Goal: Information Seeking & Learning: Find specific fact

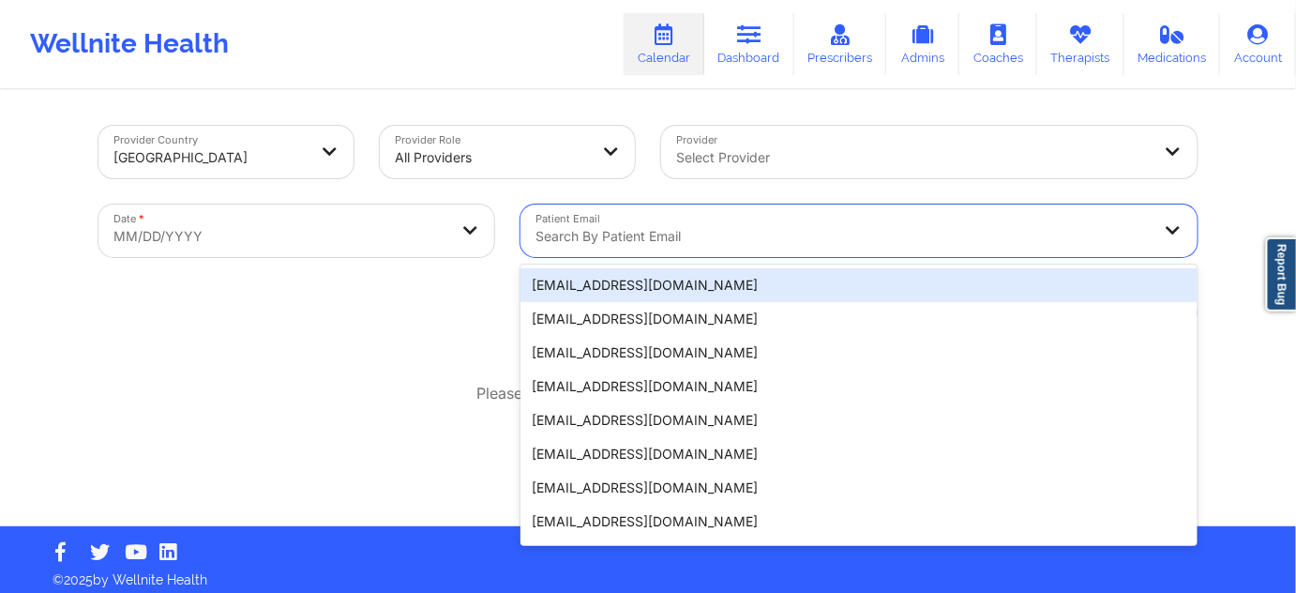
click at [594, 245] on div at bounding box center [843, 236] width 615 height 23
paste input "[EMAIL_ADDRESS][DOMAIN_NAME]"
type input "[EMAIL_ADDRESS][DOMAIN_NAME]"
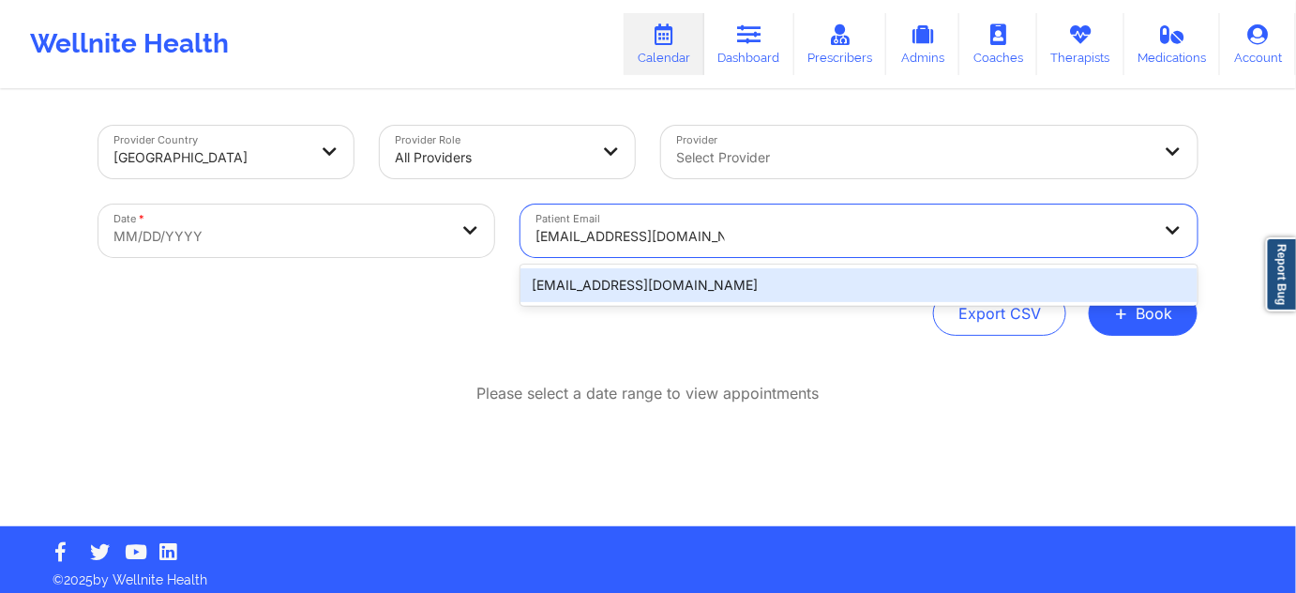
click at [606, 282] on div "[EMAIL_ADDRESS][DOMAIN_NAME]" at bounding box center [859, 285] width 677 height 34
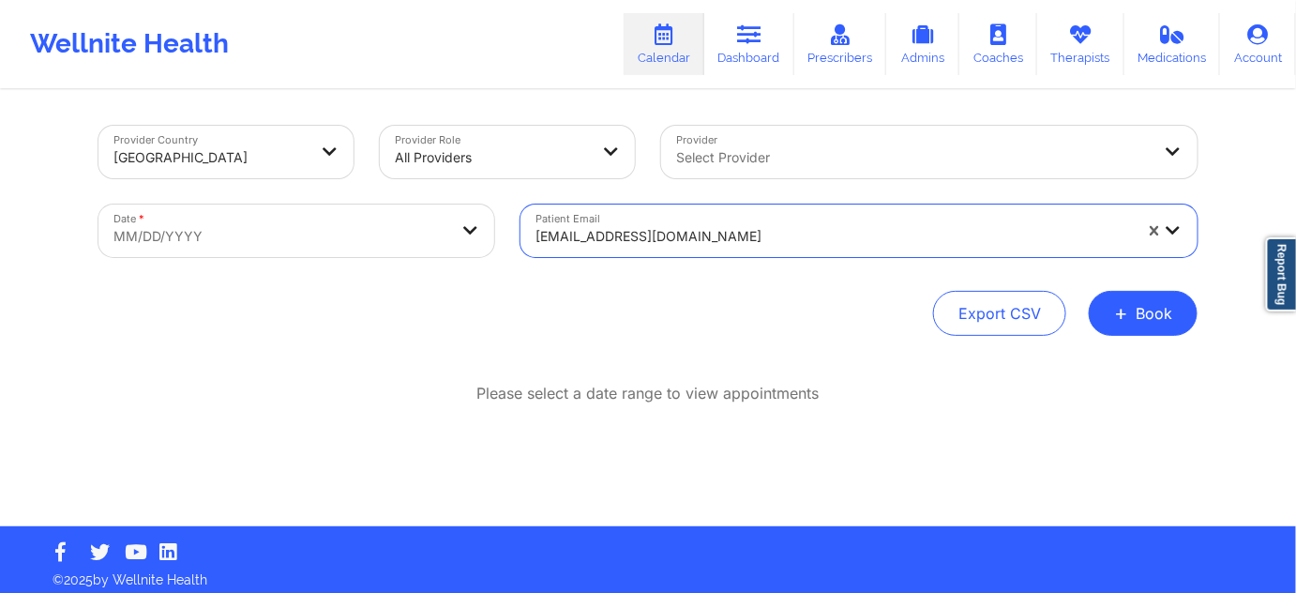
click at [430, 233] on body "Wellnite Health Calendar Dashboard Prescribers Admins Coaches Therapists Medica…" at bounding box center [648, 296] width 1296 height 593
select select "2025-8"
select select "2025-9"
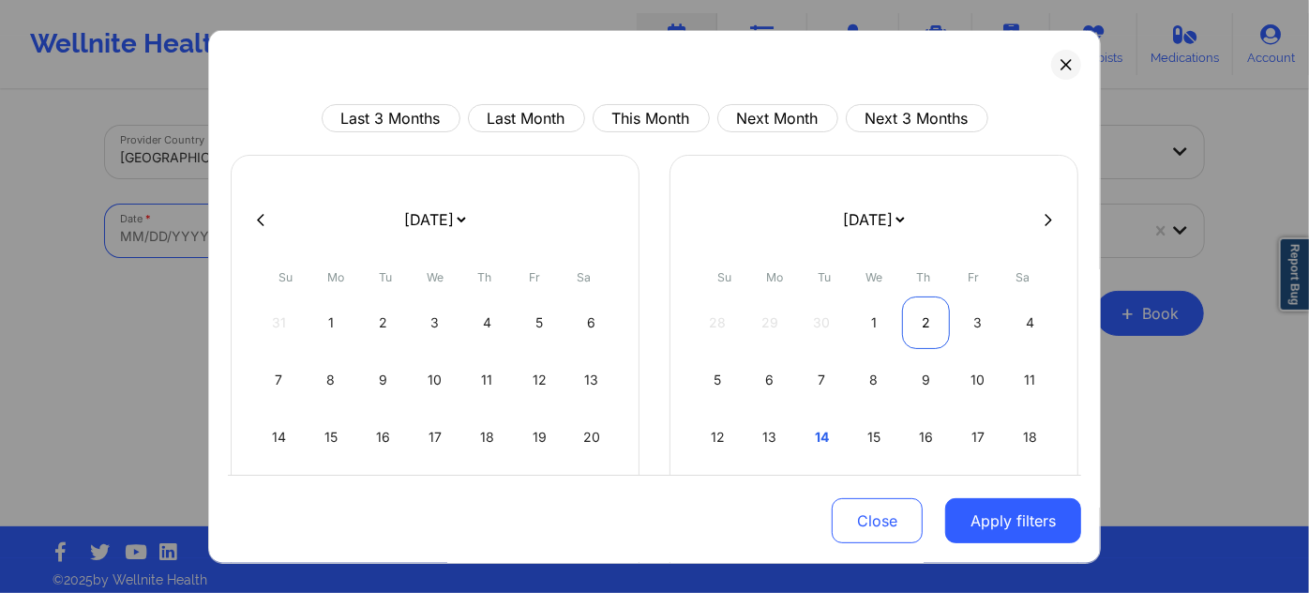
click at [914, 319] on div "2" at bounding box center [926, 322] width 48 height 53
select select "2025-9"
select select "2025-10"
click at [914, 319] on div "26 27 28 29 30 31 1" at bounding box center [874, 322] width 360 height 53
select select "2025-9"
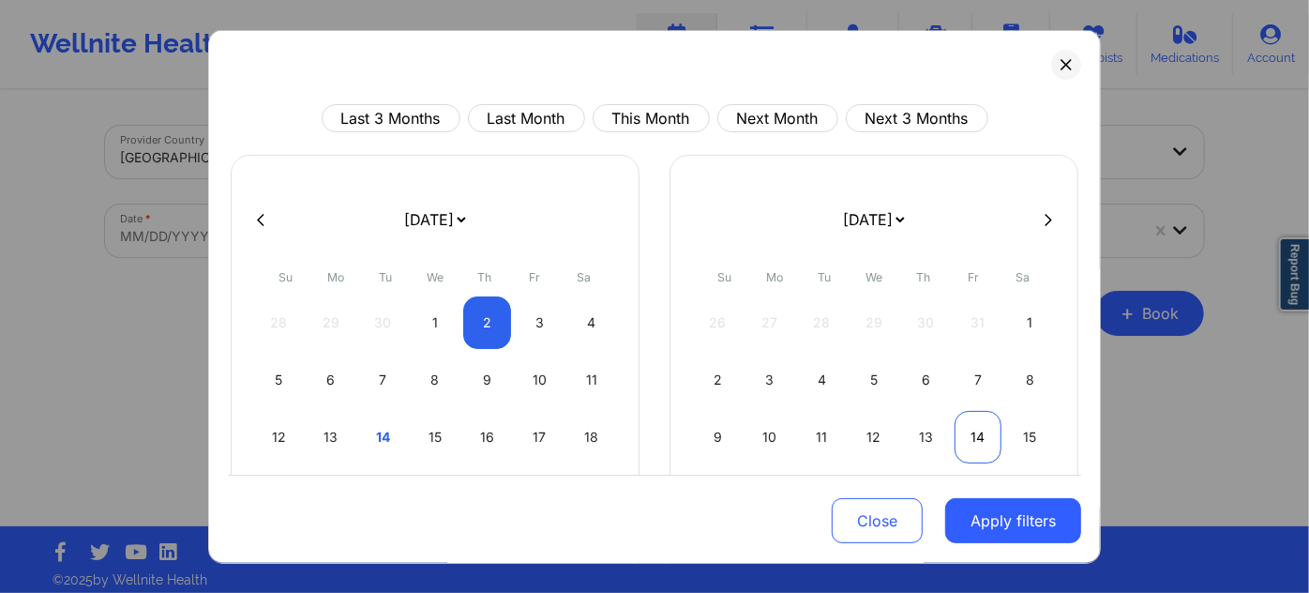
select select "2025-10"
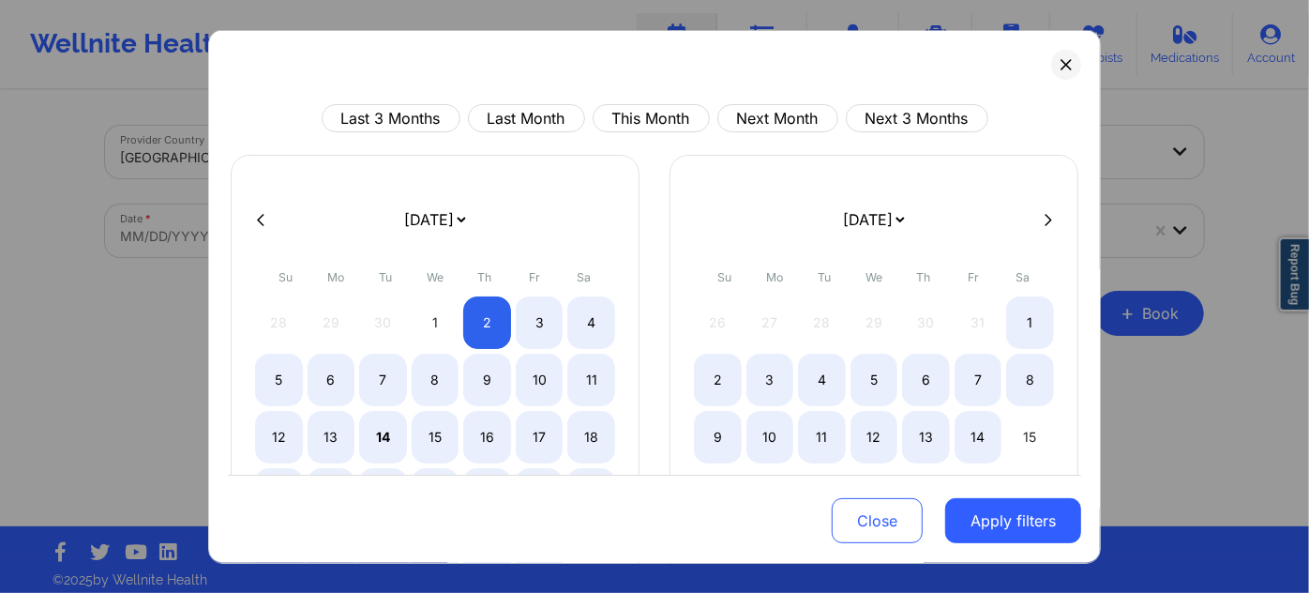
select select "2025-9"
select select "2025-10"
select select "2025-9"
select select "2025-10"
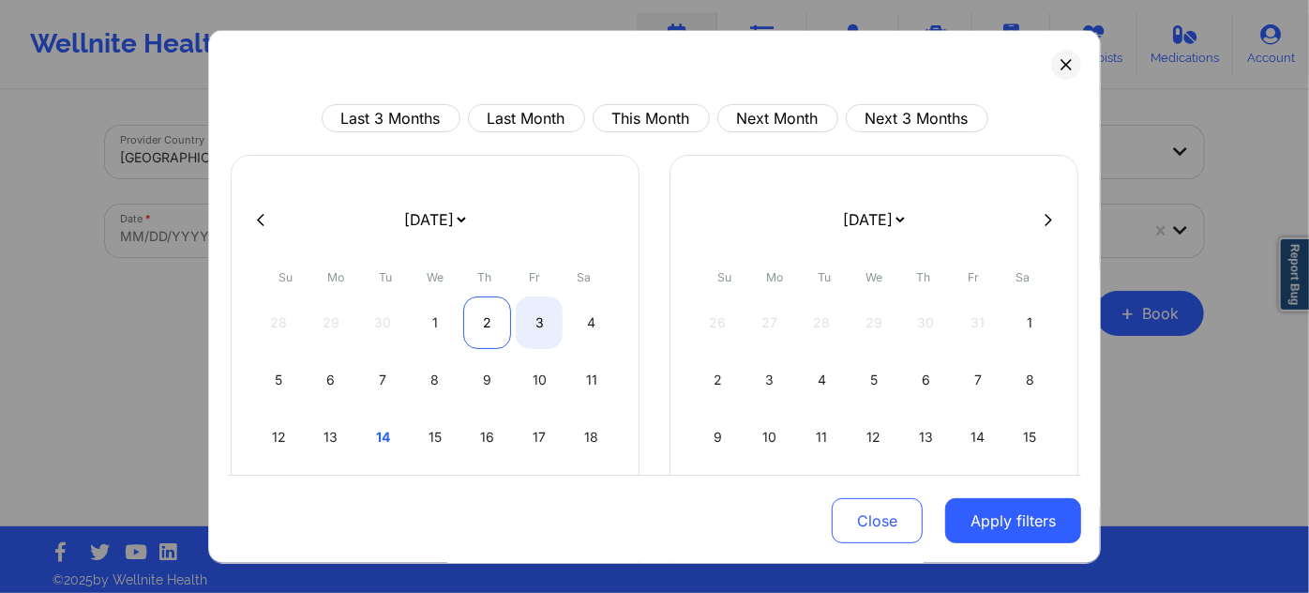
select select "2025-9"
select select "2025-10"
click at [502, 320] on div "2" at bounding box center [487, 322] width 48 height 53
select select "2025-9"
select select "2025-10"
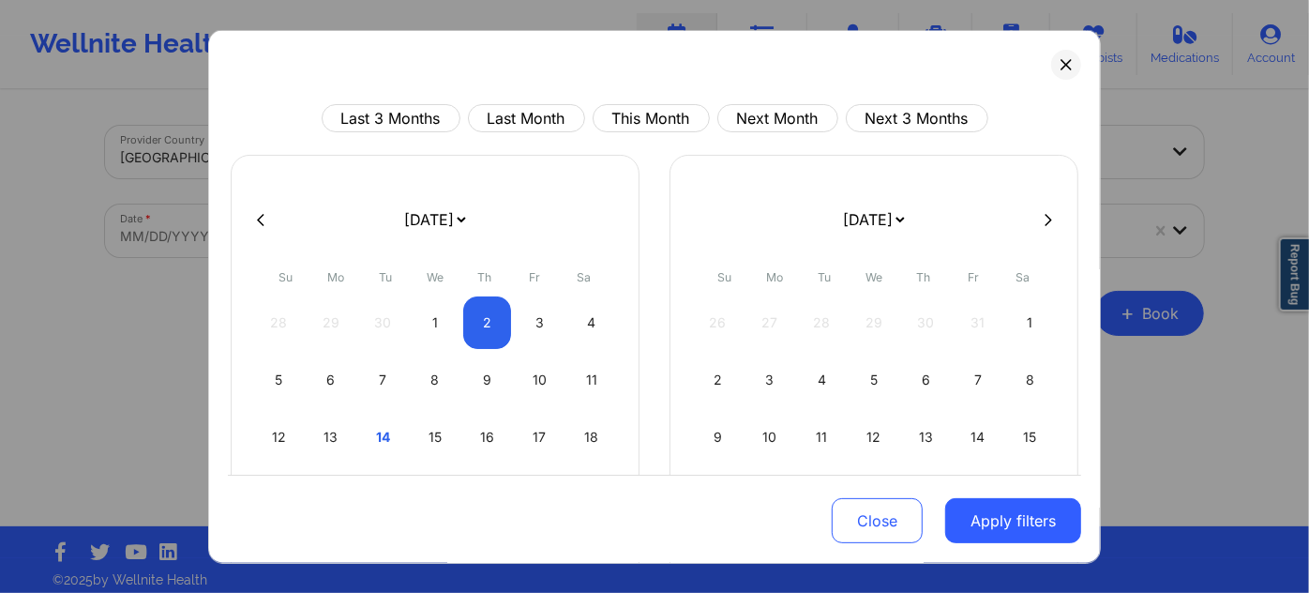
click at [1004, 524] on button "Apply filters" at bounding box center [1013, 520] width 136 height 45
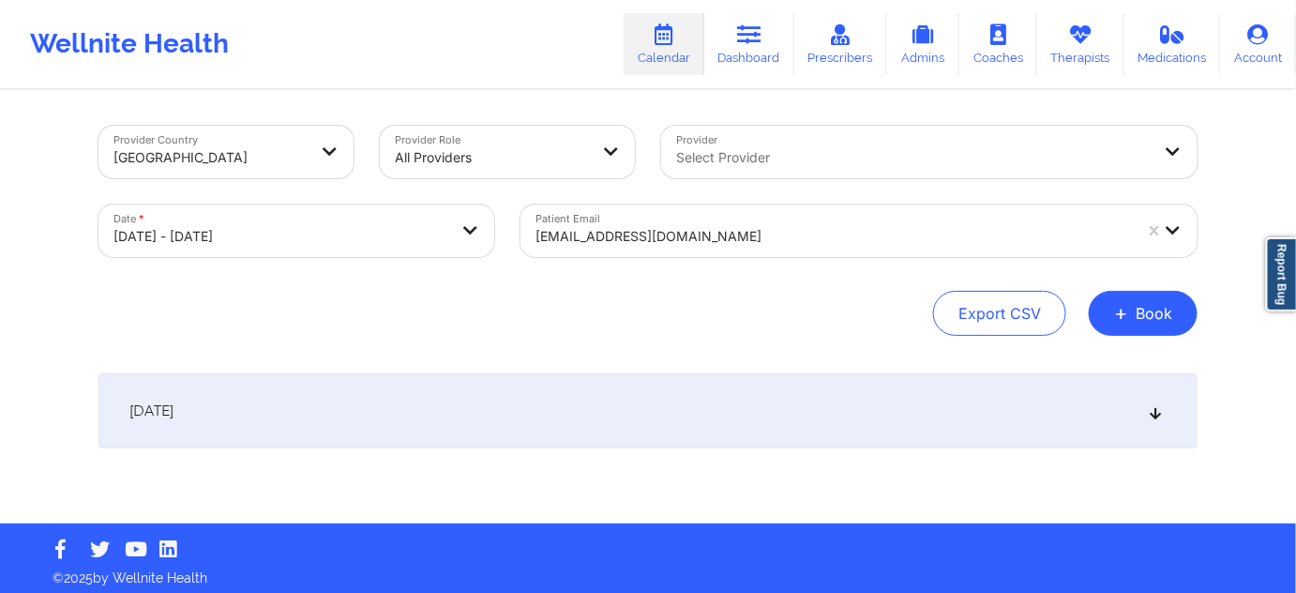
select select "2025-9"
select select "2025-10"
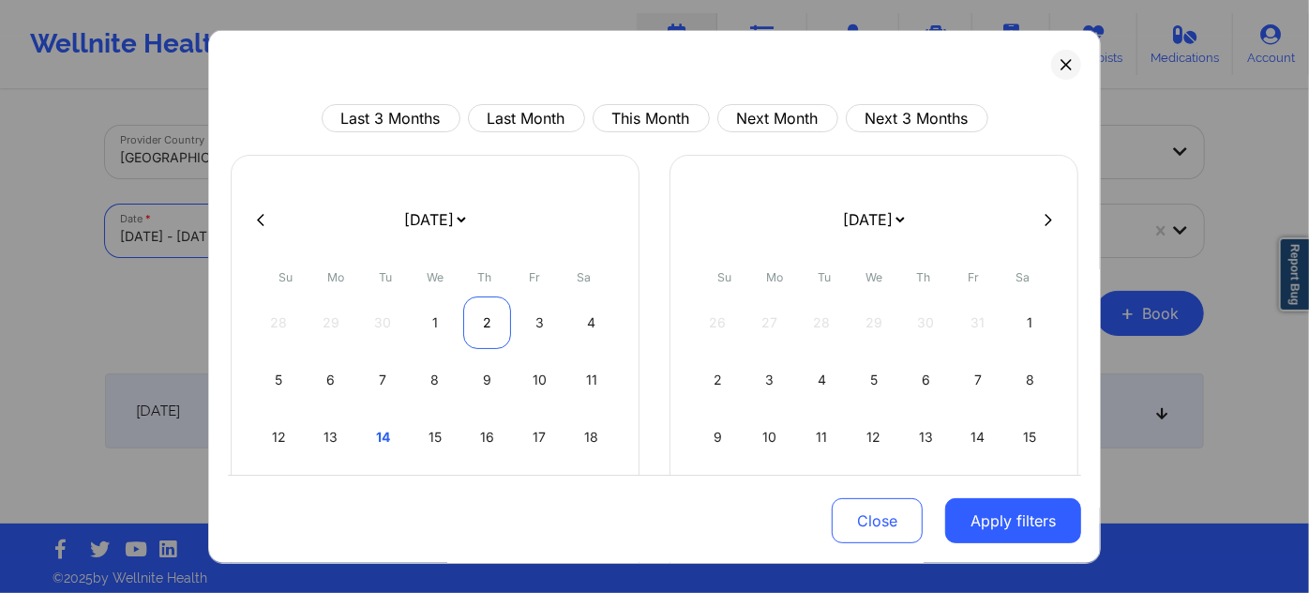
click at [492, 332] on div "2" at bounding box center [487, 322] width 48 height 53
select select "2025-9"
select select "2025-10"
click at [492, 332] on div "2" at bounding box center [487, 322] width 48 height 53
select select "2025-9"
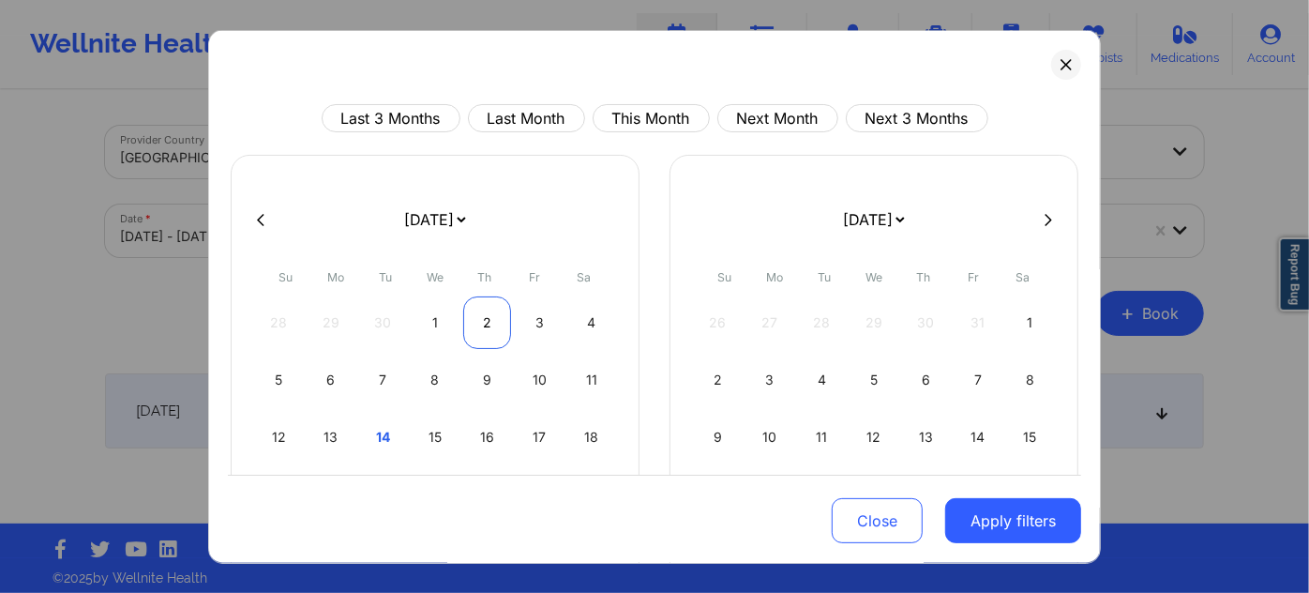
select select "2025-10"
click at [479, 332] on div "2" at bounding box center [487, 322] width 48 height 53
select select "2025-9"
select select "2025-10"
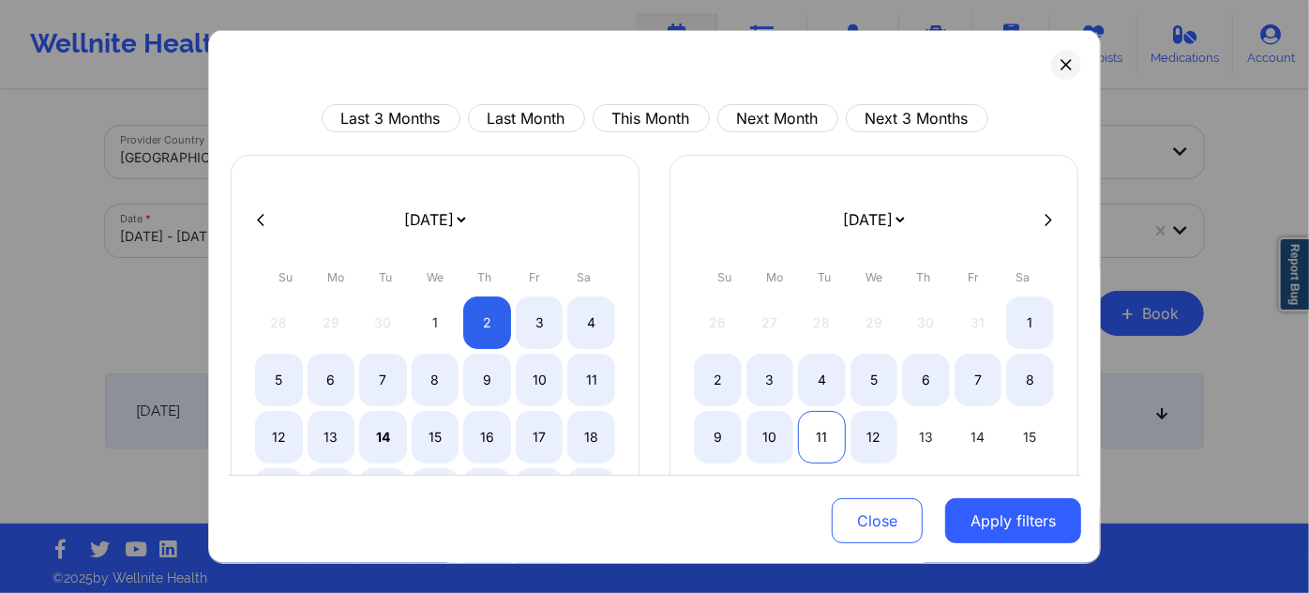
drag, startPoint x: 972, startPoint y: 521, endPoint x: 793, endPoint y: 445, distance: 193.7
click at [972, 522] on button "Apply filters" at bounding box center [1013, 520] width 136 height 45
select select "2025-9"
select select "2025-10"
select select "2025-9"
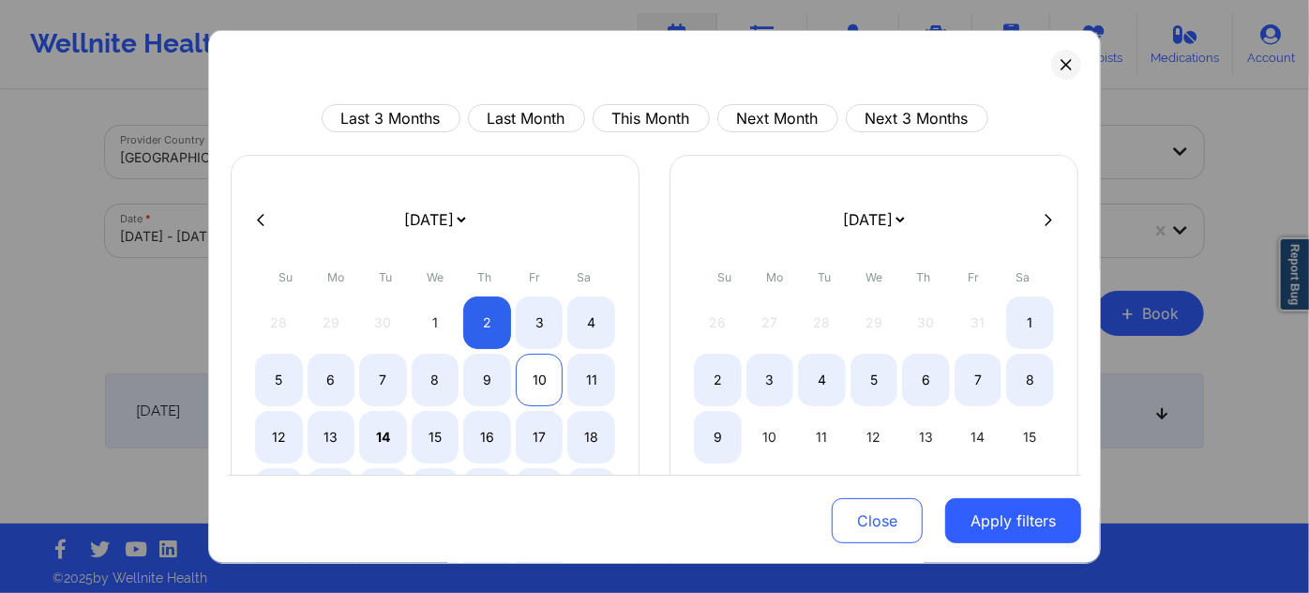
select select "2025-10"
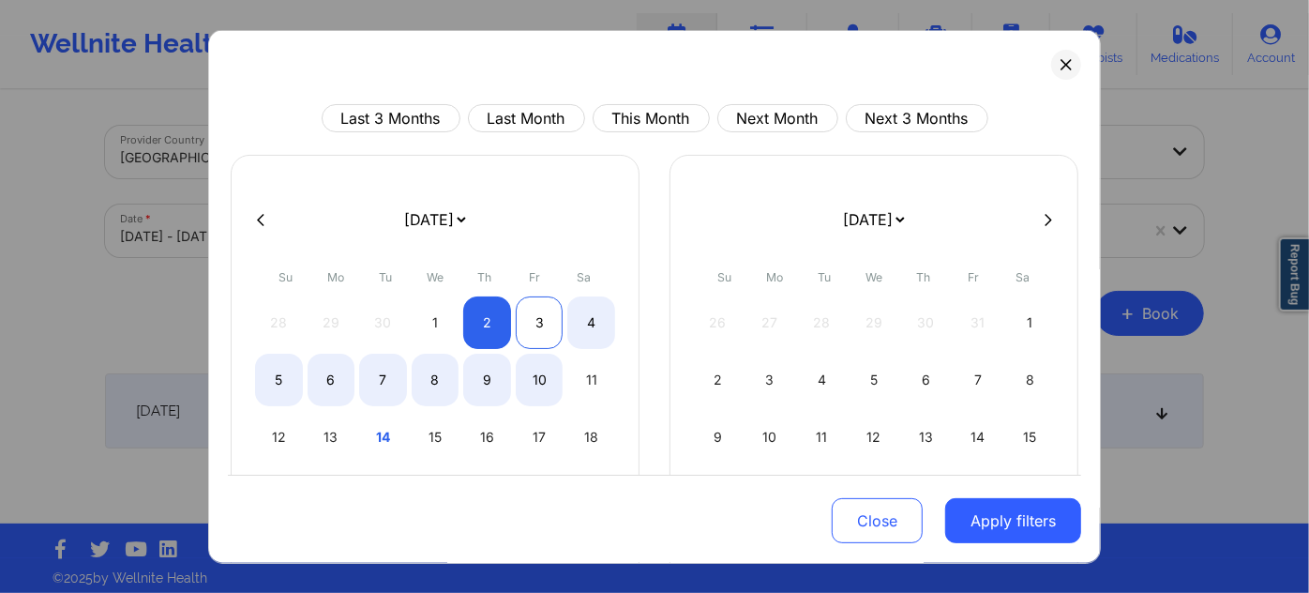
select select "2025-9"
select select "2025-10"
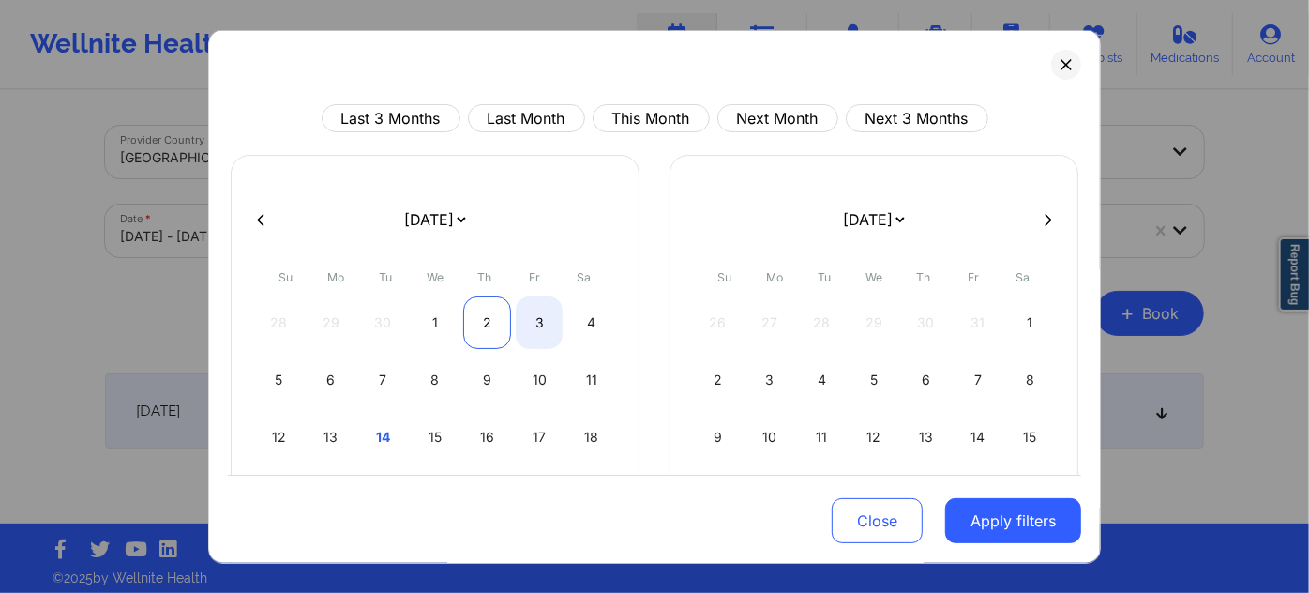
select select "2025-9"
select select "2025-10"
click at [495, 326] on div "2" at bounding box center [487, 322] width 48 height 53
select select "2025-9"
select select "2025-10"
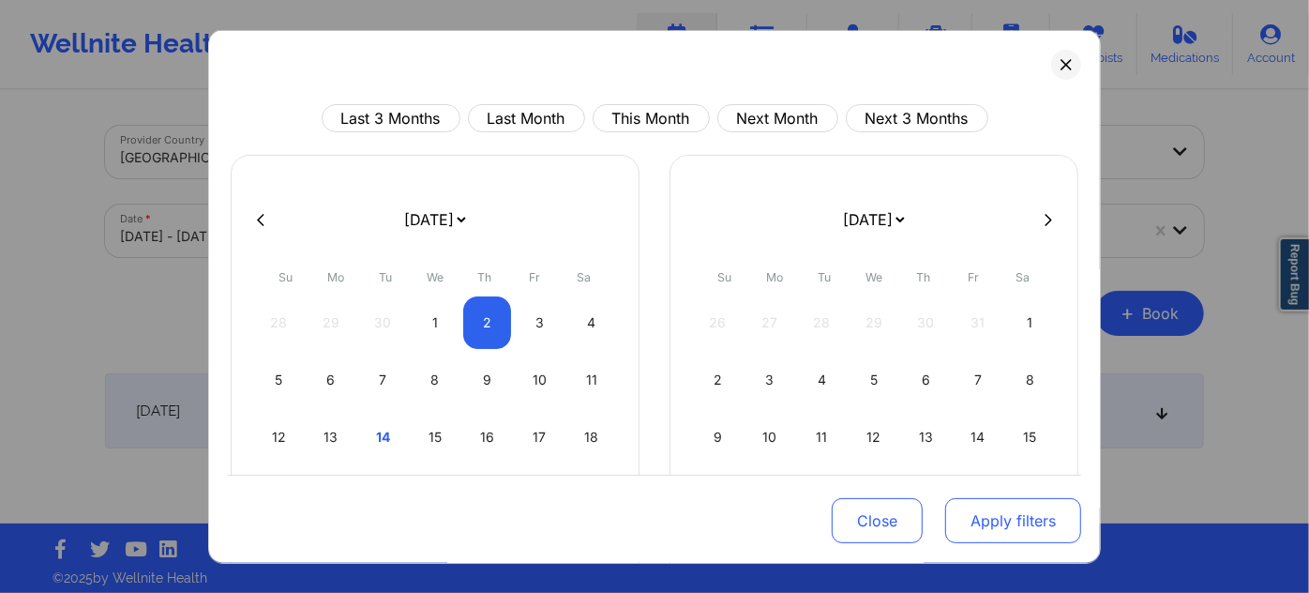
click at [978, 506] on button "Apply filters" at bounding box center [1013, 520] width 136 height 45
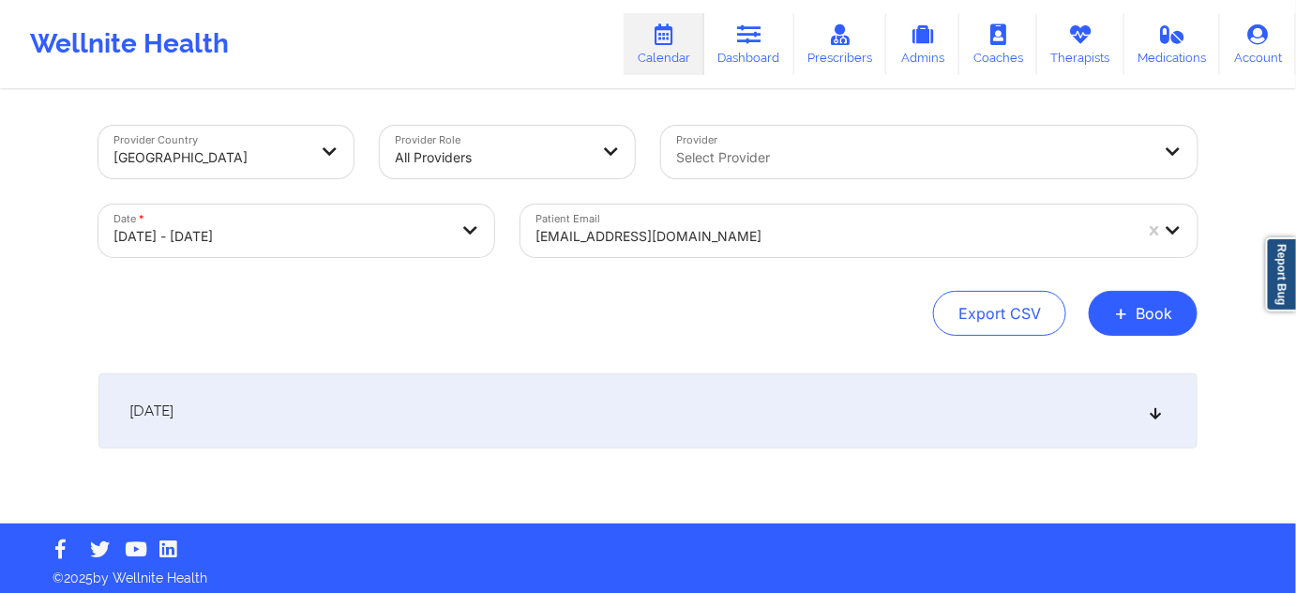
click at [548, 401] on div "[DATE]" at bounding box center [647, 410] width 1099 height 75
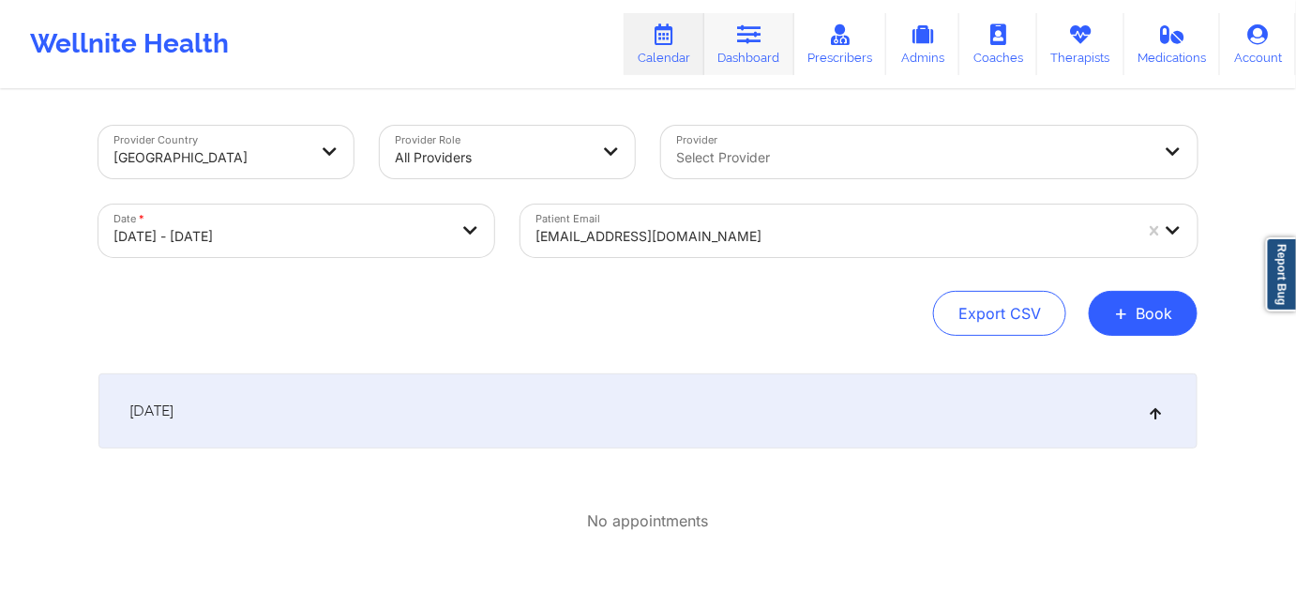
click at [724, 71] on link "Dashboard" at bounding box center [749, 44] width 90 height 62
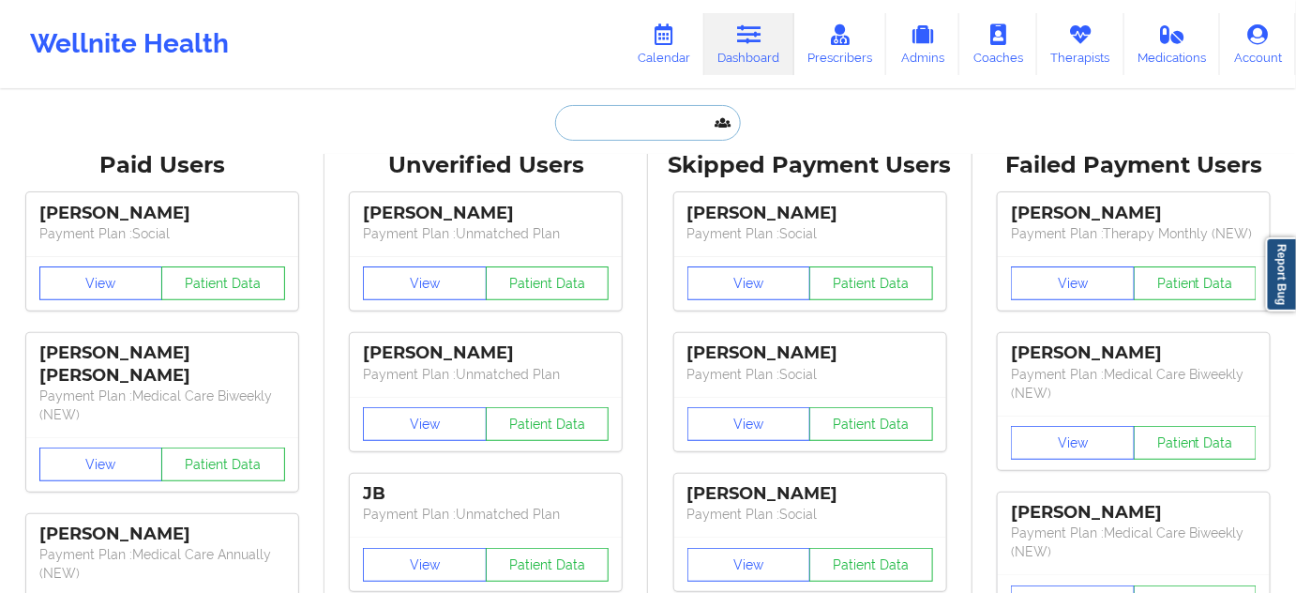
click at [686, 115] on input "text" at bounding box center [648, 123] width 186 height 36
paste input "[EMAIL_ADDRESS][DOMAIN_NAME]"
type input "[EMAIL_ADDRESS][DOMAIN_NAME]"
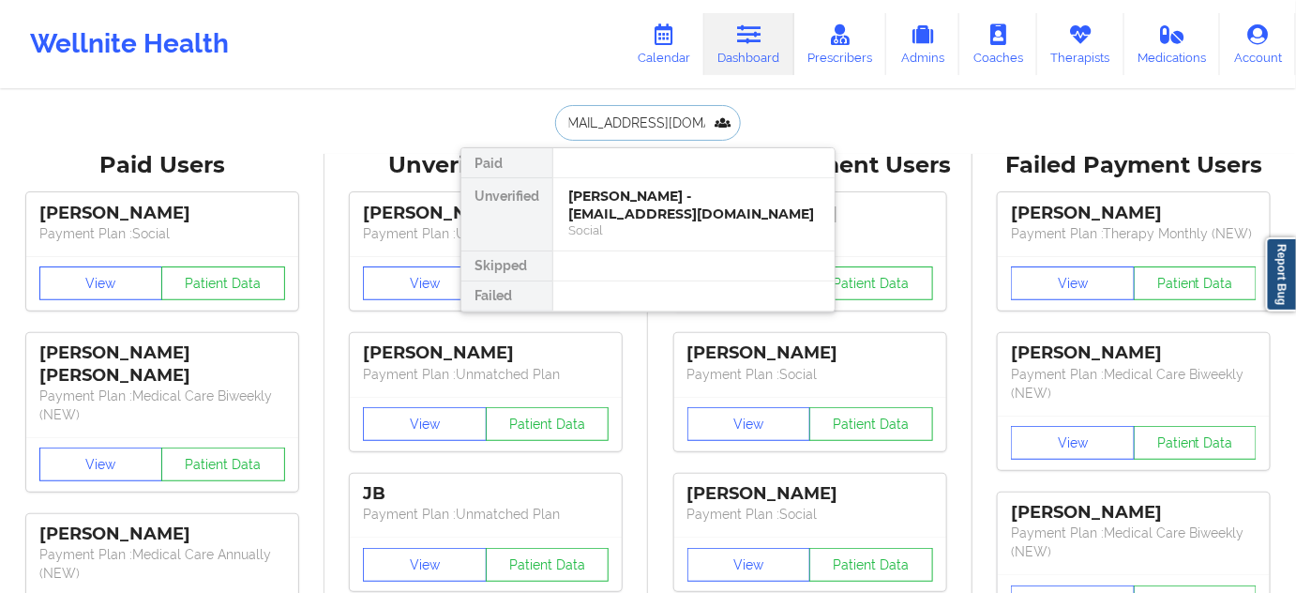
click at [638, 190] on div "[PERSON_NAME] - [EMAIL_ADDRESS][DOMAIN_NAME]" at bounding box center [693, 205] width 251 height 35
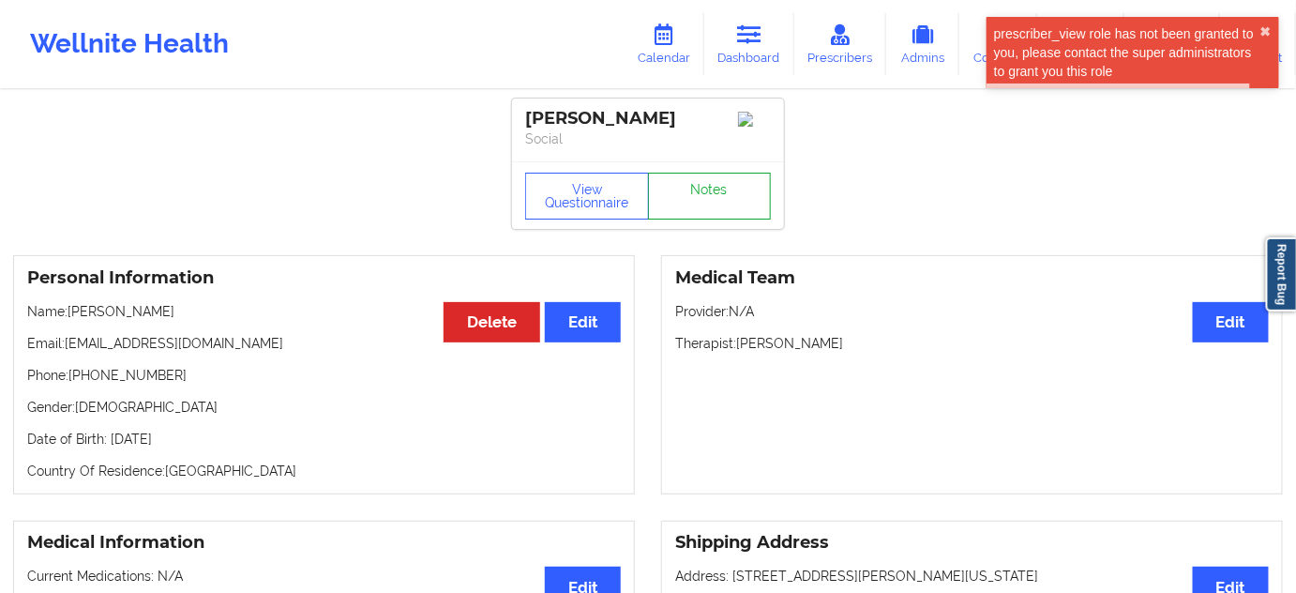
click at [692, 218] on link "Notes" at bounding box center [710, 196] width 124 height 47
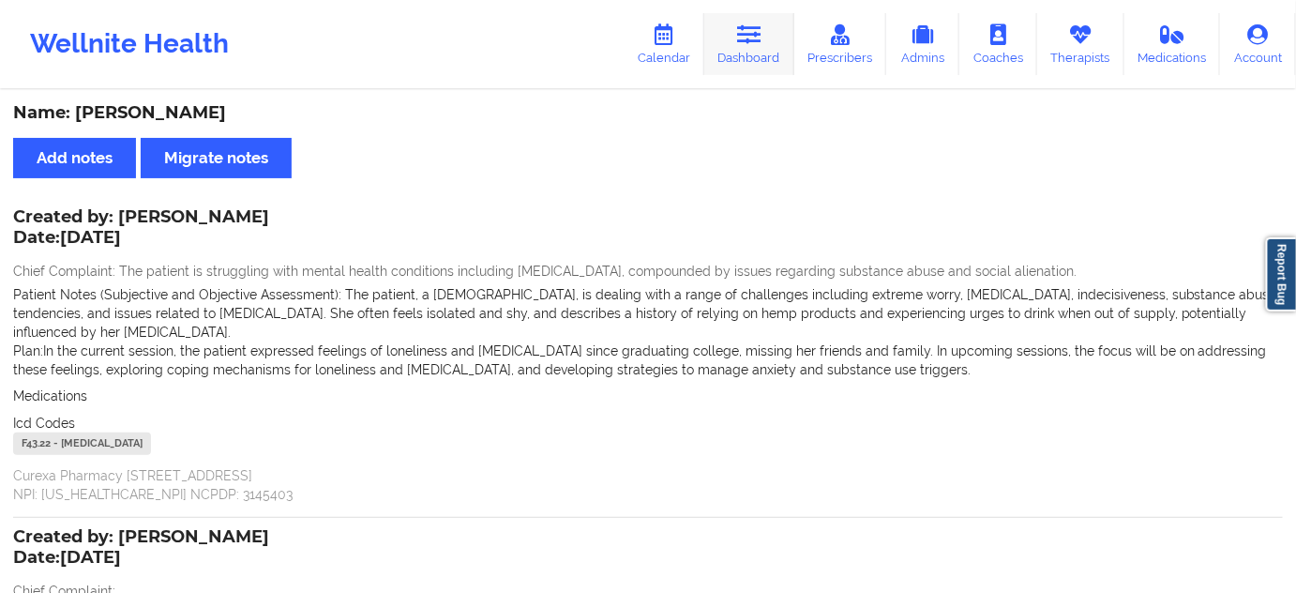
click at [736, 30] on link "Dashboard" at bounding box center [749, 44] width 90 height 62
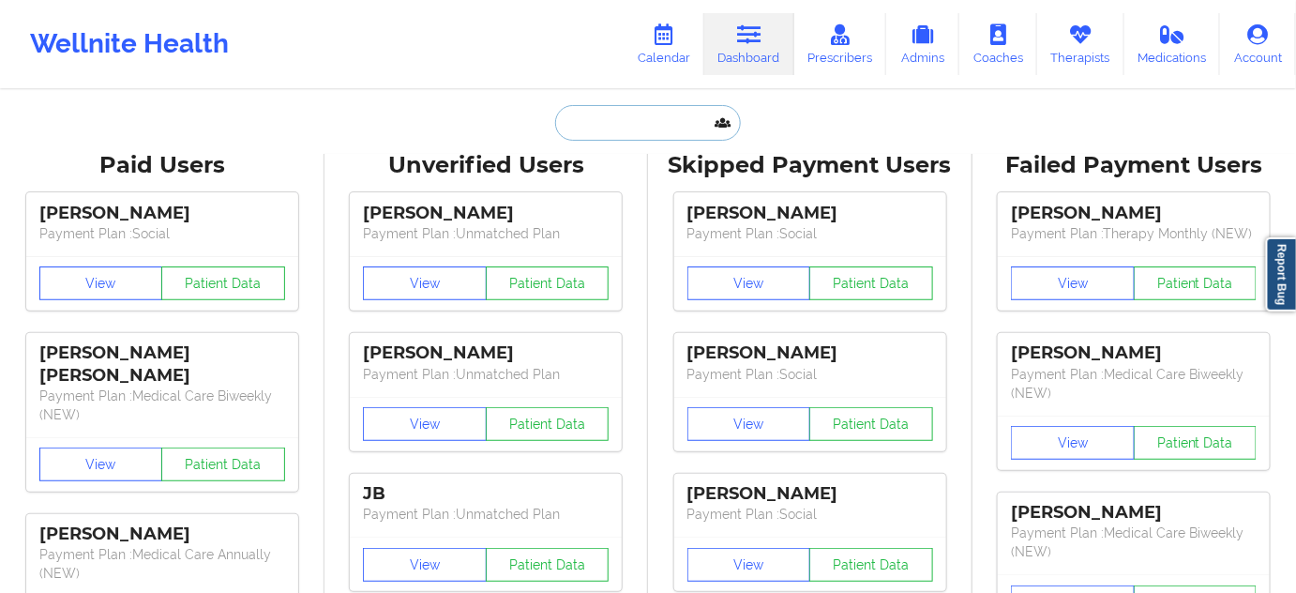
click at [615, 121] on input "text" at bounding box center [648, 123] width 186 height 36
type input "s"
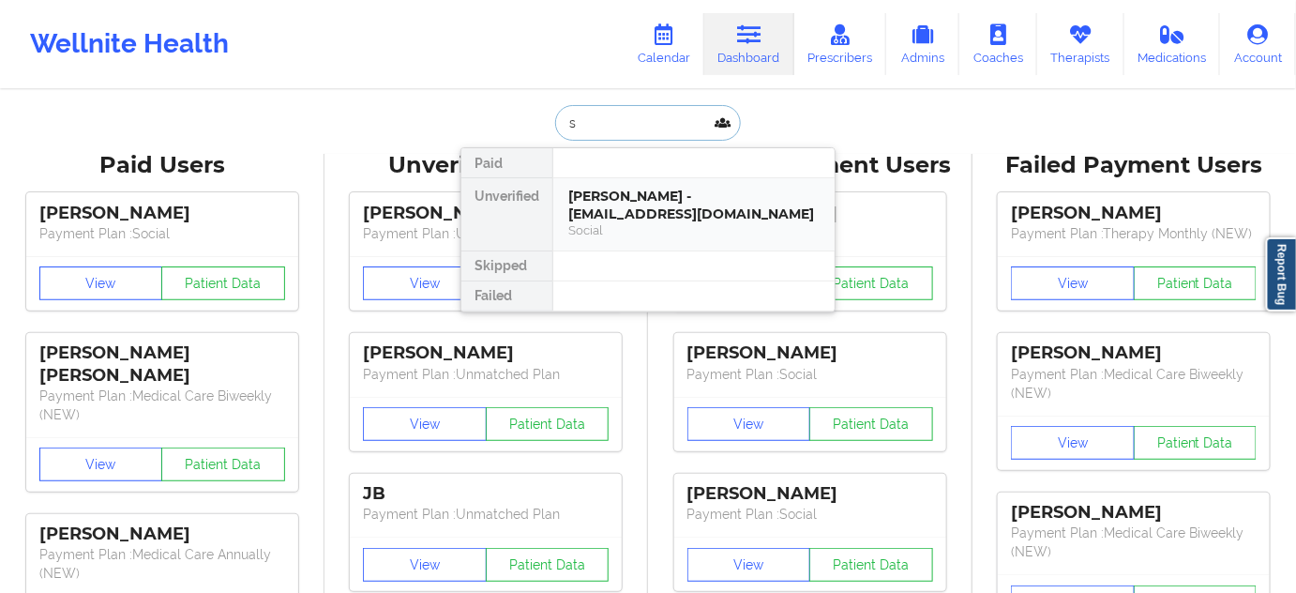
click at [621, 199] on div "[PERSON_NAME] - [EMAIL_ADDRESS][DOMAIN_NAME]" at bounding box center [693, 205] width 251 height 35
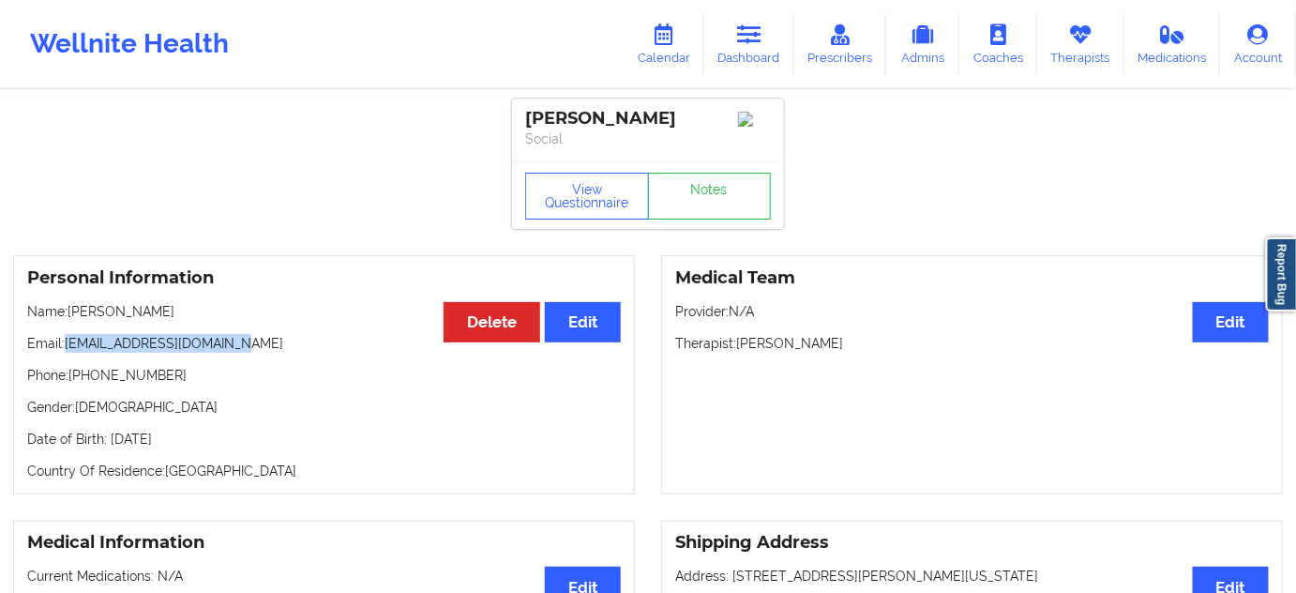
drag, startPoint x: 66, startPoint y: 349, endPoint x: 390, endPoint y: 344, distance: 324.5
click at [253, 346] on p "Email: [EMAIL_ADDRESS][DOMAIN_NAME]" at bounding box center [324, 343] width 594 height 19
click at [135, 385] on p "Phone: [PHONE_NUMBER]" at bounding box center [324, 375] width 594 height 19
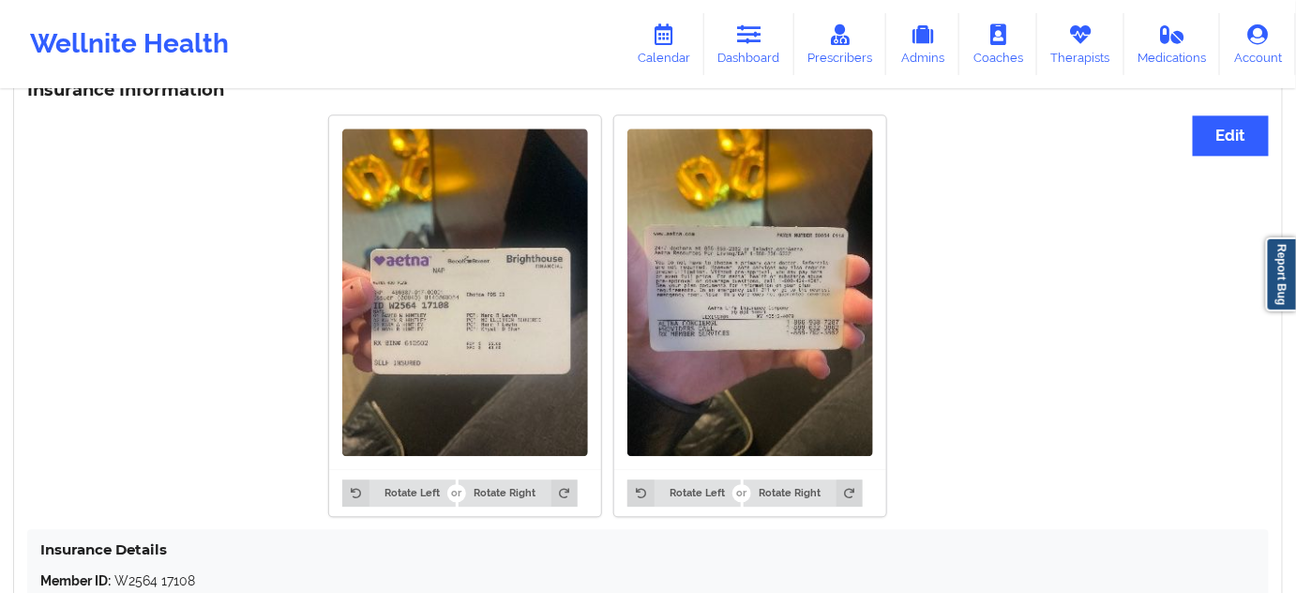
scroll to position [1761, 0]
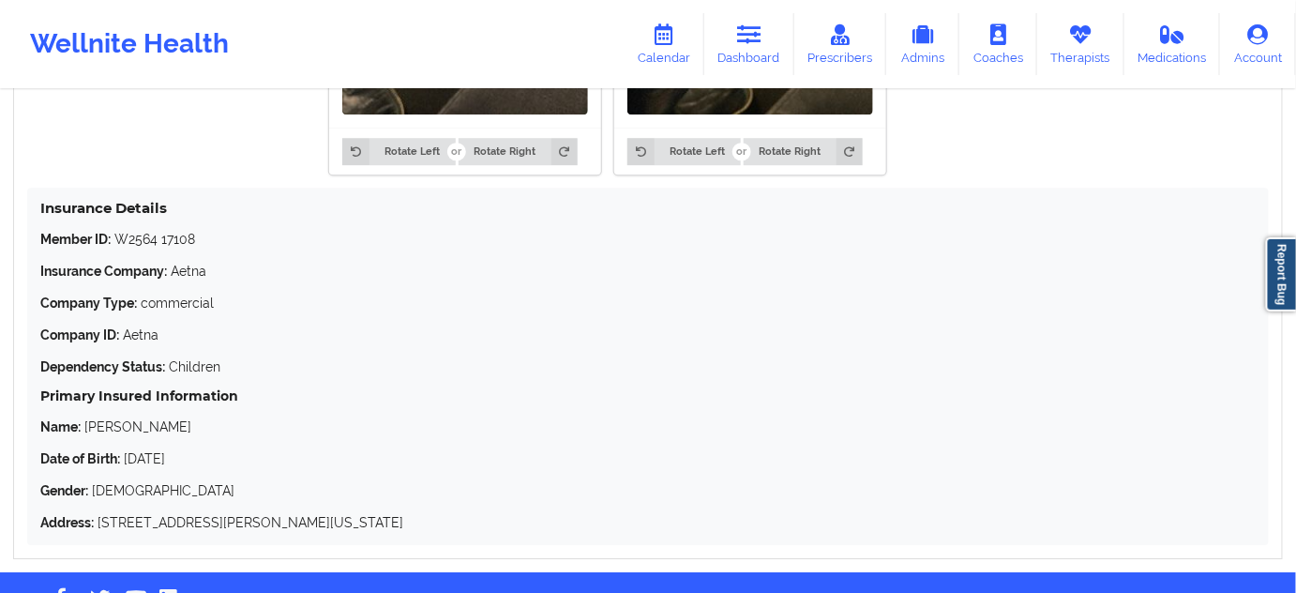
click at [147, 247] on p "Member ID: W2564 17108" at bounding box center [647, 239] width 1215 height 19
copy p "W2564"
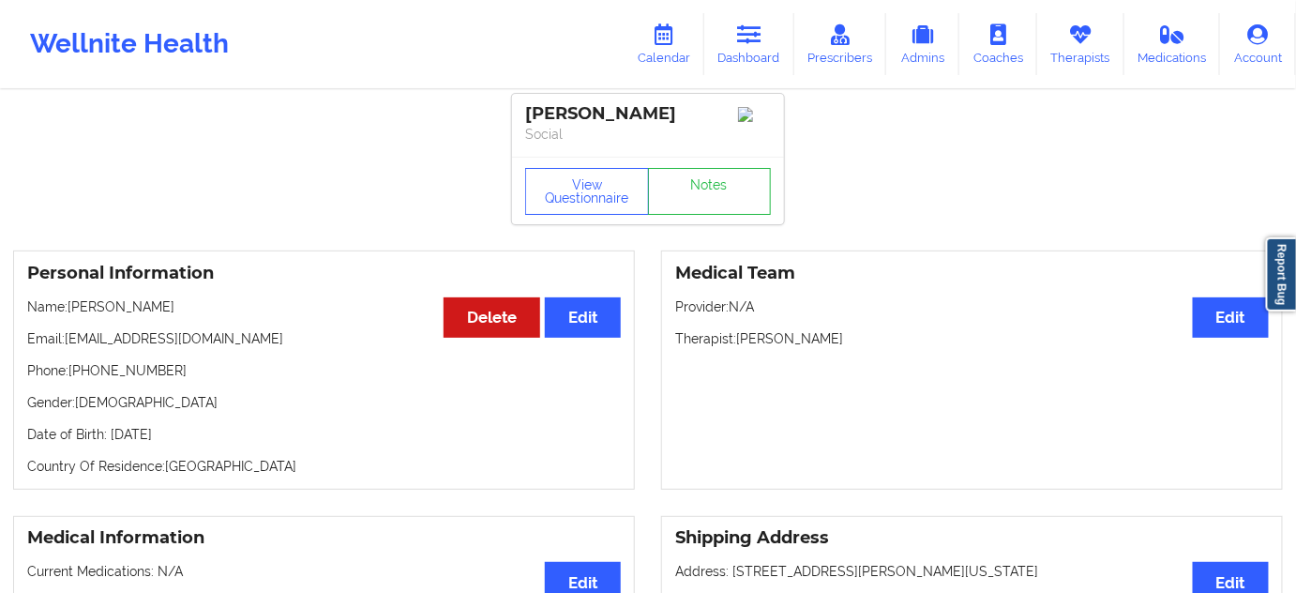
scroll to position [0, 0]
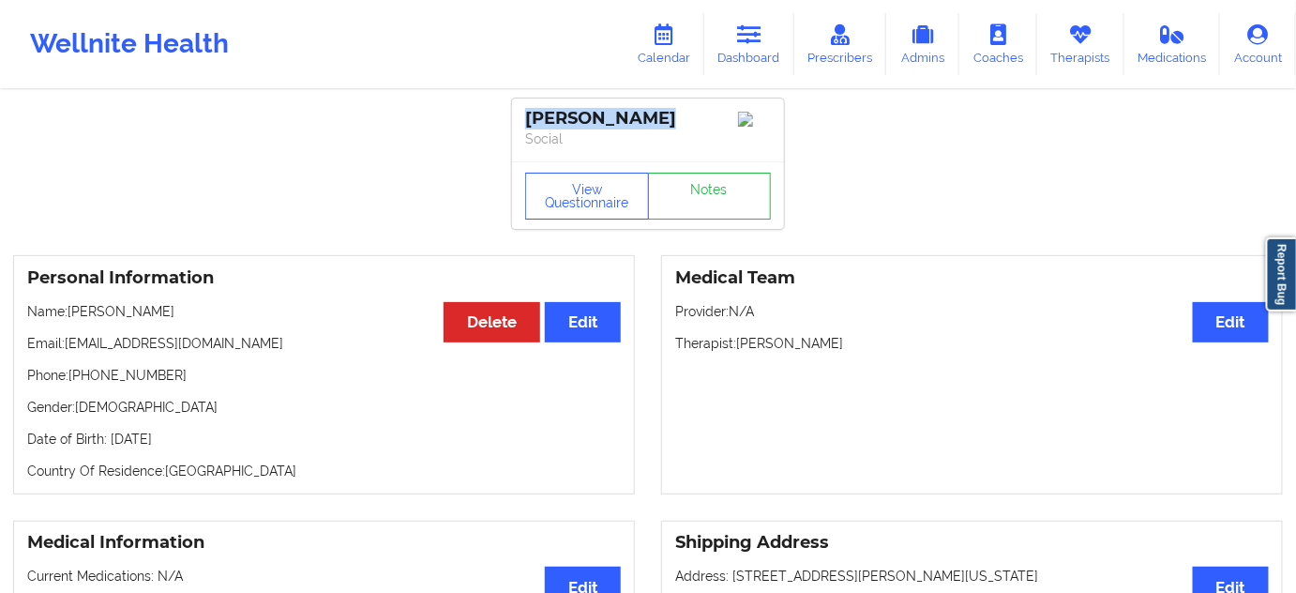
drag, startPoint x: 668, startPoint y: 119, endPoint x: 526, endPoint y: 118, distance: 141.6
click at [526, 118] on div "[PERSON_NAME]" at bounding box center [648, 119] width 246 height 22
copy div "[PERSON_NAME]"
drag, startPoint x: 741, startPoint y: 348, endPoint x: 833, endPoint y: 340, distance: 92.3
click at [833, 339] on div "Medical Team Edit Provider: N/A Therapist: [PERSON_NAME]" at bounding box center [972, 374] width 622 height 239
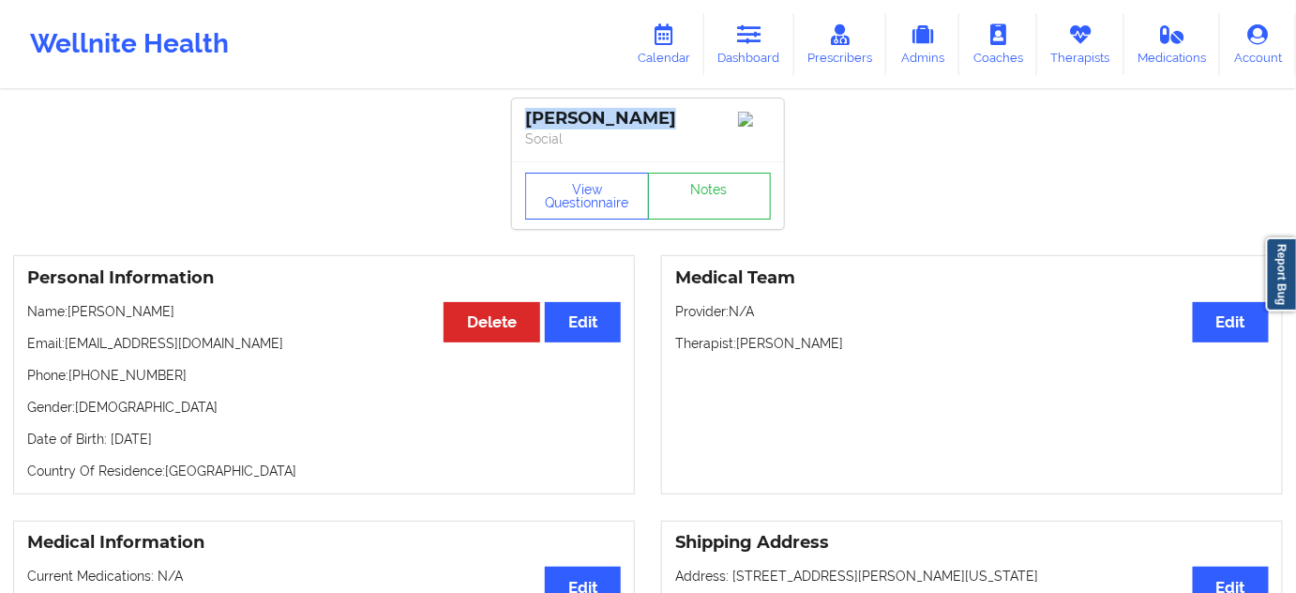
copy p "[PERSON_NAME]"
click at [127, 385] on p "Phone: [PHONE_NUMBER]" at bounding box center [324, 375] width 594 height 19
copy p "18032801909"
click at [701, 204] on link "Notes" at bounding box center [710, 196] width 124 height 47
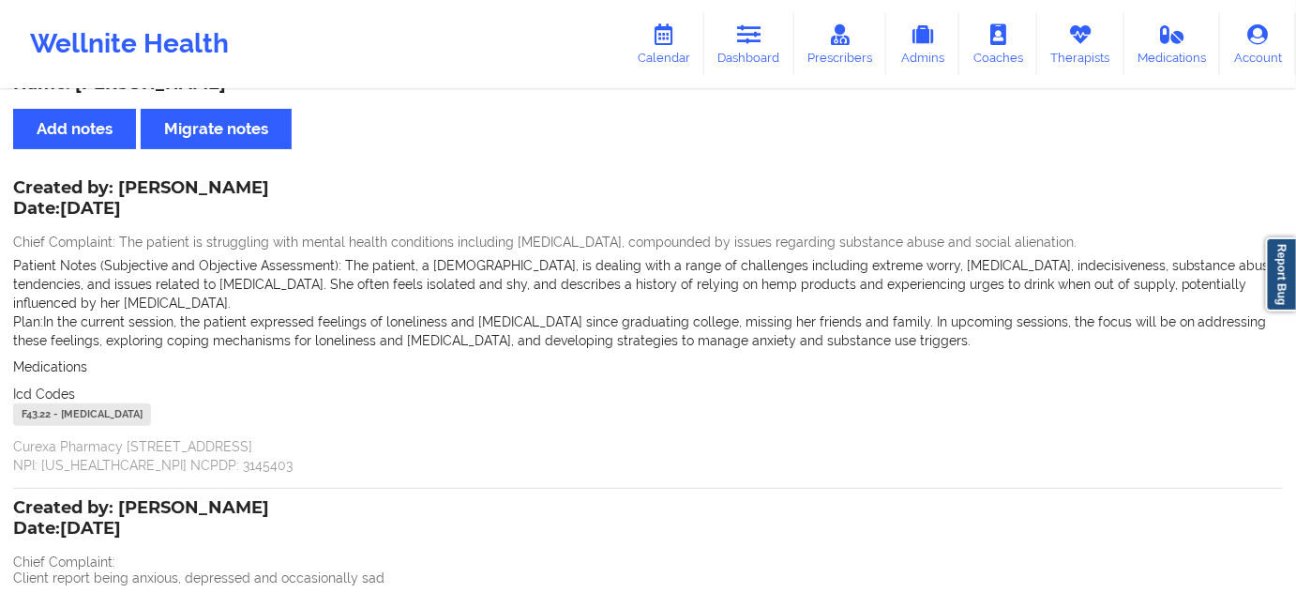
scroll to position [56, 0]
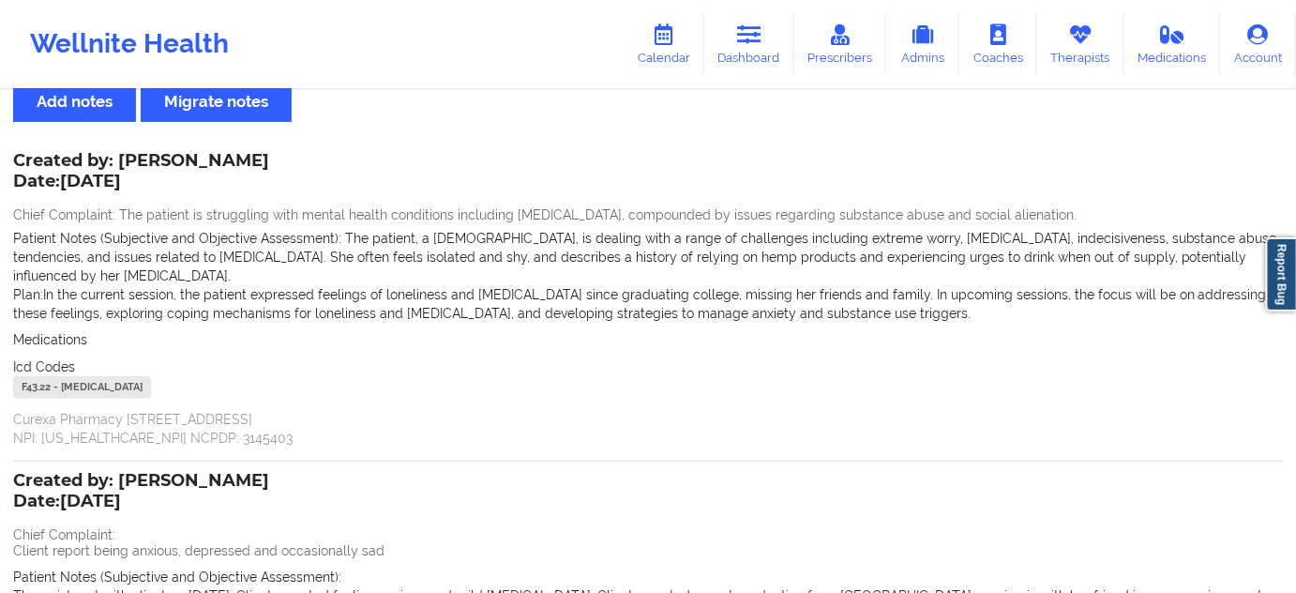
click at [33, 394] on div "F43.22 - [MEDICAL_DATA]" at bounding box center [82, 387] width 138 height 23
click at [32, 390] on div "F43.22 - [MEDICAL_DATA]" at bounding box center [82, 387] width 138 height 23
copy div "F43.22"
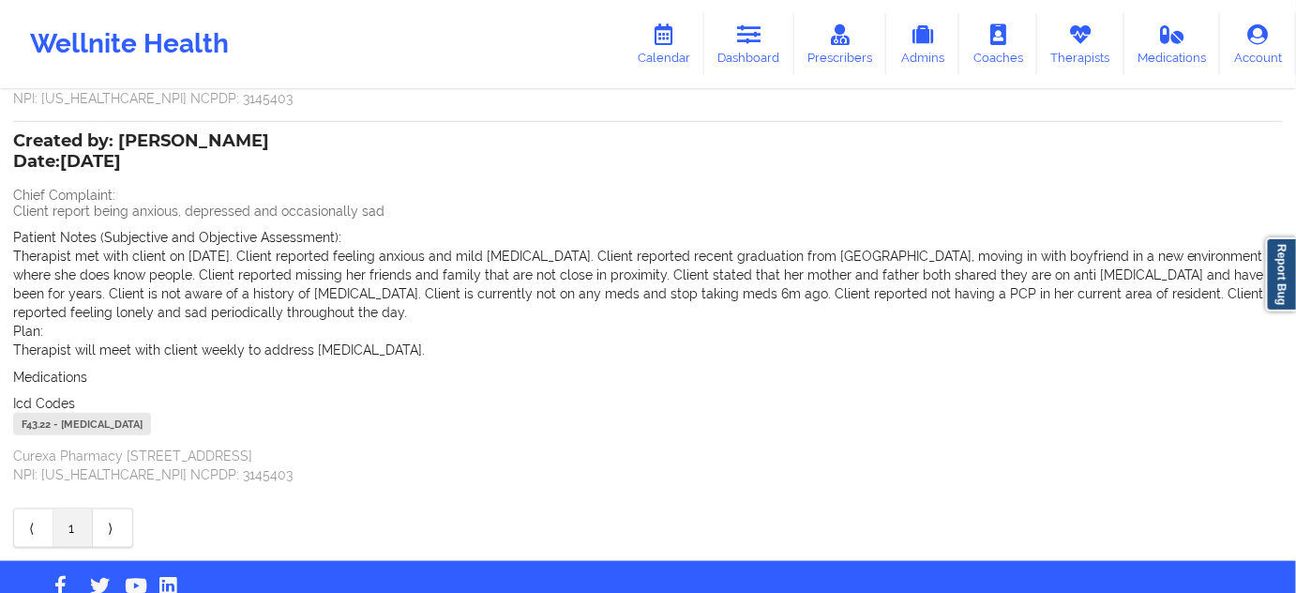
scroll to position [398, 0]
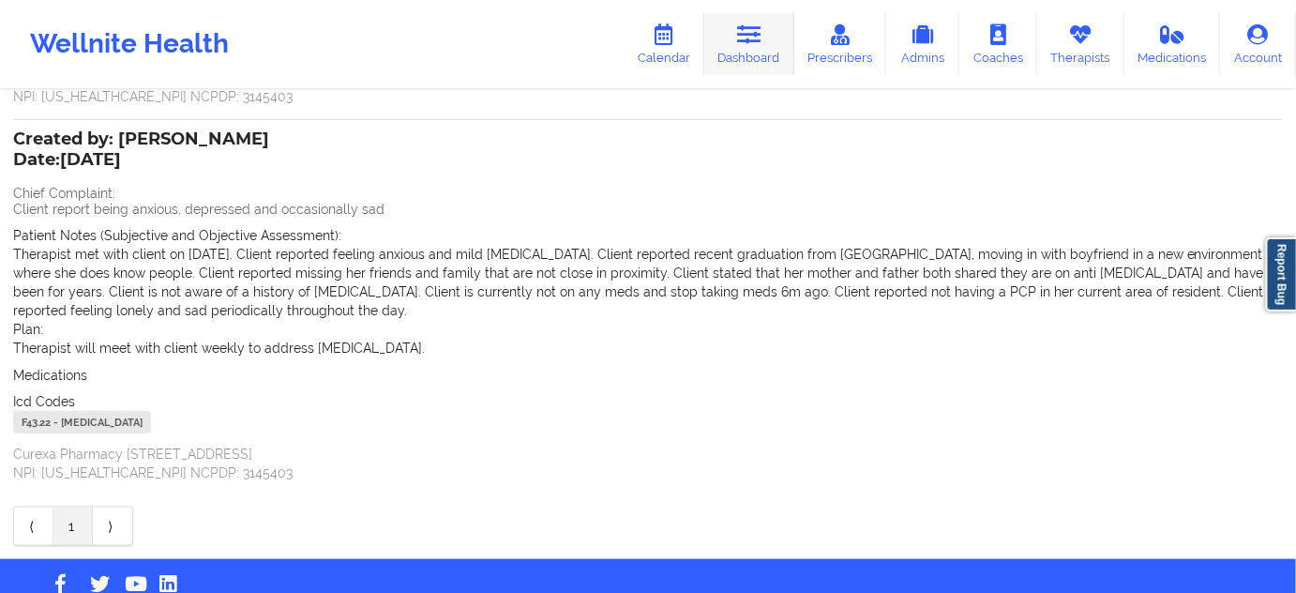
click at [769, 49] on link "Dashboard" at bounding box center [749, 44] width 90 height 62
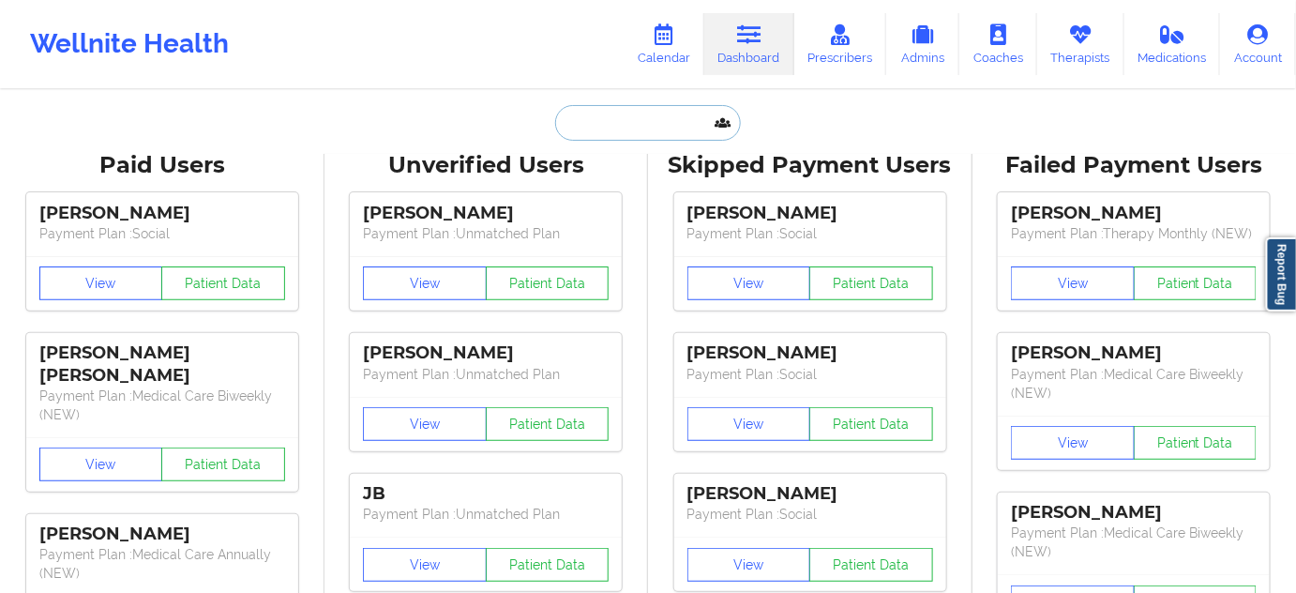
click at [626, 119] on input "text" at bounding box center [648, 123] width 186 height 36
paste input "[EMAIL_ADDRESS][DOMAIN_NAME]"
type input "[EMAIL_ADDRESS][DOMAIN_NAME]"
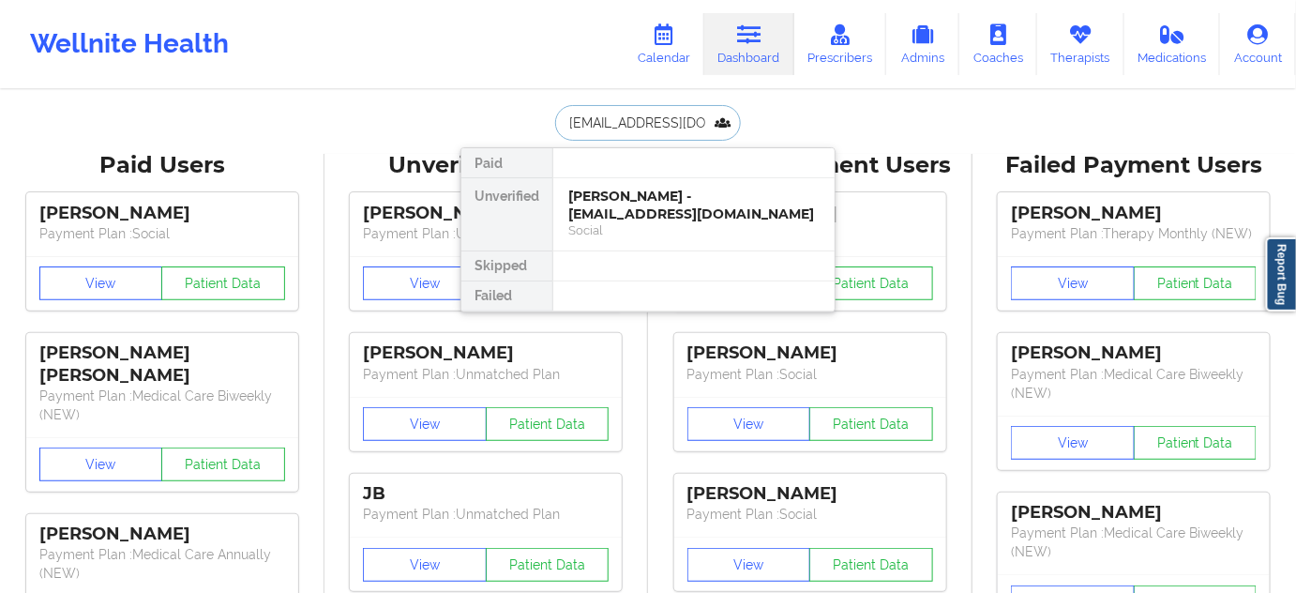
click at [627, 212] on div "[PERSON_NAME] - [EMAIL_ADDRESS][DOMAIN_NAME]" at bounding box center [693, 205] width 251 height 35
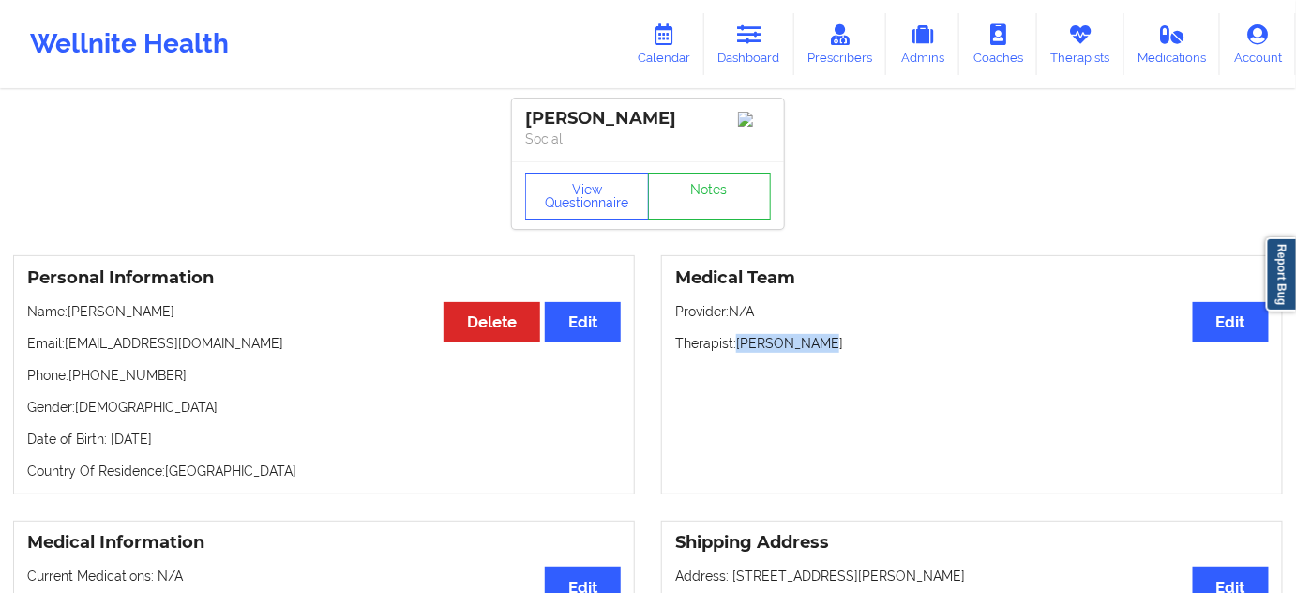
drag, startPoint x: 737, startPoint y: 354, endPoint x: 823, endPoint y: 345, distance: 86.7
click at [823, 345] on p "Therapist: [PERSON_NAME]" at bounding box center [972, 343] width 594 height 19
copy p "[PERSON_NAME]"
click at [693, 173] on div "View Questionnaire Notes" at bounding box center [648, 195] width 272 height 68
click at [693, 204] on link "Notes" at bounding box center [710, 196] width 124 height 47
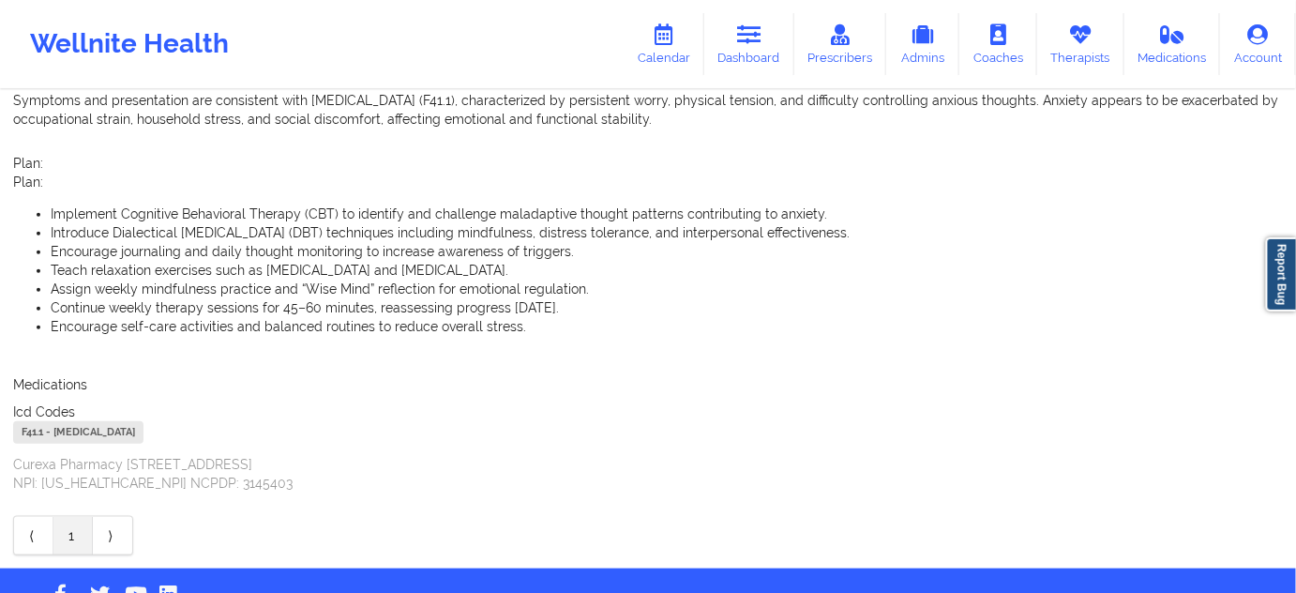
scroll to position [453, 0]
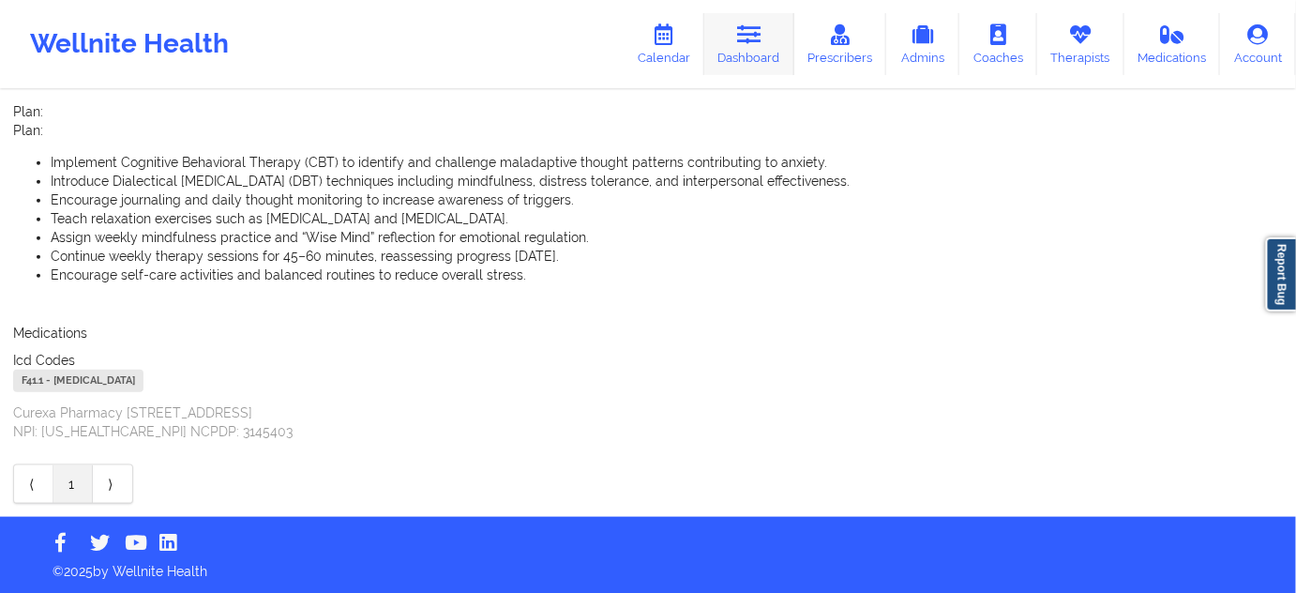
click at [751, 49] on link "Dashboard" at bounding box center [749, 44] width 90 height 62
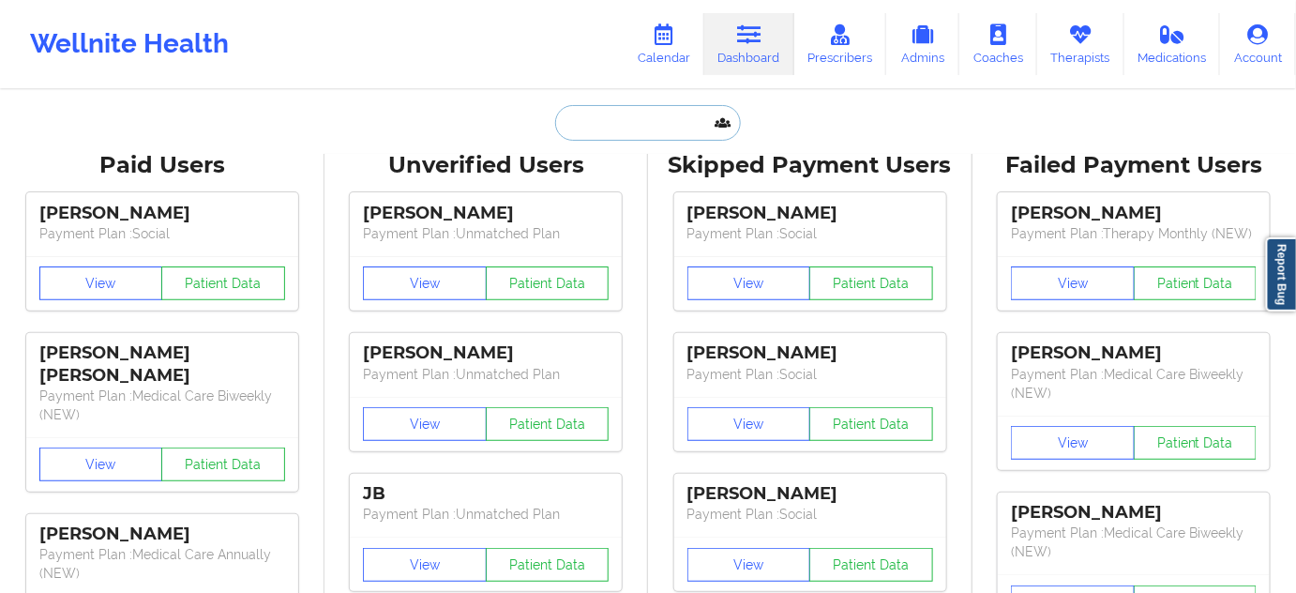
click at [677, 122] on input "text" at bounding box center [648, 123] width 186 height 36
type input "s"
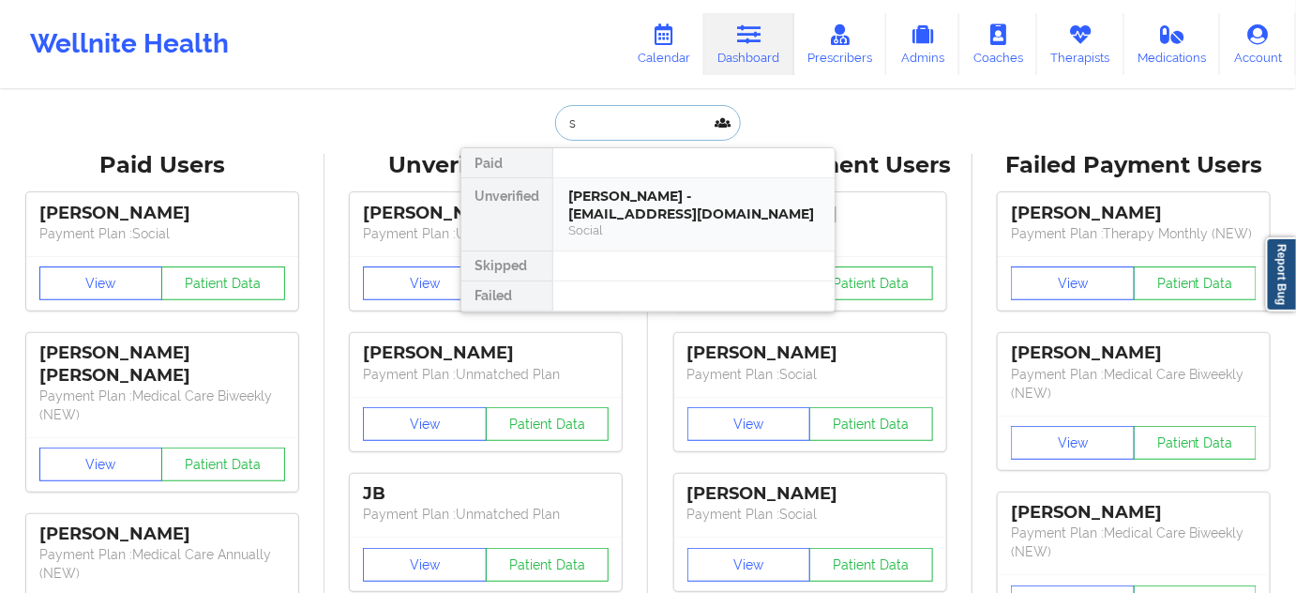
click at [660, 208] on div "[PERSON_NAME] - [EMAIL_ADDRESS][DOMAIN_NAME]" at bounding box center [693, 205] width 251 height 35
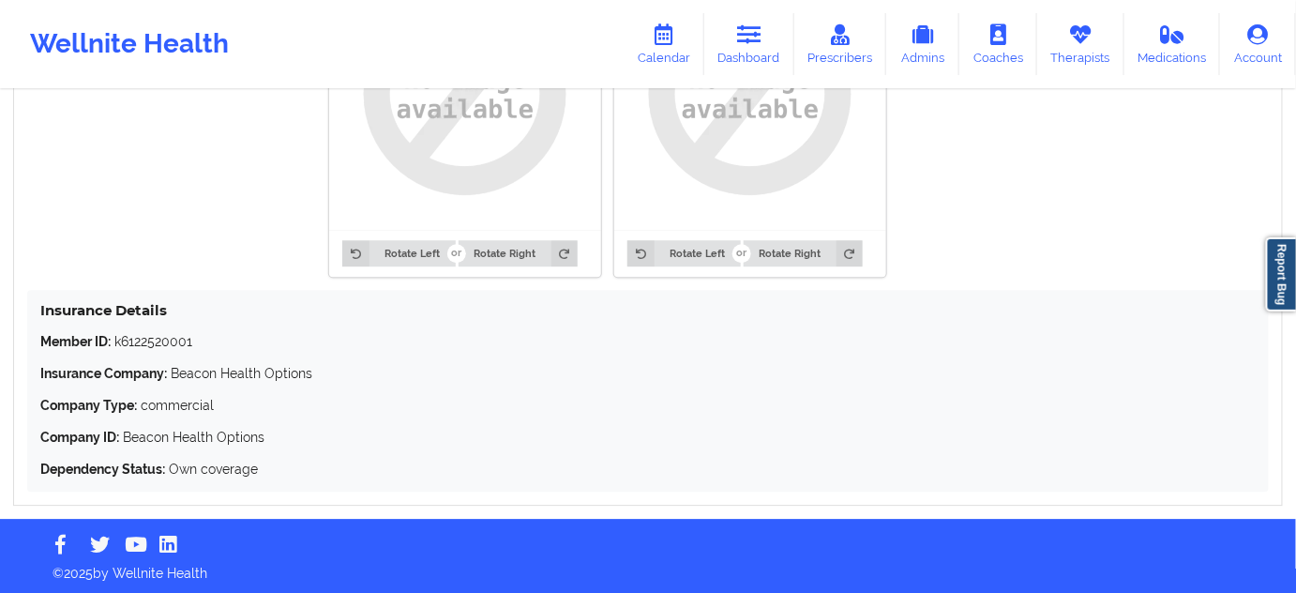
scroll to position [1581, 0]
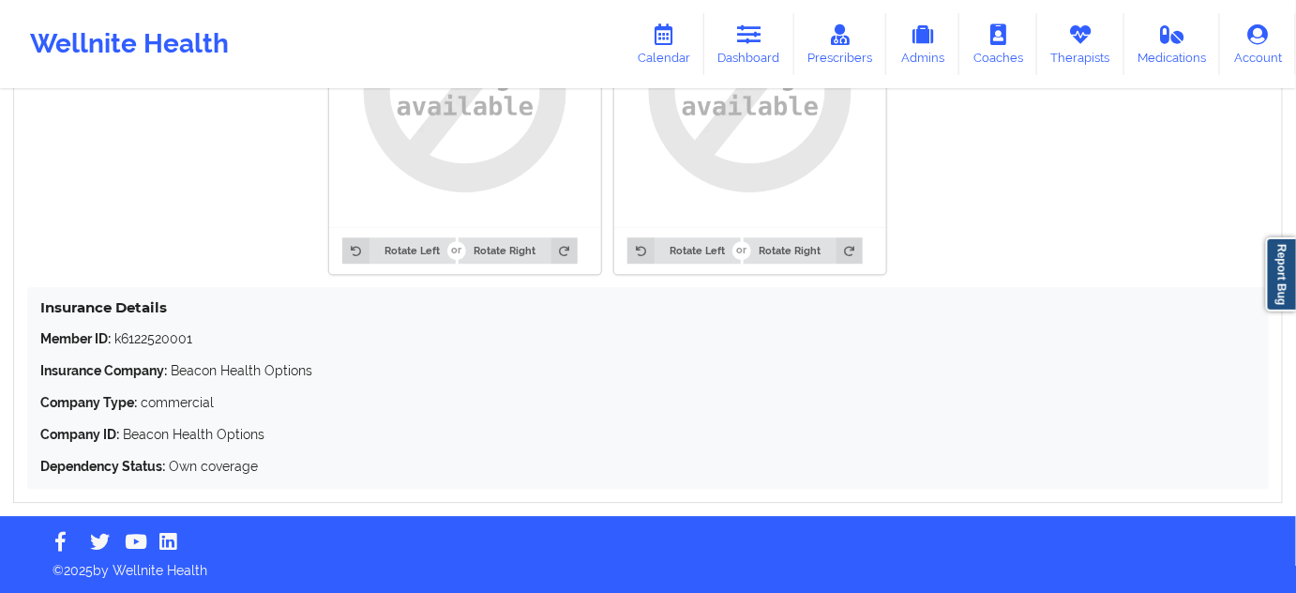
click at [164, 339] on p "Member ID: k6122520001" at bounding box center [647, 338] width 1215 height 19
copy p "k6122520001"
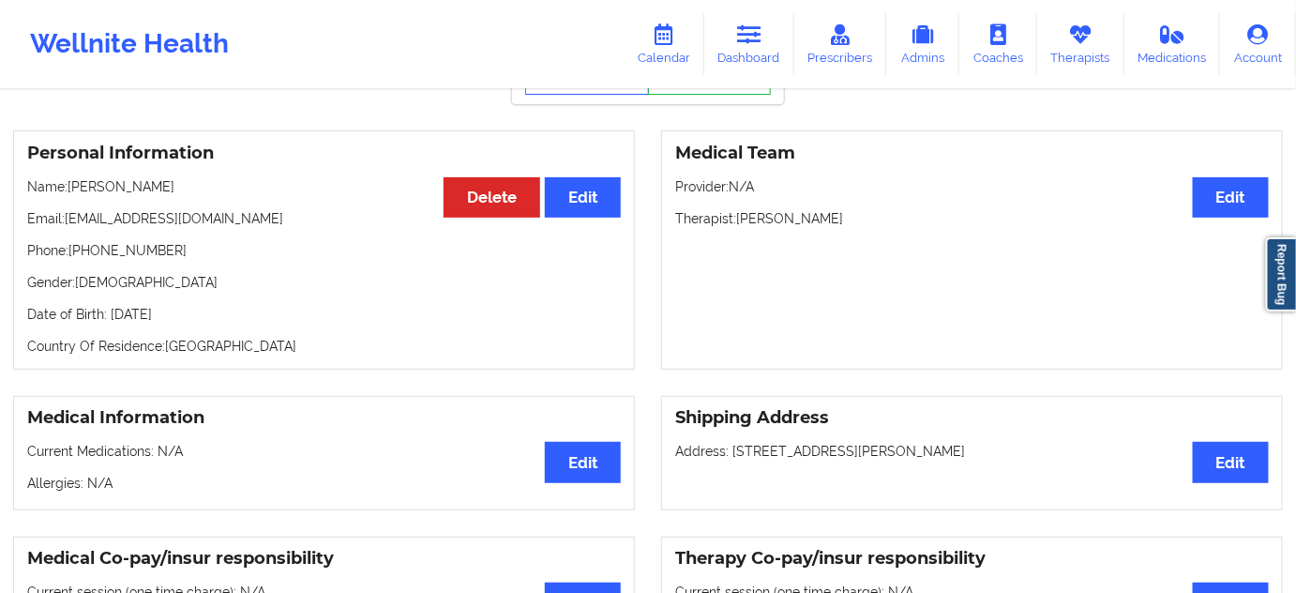
scroll to position [0, 0]
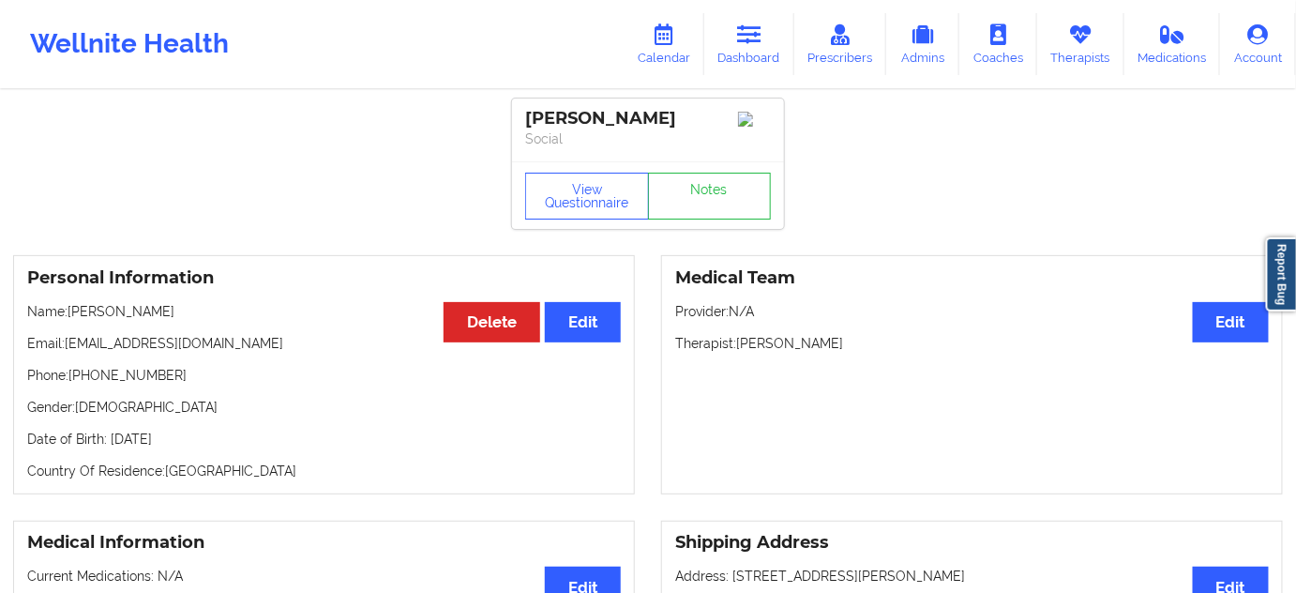
click at [615, 117] on div "[PERSON_NAME]" at bounding box center [648, 119] width 246 height 22
copy div "[PERSON_NAME]"
click at [569, 125] on div "[PERSON_NAME]" at bounding box center [648, 119] width 246 height 22
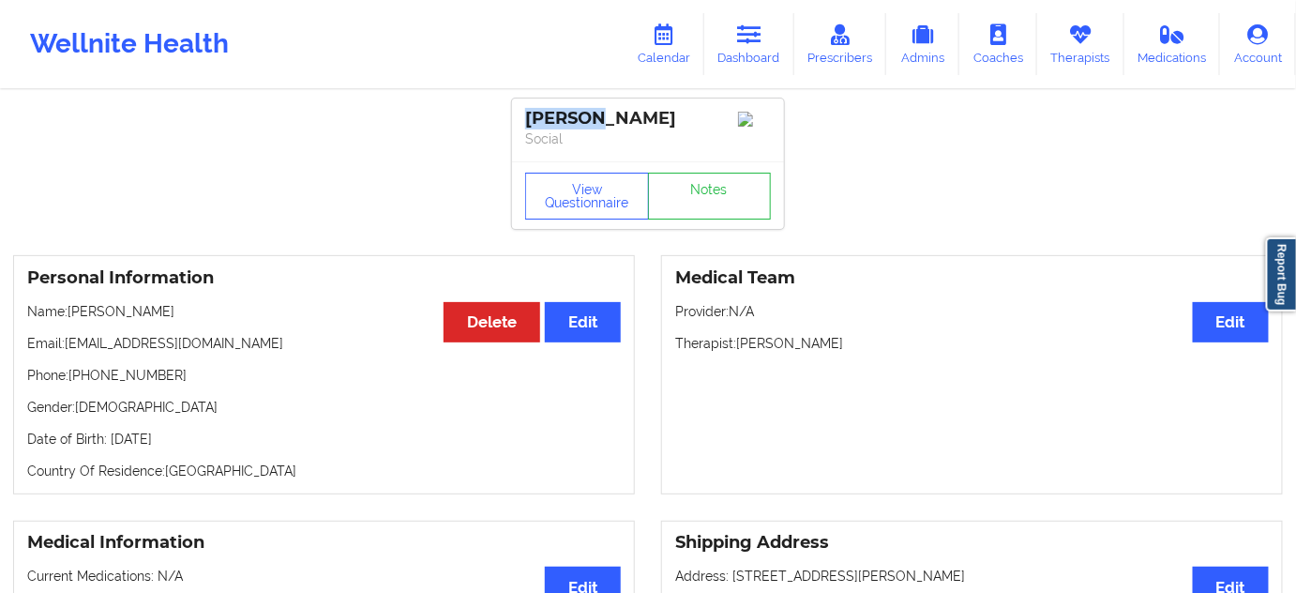
copy div "Ridwan"
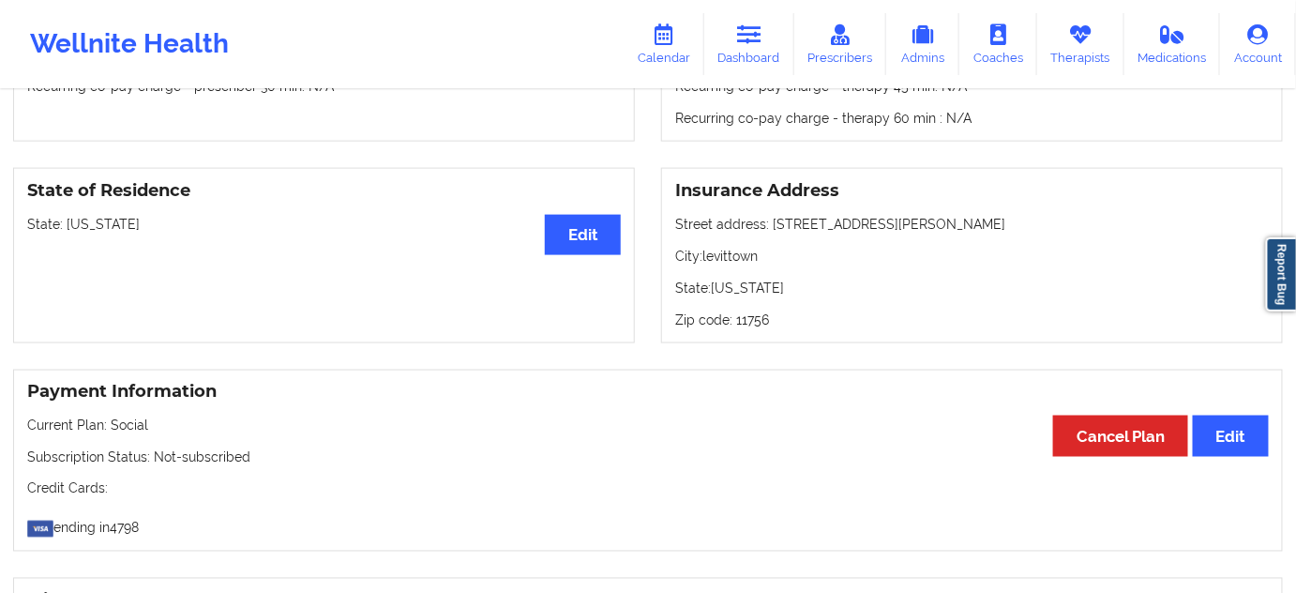
scroll to position [738, 0]
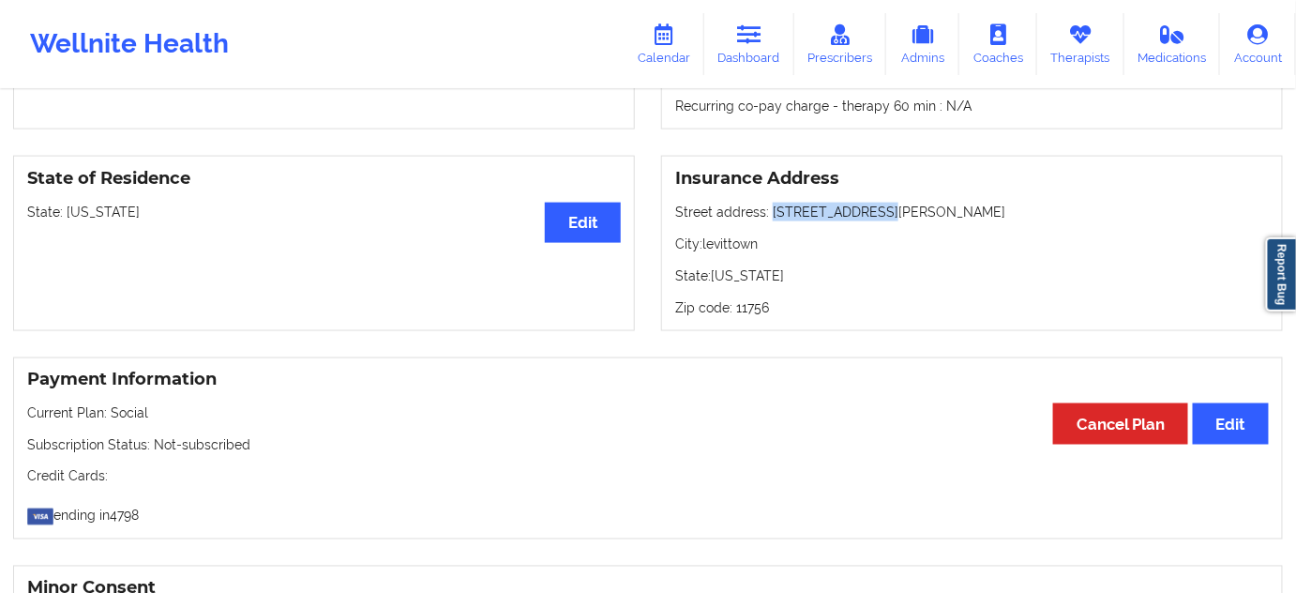
drag, startPoint x: 770, startPoint y: 214, endPoint x: 870, endPoint y: 219, distance: 100.5
click at [870, 219] on p "Street address: [STREET_ADDRESS][PERSON_NAME]" at bounding box center [972, 212] width 594 height 19
copy p "[STREET_ADDRESS][PERSON_NAME]"
click at [740, 246] on p "City: levittown" at bounding box center [972, 243] width 594 height 19
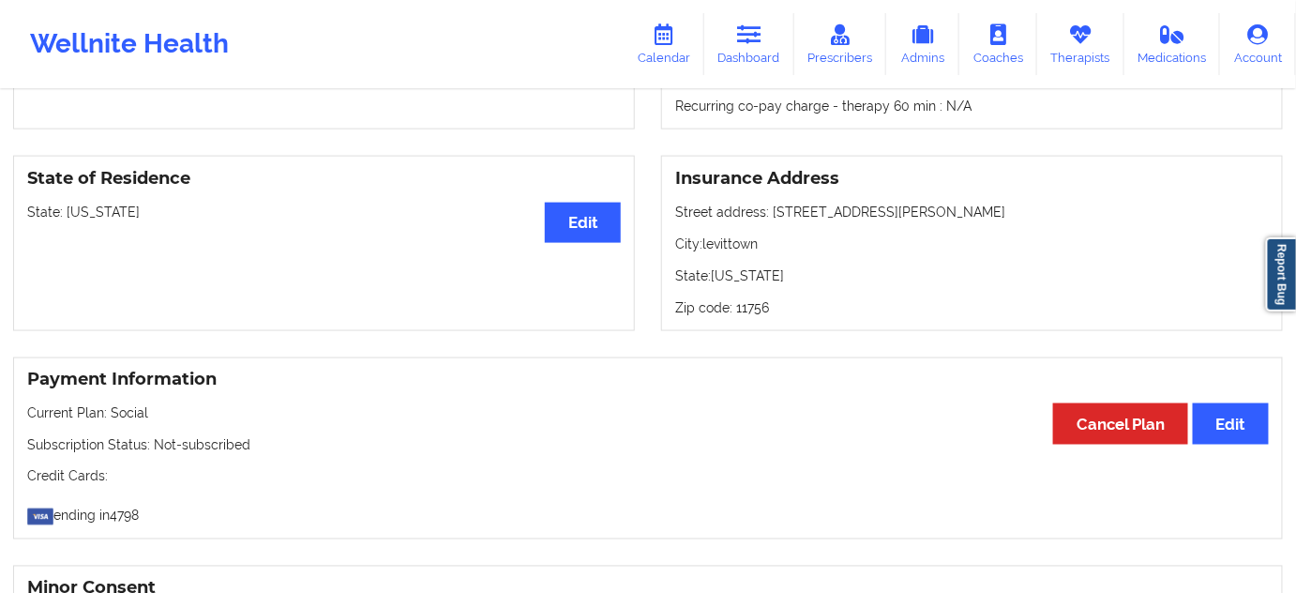
click at [758, 312] on p "Zip code: 11756" at bounding box center [972, 307] width 594 height 19
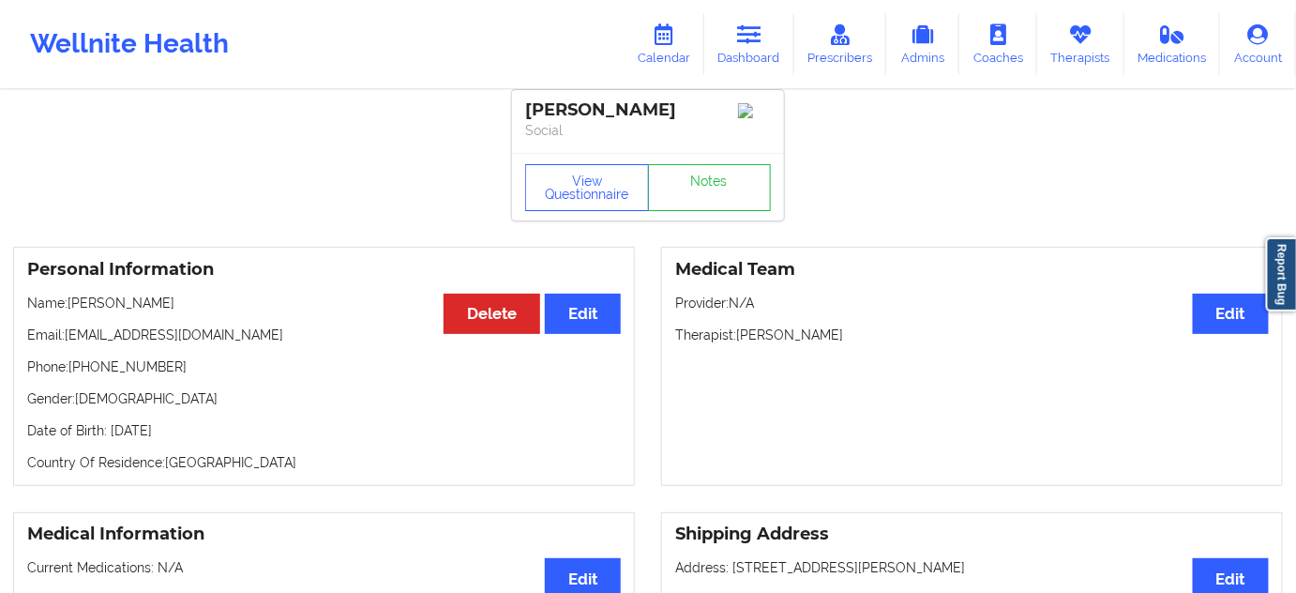
scroll to position [0, 0]
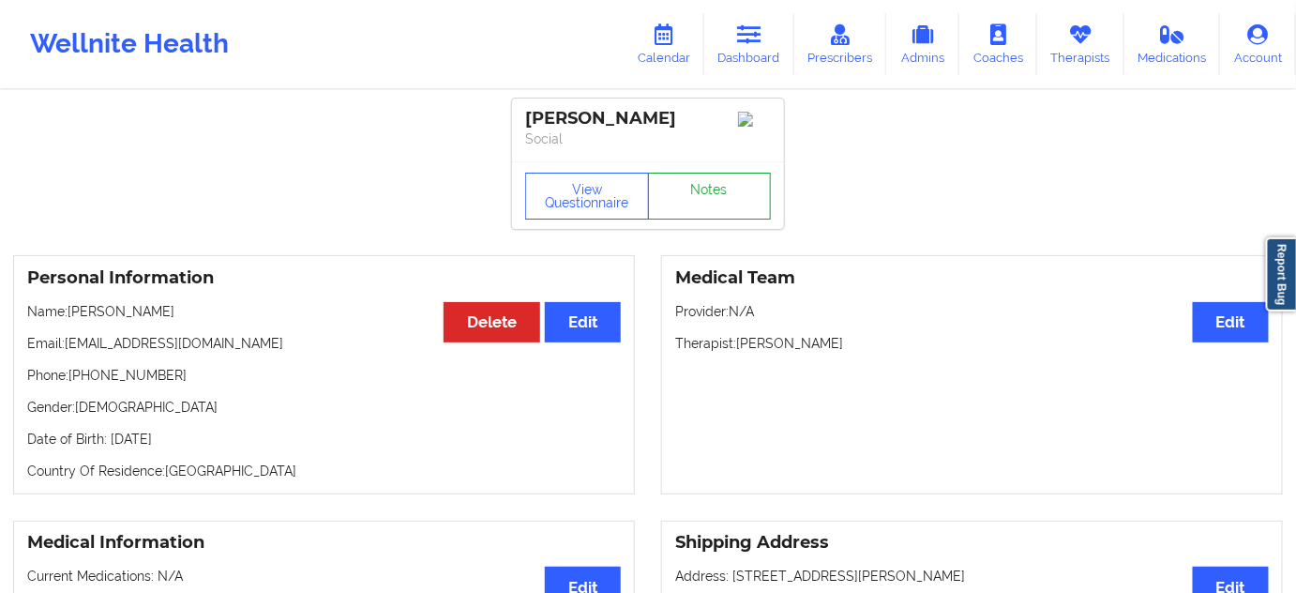
click at [712, 219] on link "Notes" at bounding box center [710, 196] width 124 height 47
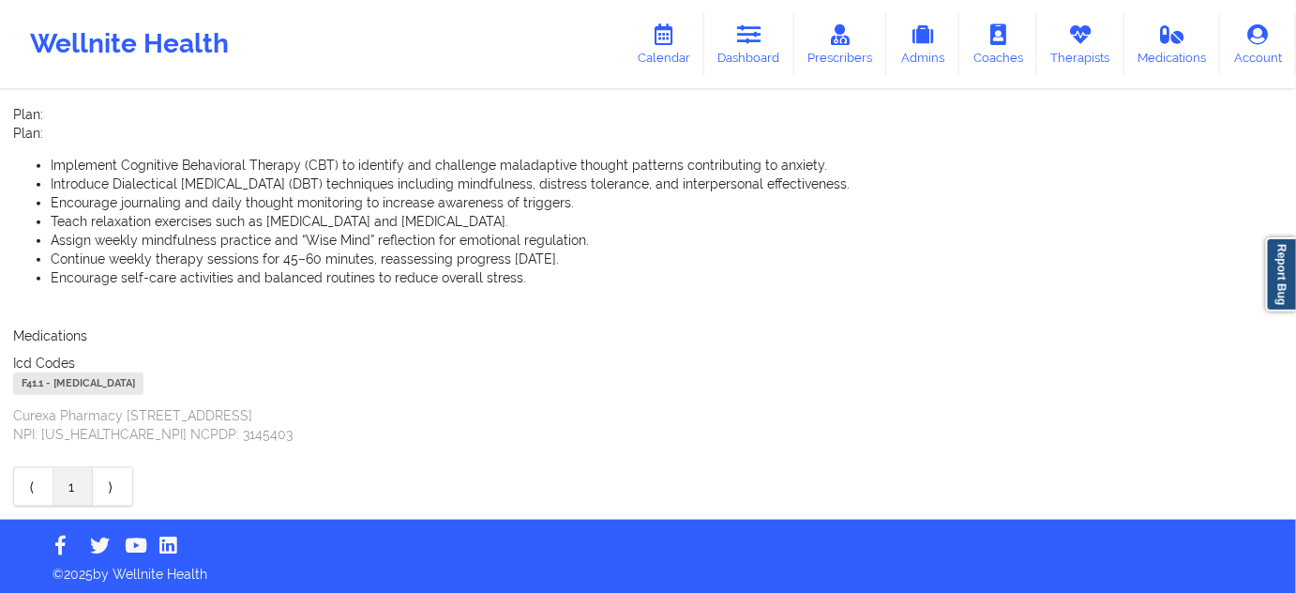
scroll to position [453, 0]
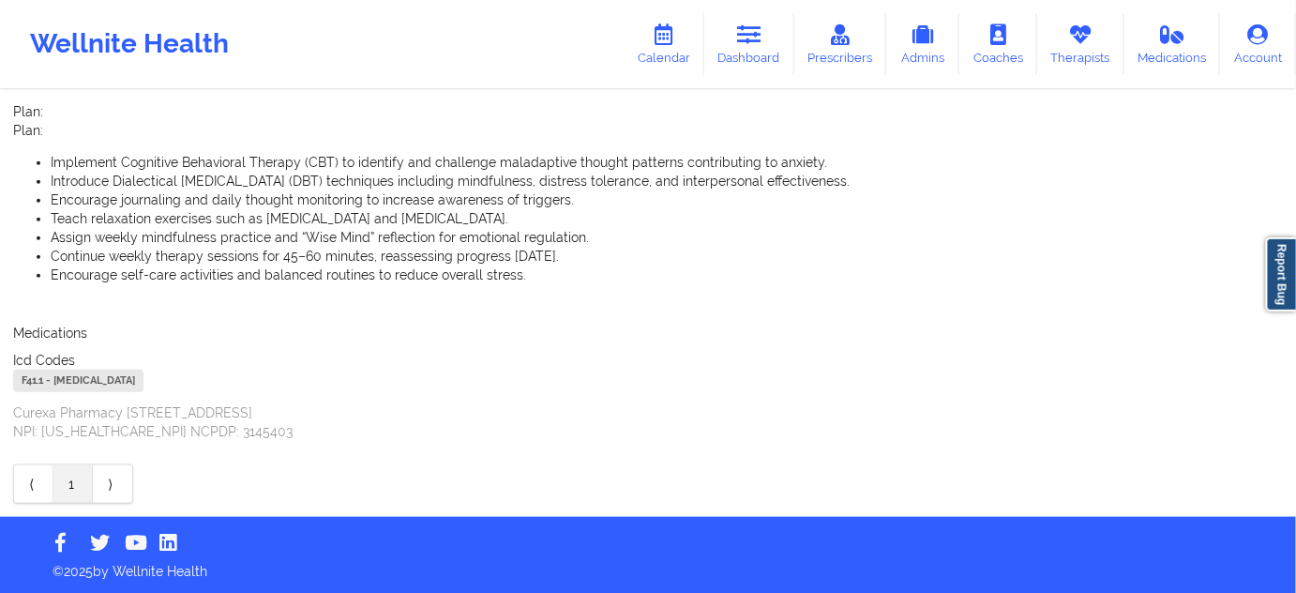
click at [36, 384] on div "F41.1 - [MEDICAL_DATA]" at bounding box center [78, 381] width 130 height 23
click at [670, 24] on icon at bounding box center [664, 34] width 24 height 21
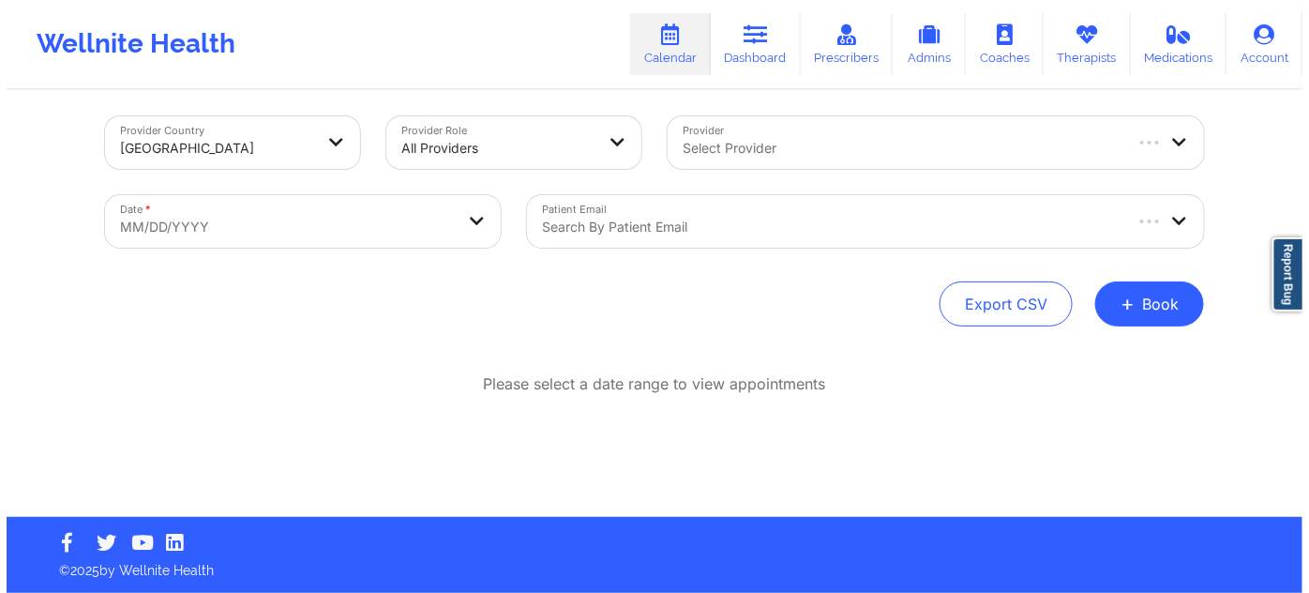
scroll to position [9, 0]
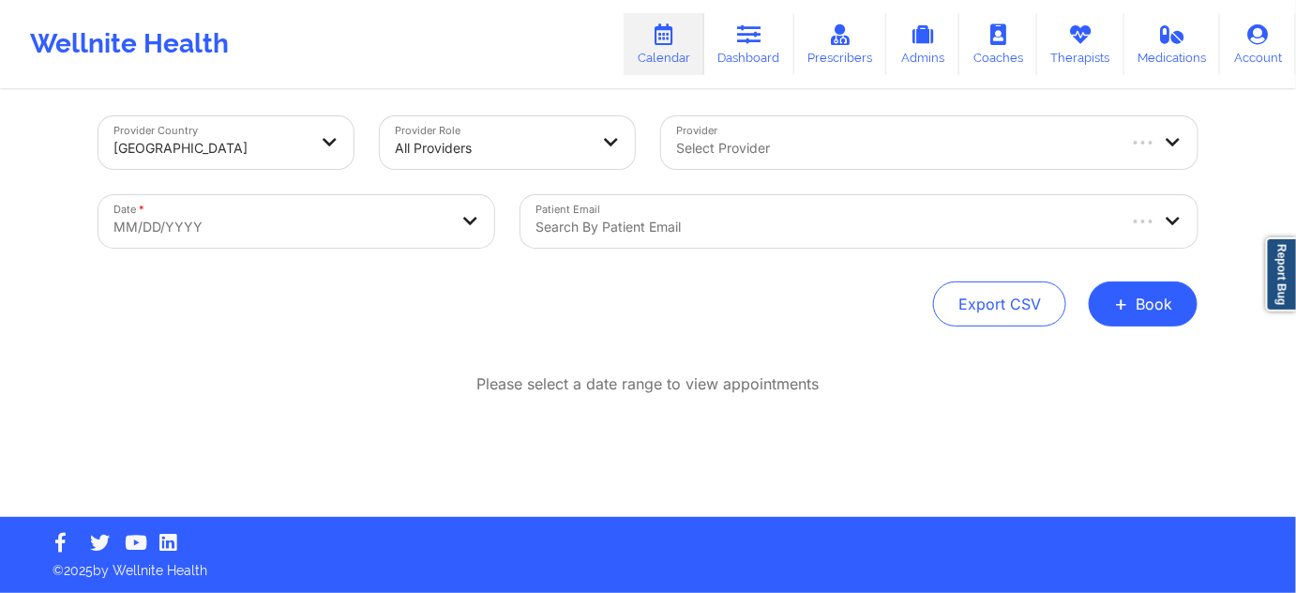
click at [710, 217] on div at bounding box center [825, 227] width 578 height 23
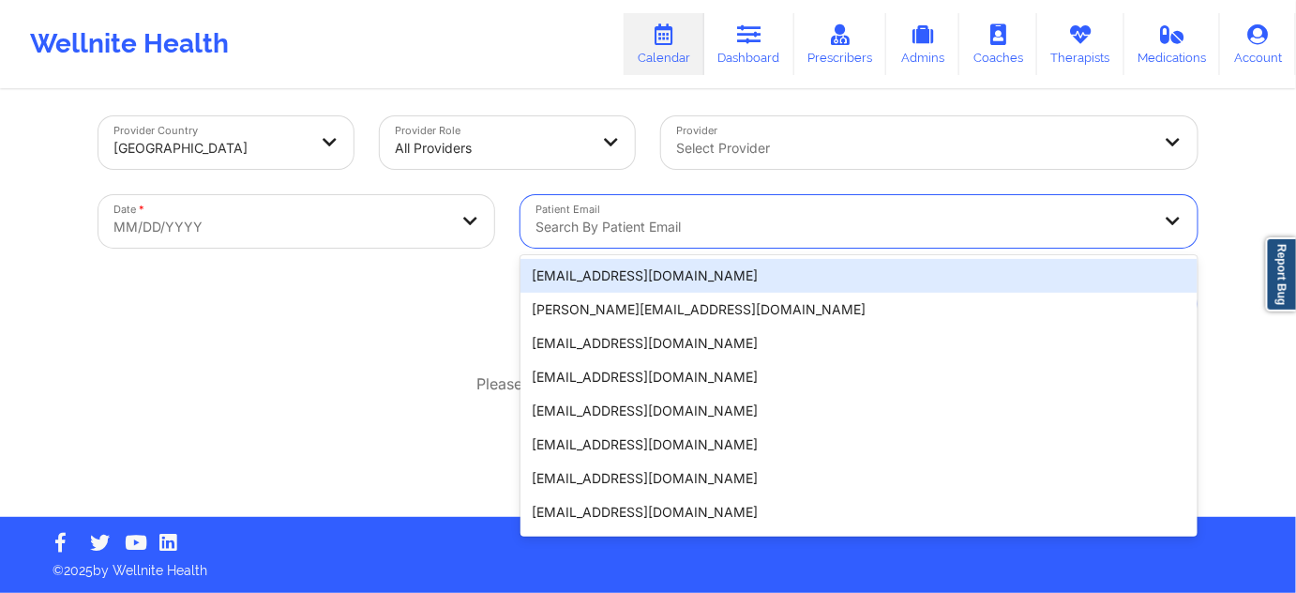
paste input "[EMAIL_ADDRESS][DOMAIN_NAME]"
type input "[EMAIL_ADDRESS][DOMAIN_NAME]"
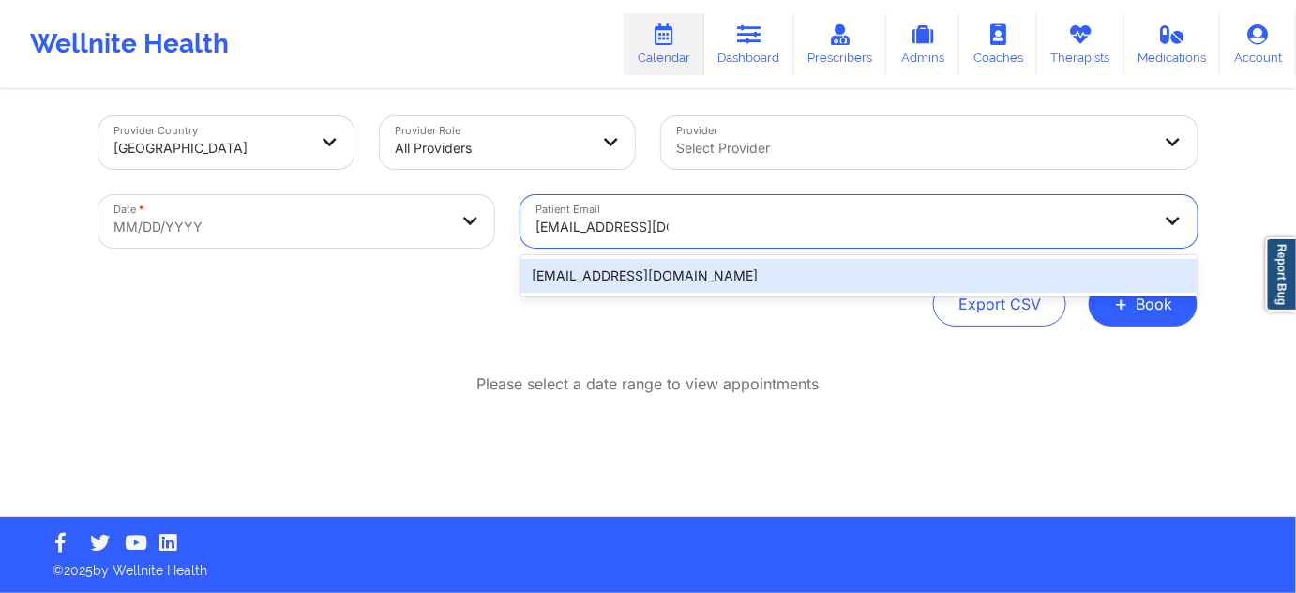
click at [638, 291] on div "[EMAIL_ADDRESS][DOMAIN_NAME]" at bounding box center [859, 276] width 677 height 34
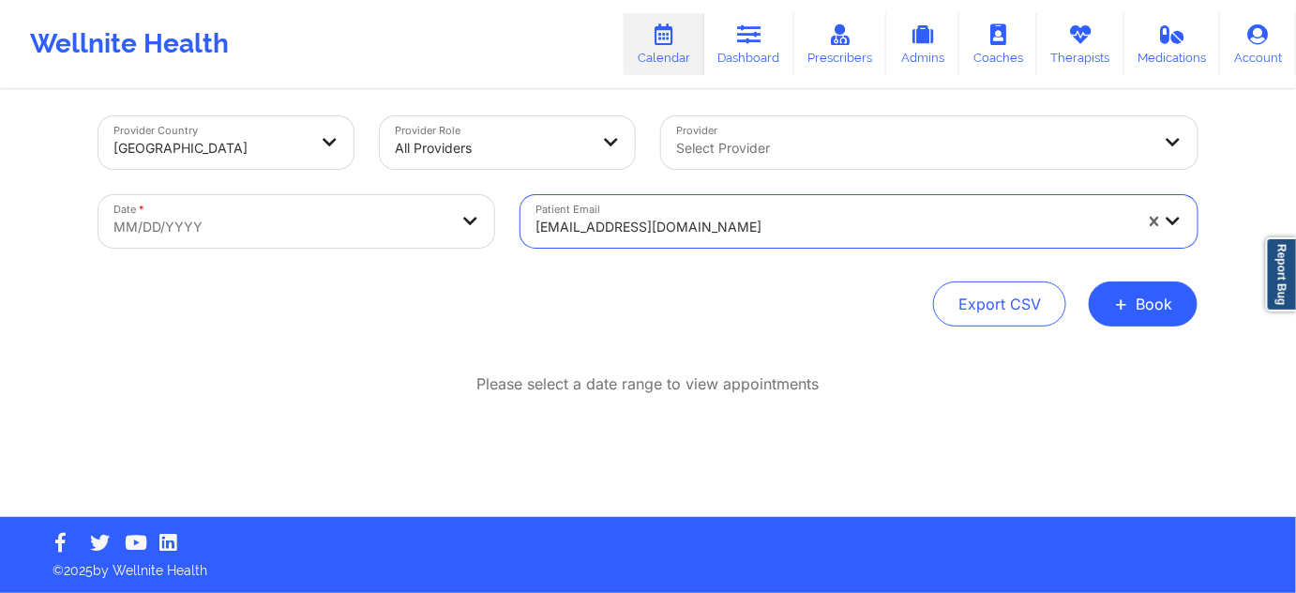
select select "2025-8"
select select "2025-9"
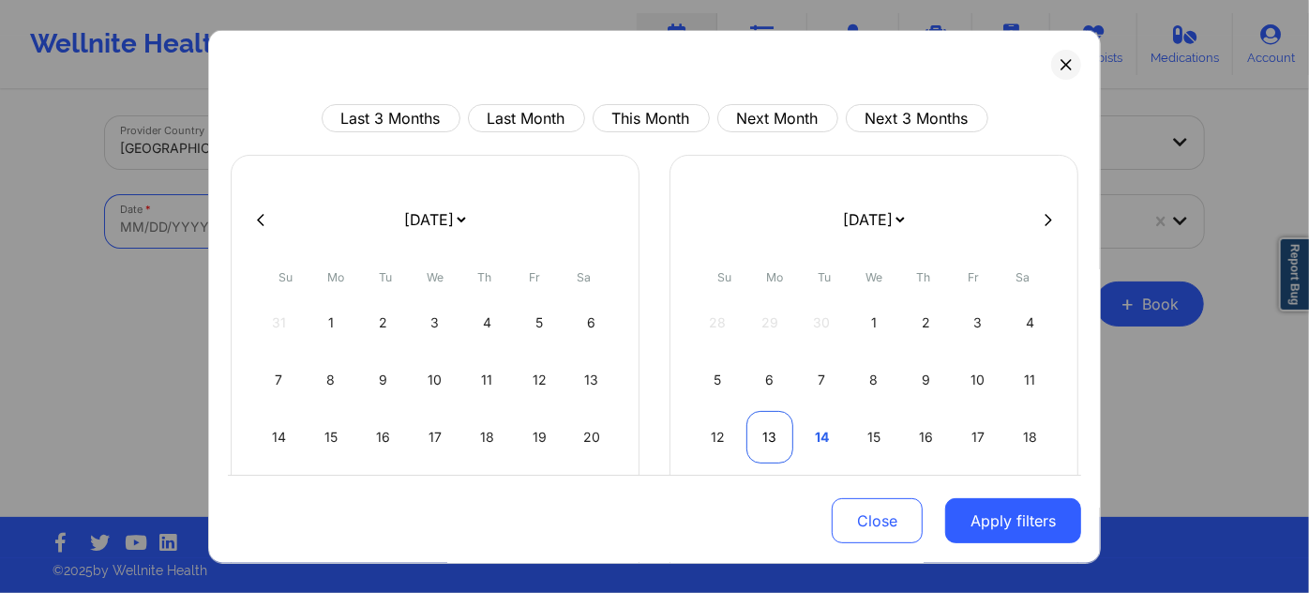
click at [752, 442] on div "13" at bounding box center [771, 437] width 48 height 53
select select "2025-9"
select select "2025-10"
select select "2025-9"
select select "2025-10"
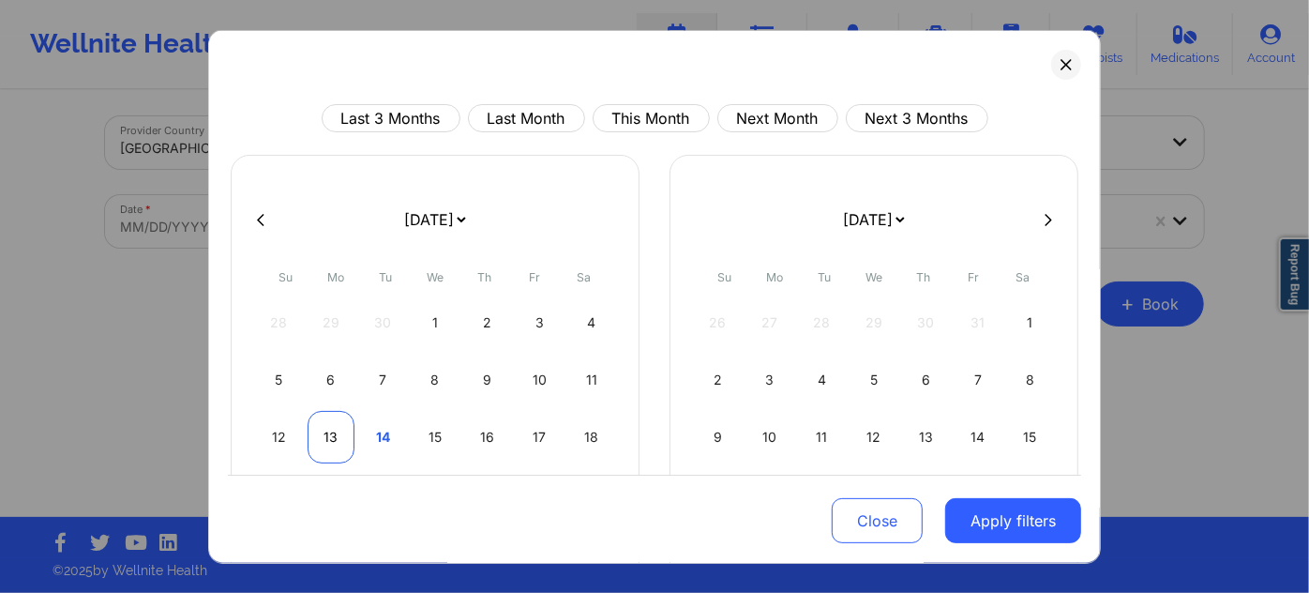
click at [317, 443] on div "13" at bounding box center [332, 437] width 48 height 53
select select "2025-9"
select select "2025-10"
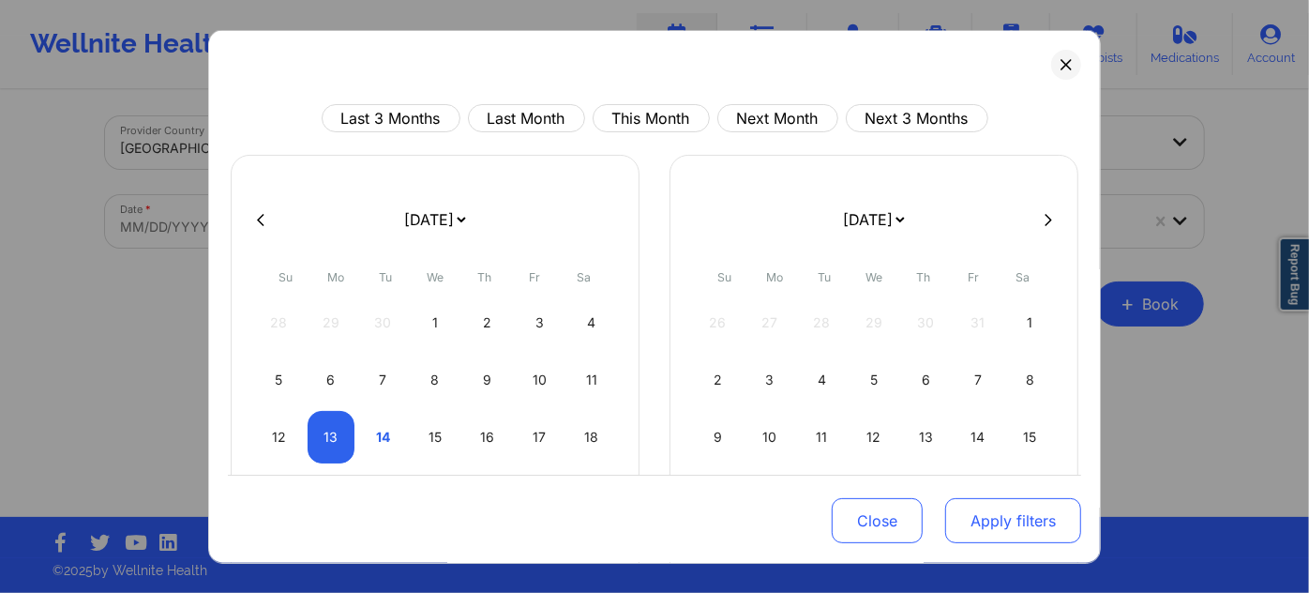
click at [1004, 529] on button "Apply filters" at bounding box center [1013, 520] width 136 height 45
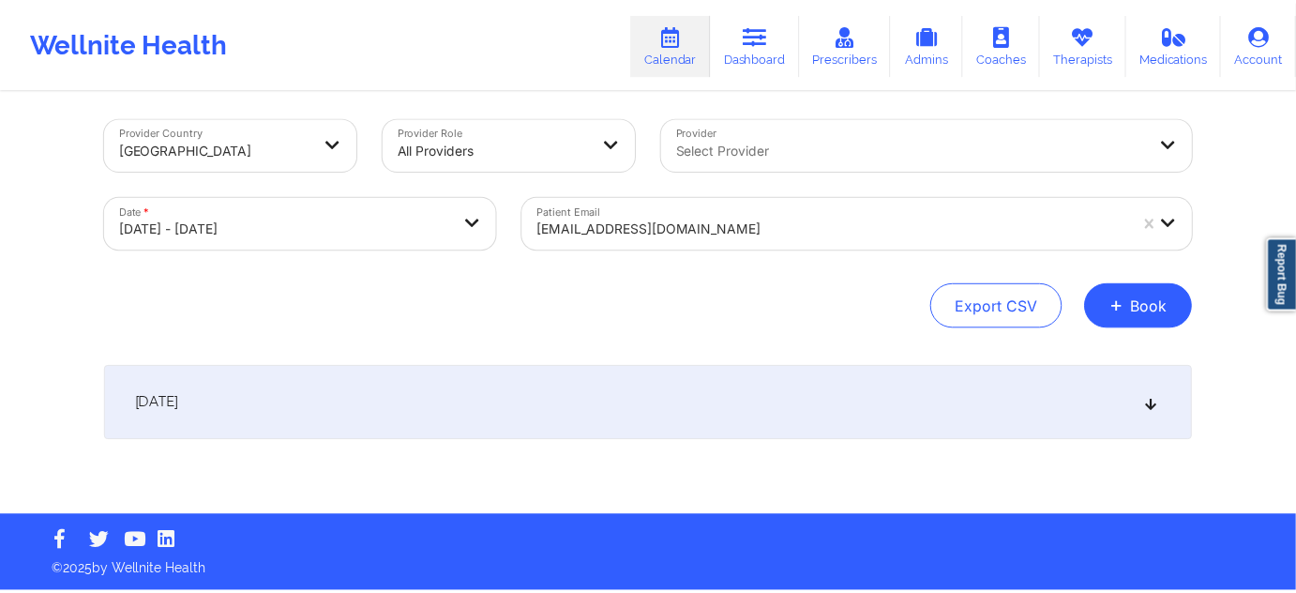
scroll to position [7, 0]
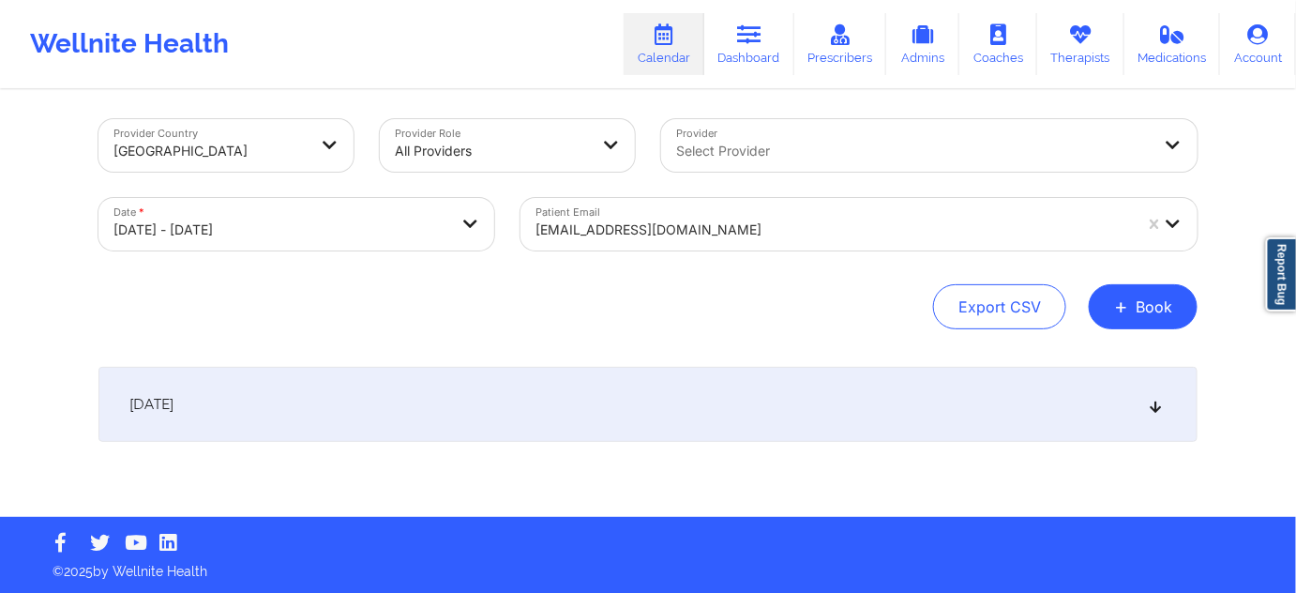
click at [543, 385] on div "[DATE]" at bounding box center [647, 404] width 1099 height 75
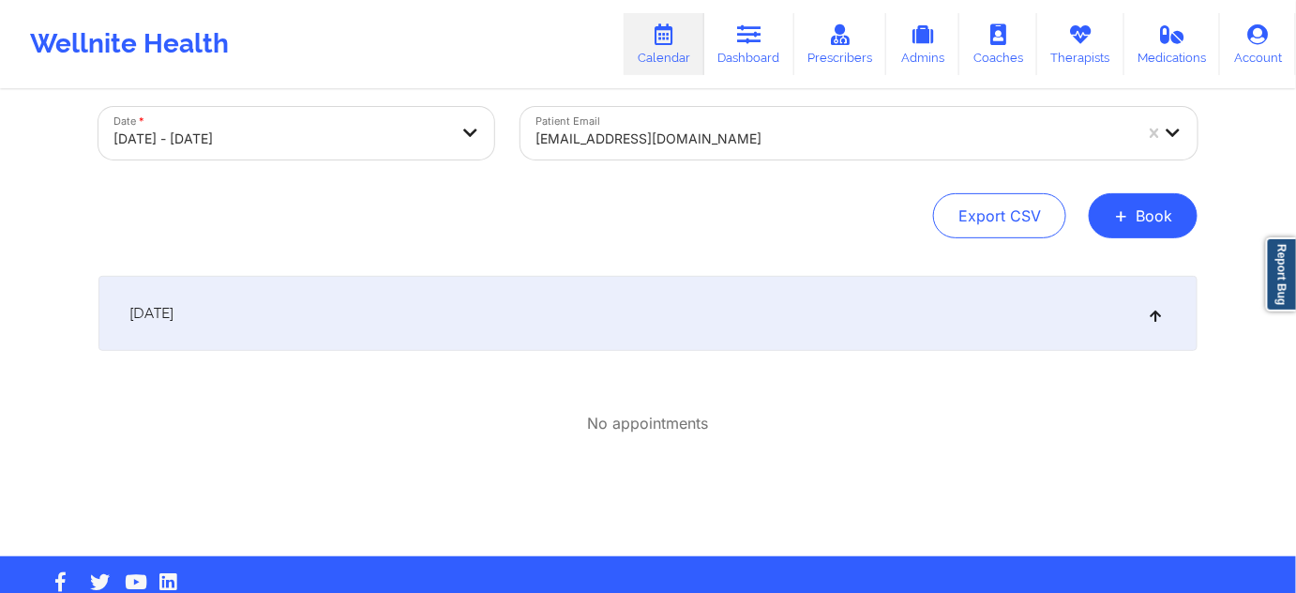
scroll to position [23, 0]
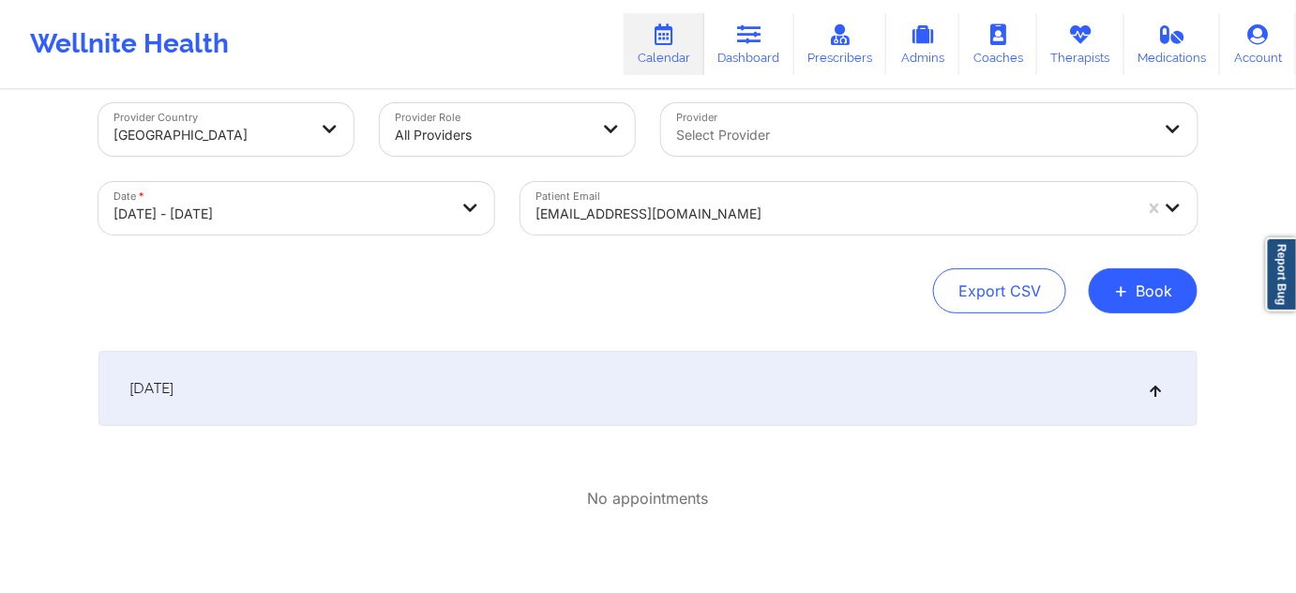
drag, startPoint x: 730, startPoint y: 187, endPoint x: 731, endPoint y: 198, distance: 11.3
click at [730, 188] on div "[EMAIL_ADDRESS][DOMAIN_NAME]" at bounding box center [827, 208] width 613 height 53
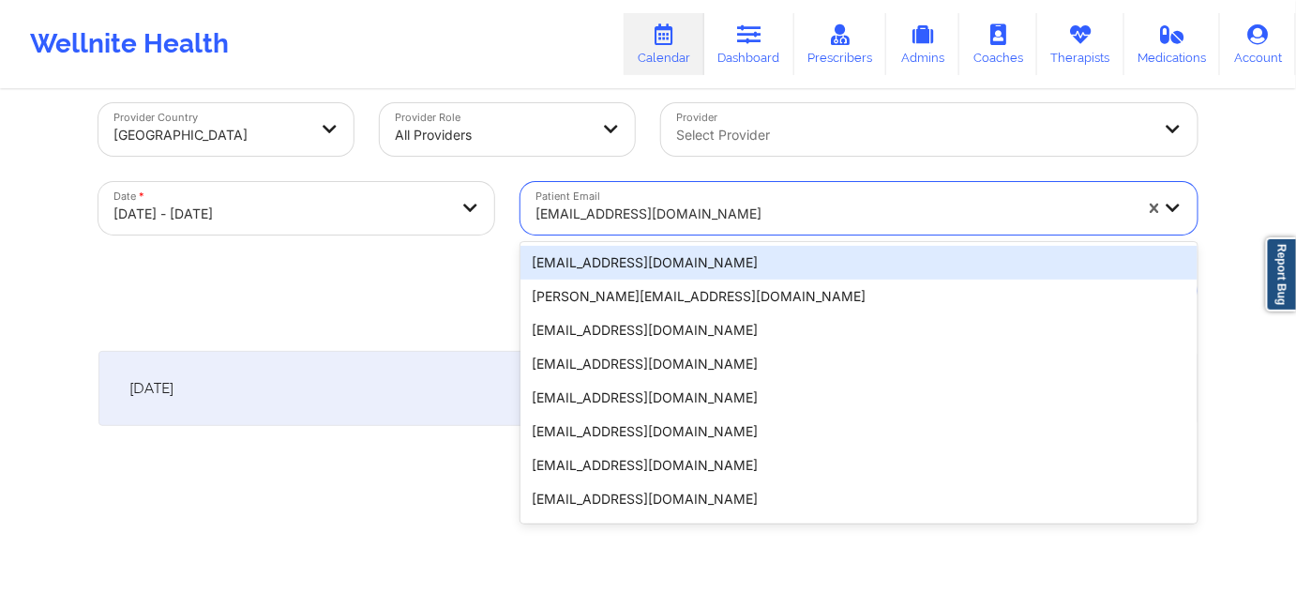
paste input "[EMAIL_ADDRESS][DOMAIN_NAME]"
type input "[EMAIL_ADDRESS][DOMAIN_NAME]"
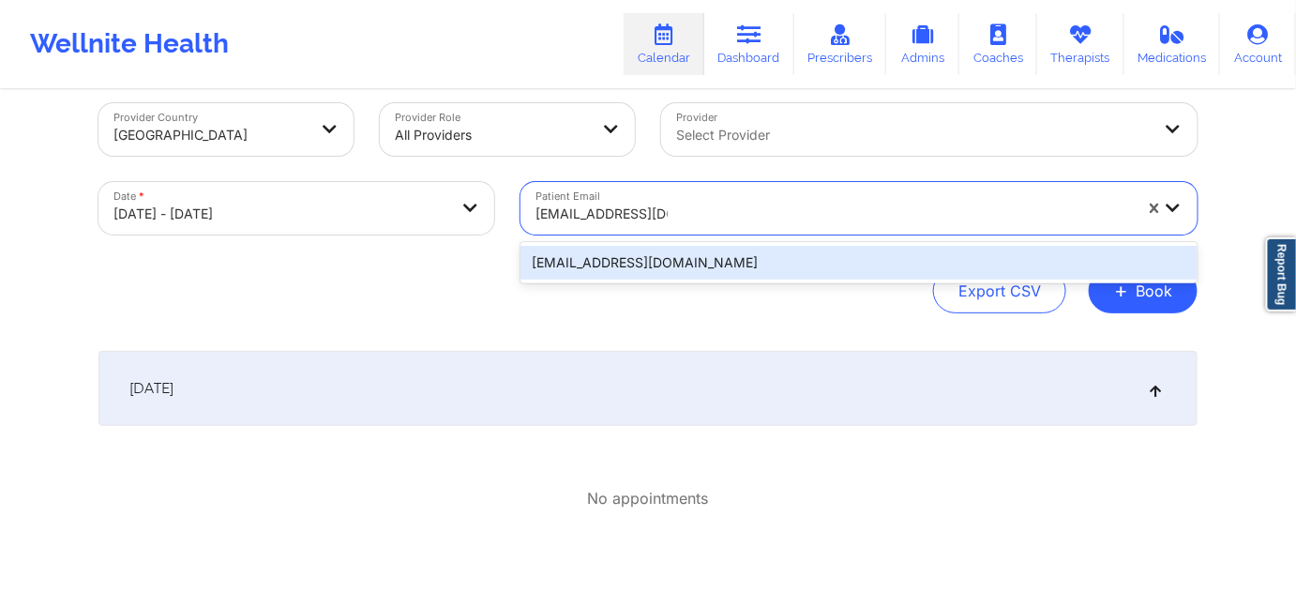
click at [640, 267] on div "[EMAIL_ADDRESS][DOMAIN_NAME]" at bounding box center [859, 263] width 677 height 34
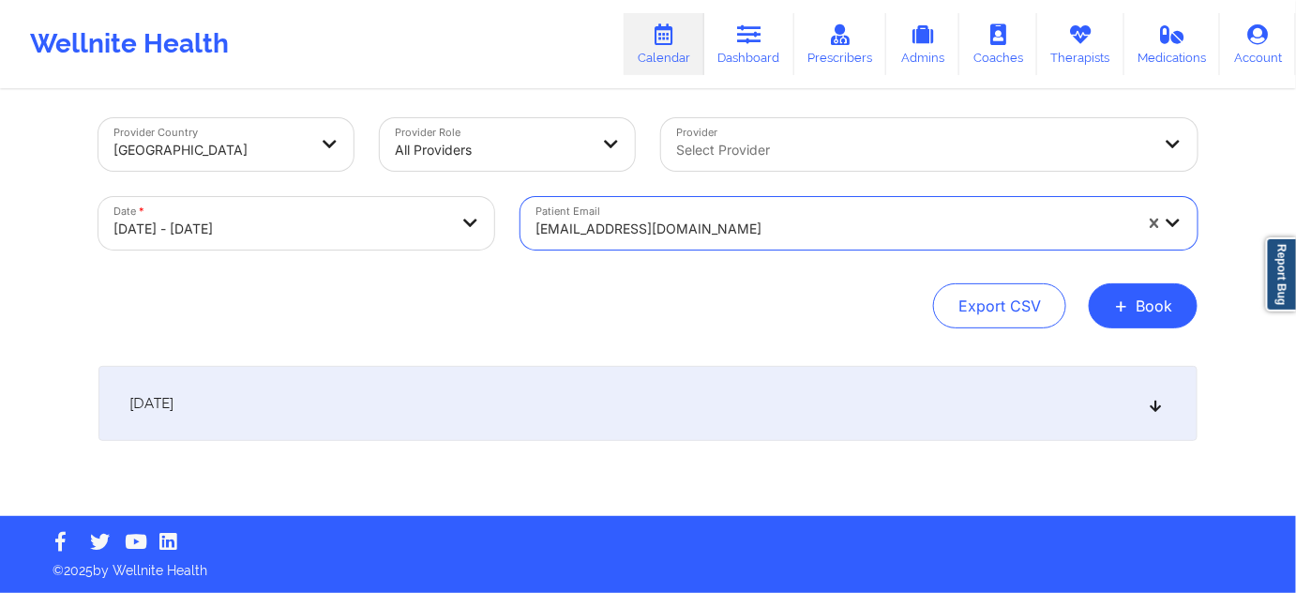
scroll to position [7, 0]
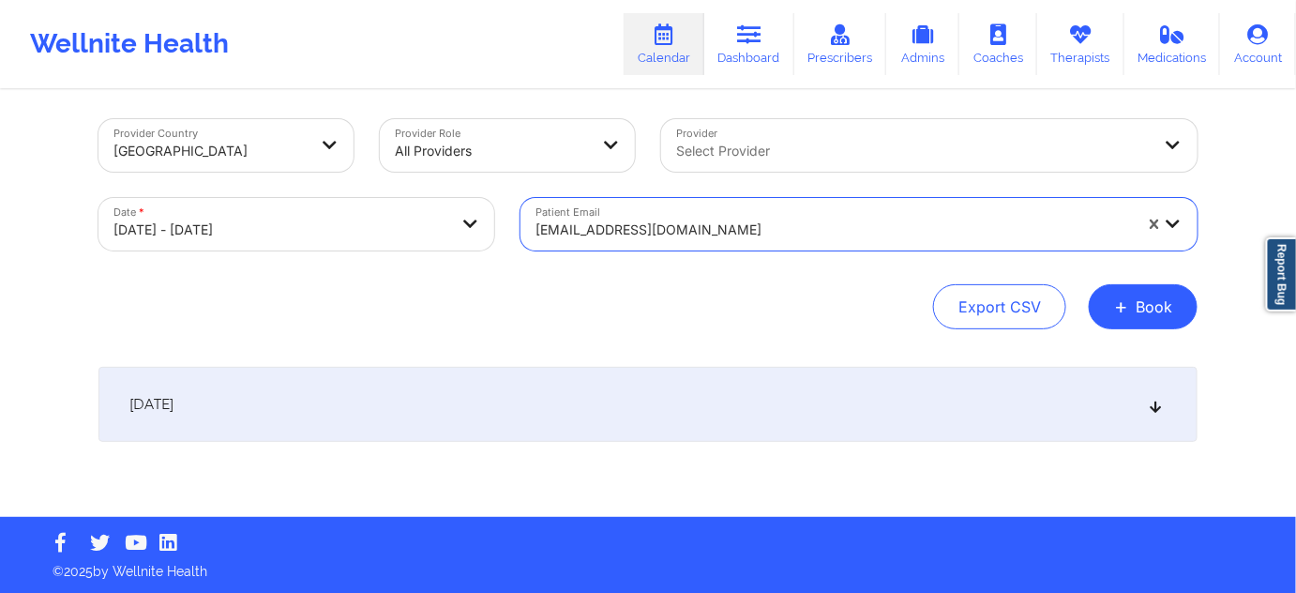
click at [400, 404] on div "[DATE]" at bounding box center [647, 404] width 1099 height 75
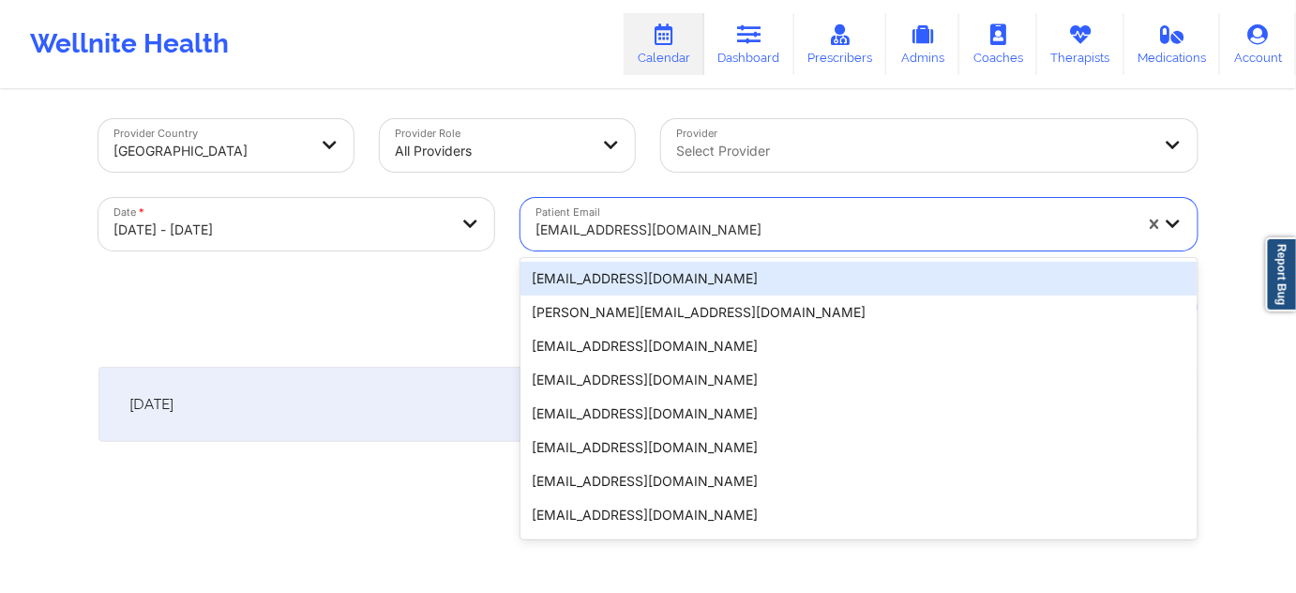
click at [758, 226] on div at bounding box center [834, 230] width 596 height 23
paste input "[EMAIL_ADDRESS][DOMAIN_NAME]"
type input "[EMAIL_ADDRESS][DOMAIN_NAME]"
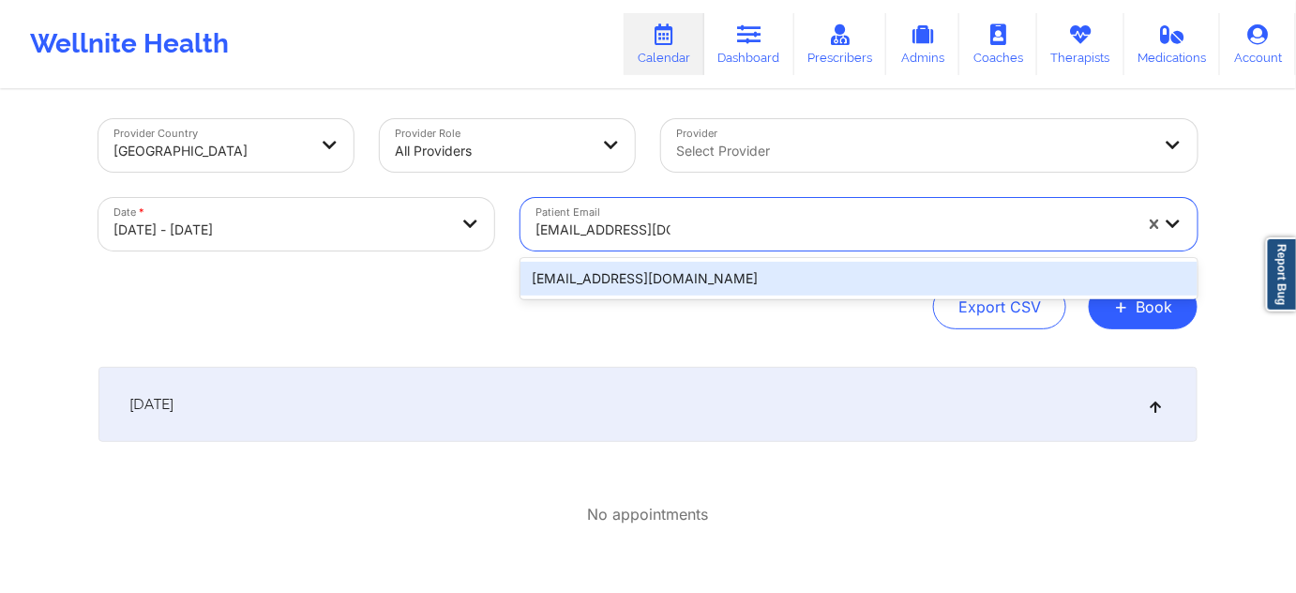
click at [678, 289] on div "[EMAIL_ADDRESS][DOMAIN_NAME]" at bounding box center [859, 279] width 677 height 34
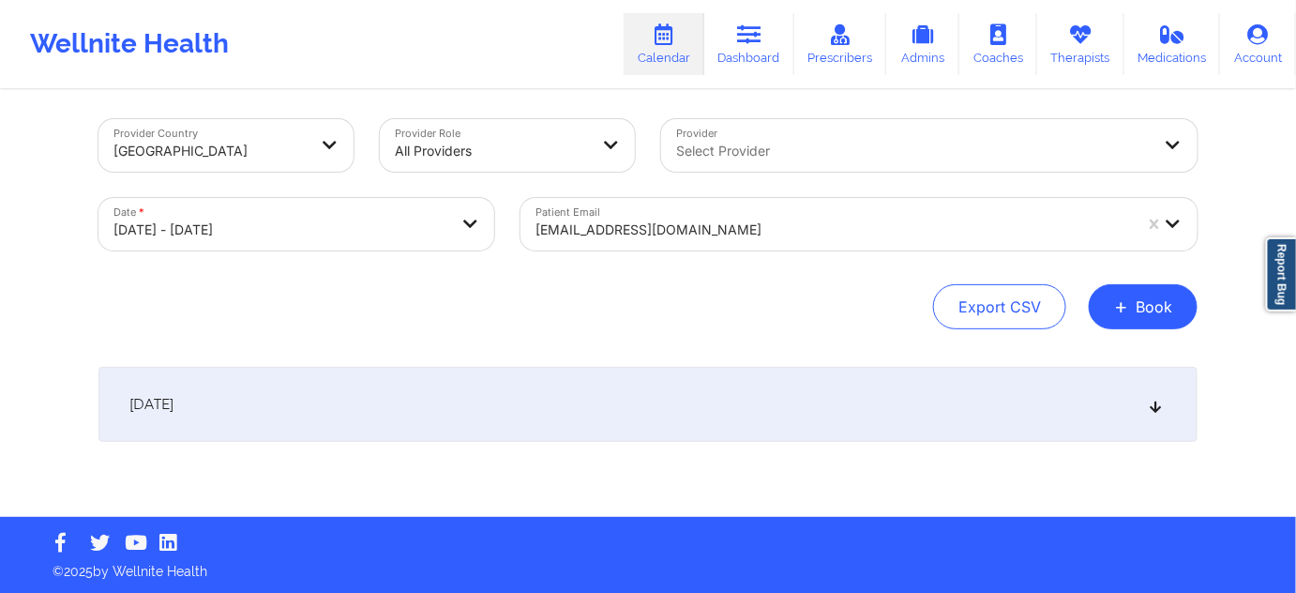
click at [488, 409] on div "[DATE]" at bounding box center [647, 404] width 1099 height 75
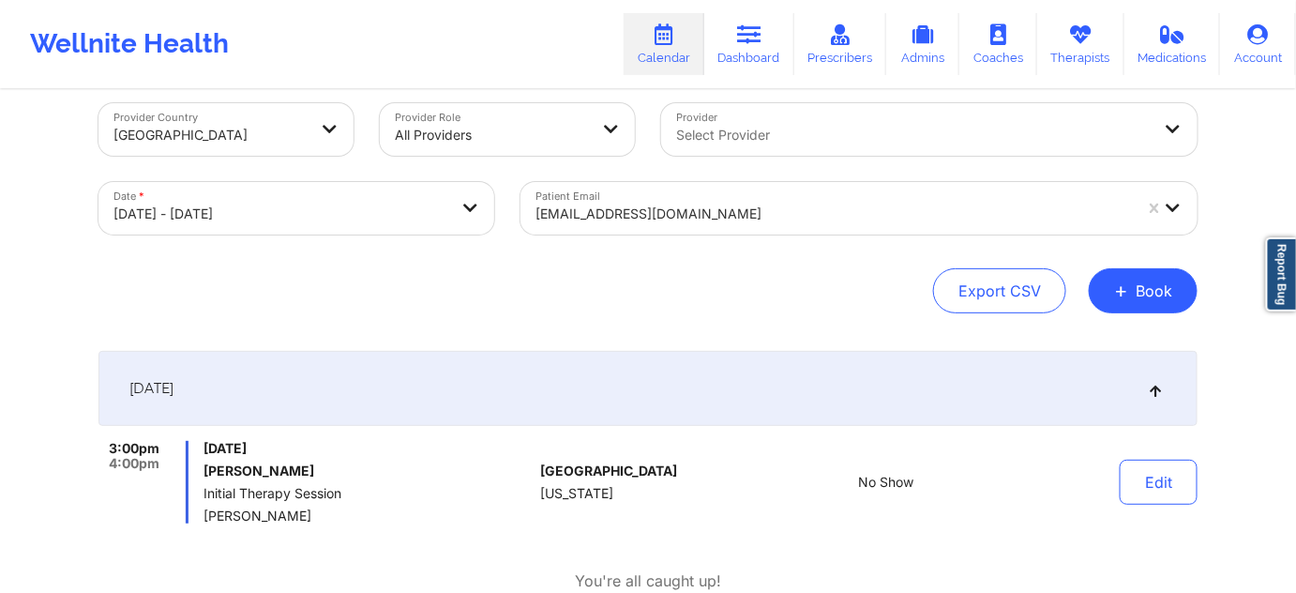
scroll to position [0, 0]
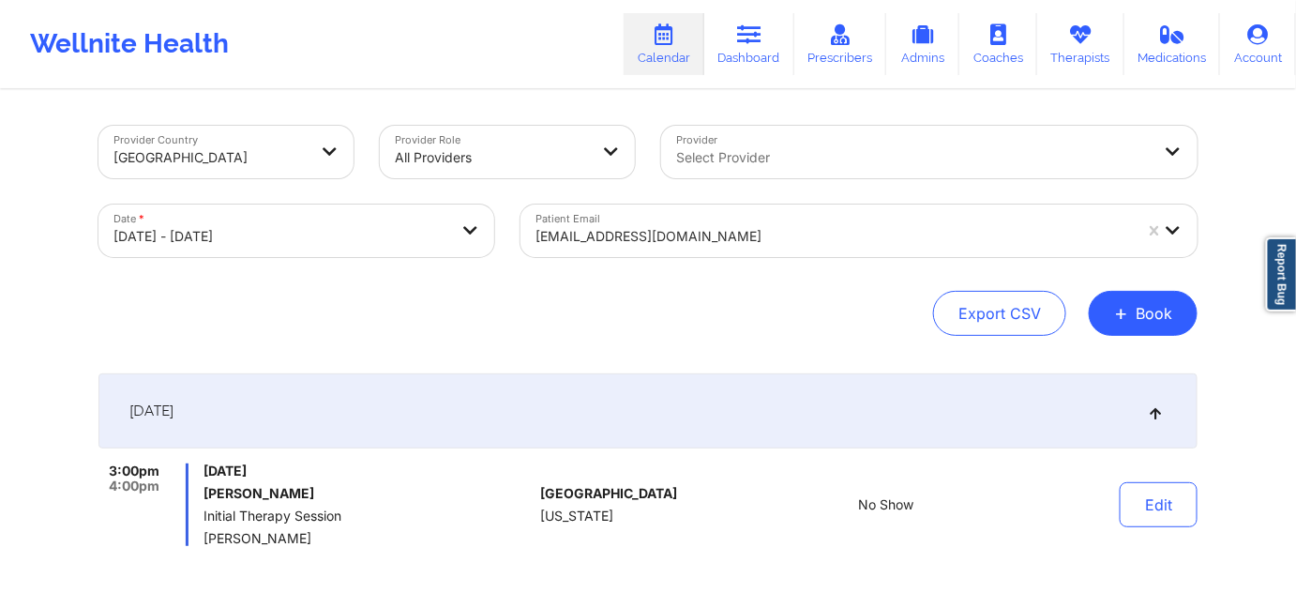
click at [774, 229] on div at bounding box center [834, 236] width 596 height 23
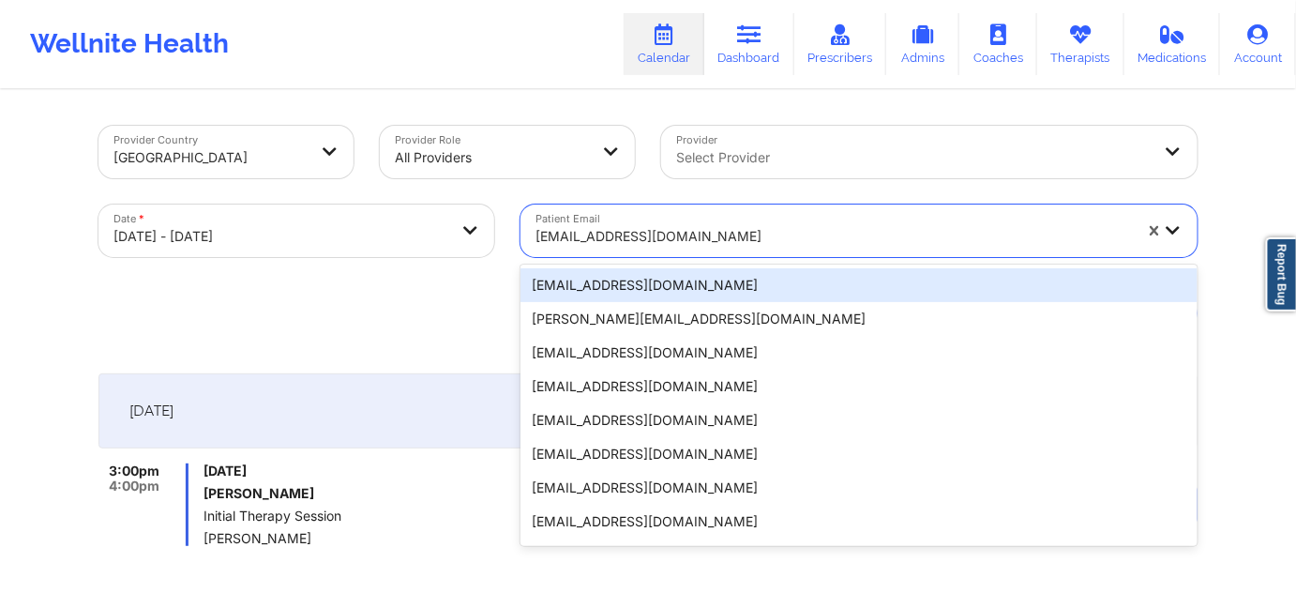
paste input "[EMAIL_ADDRESS][DOMAIN_NAME]"
type input "[EMAIL_ADDRESS][DOMAIN_NAME]"
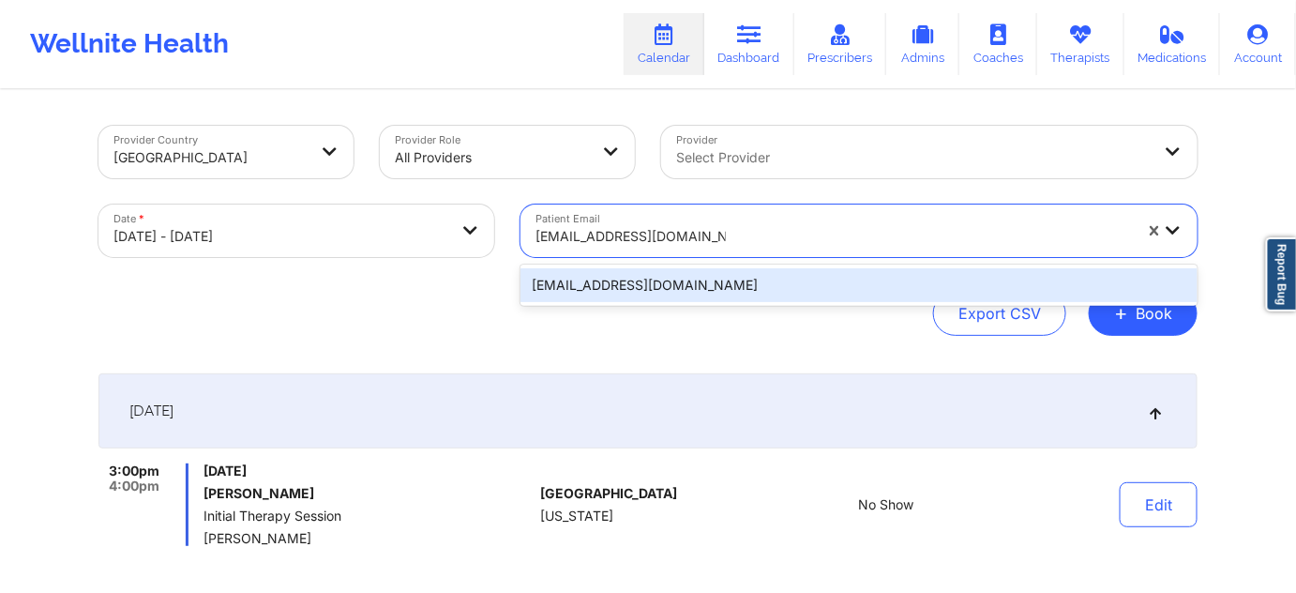
click at [668, 289] on div "[EMAIL_ADDRESS][DOMAIN_NAME]" at bounding box center [859, 285] width 677 height 34
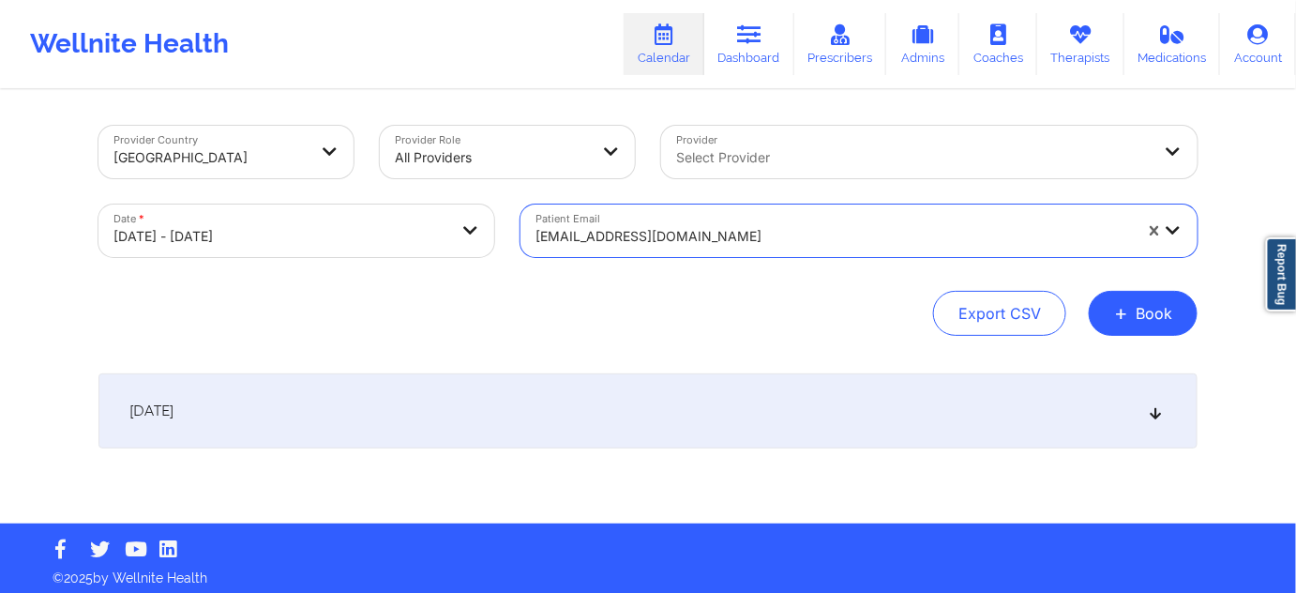
click at [552, 421] on div "[DATE]" at bounding box center [647, 410] width 1099 height 75
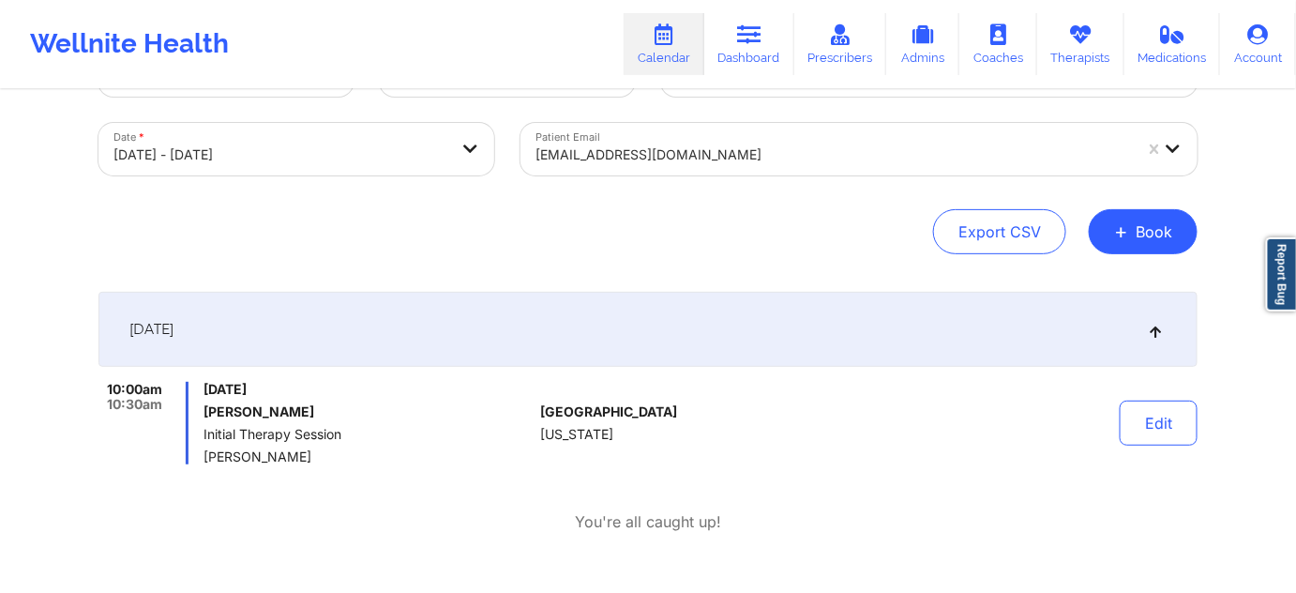
scroll to position [113, 0]
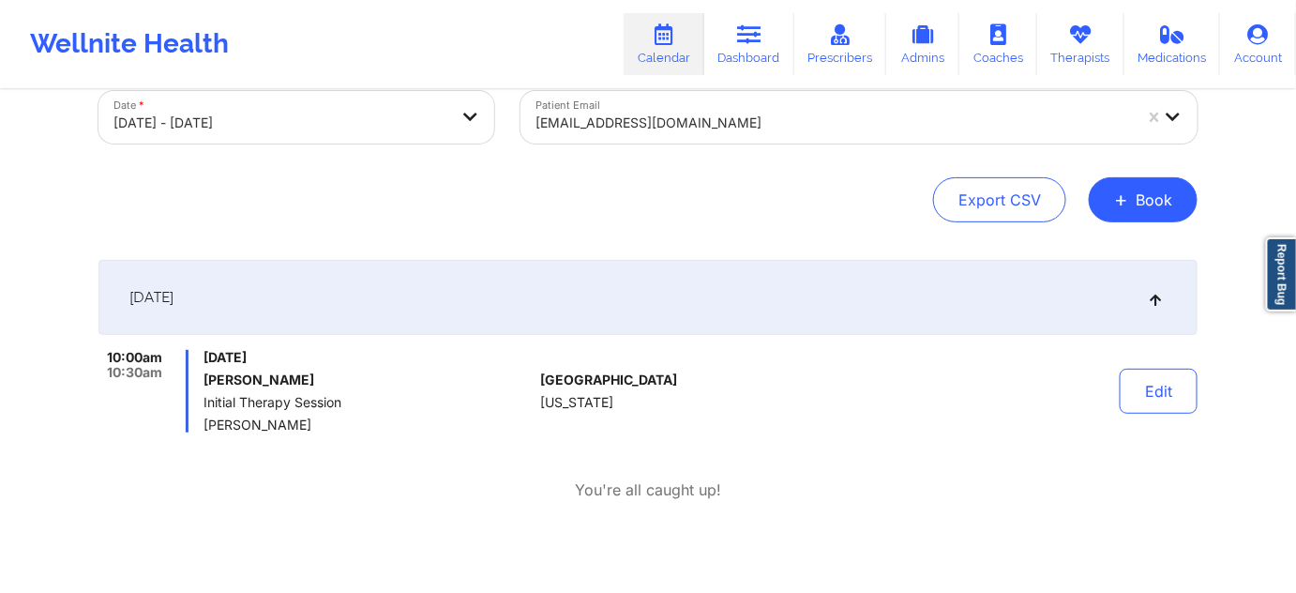
click at [755, 134] on div "[EMAIL_ADDRESS][DOMAIN_NAME]" at bounding box center [834, 122] width 596 height 41
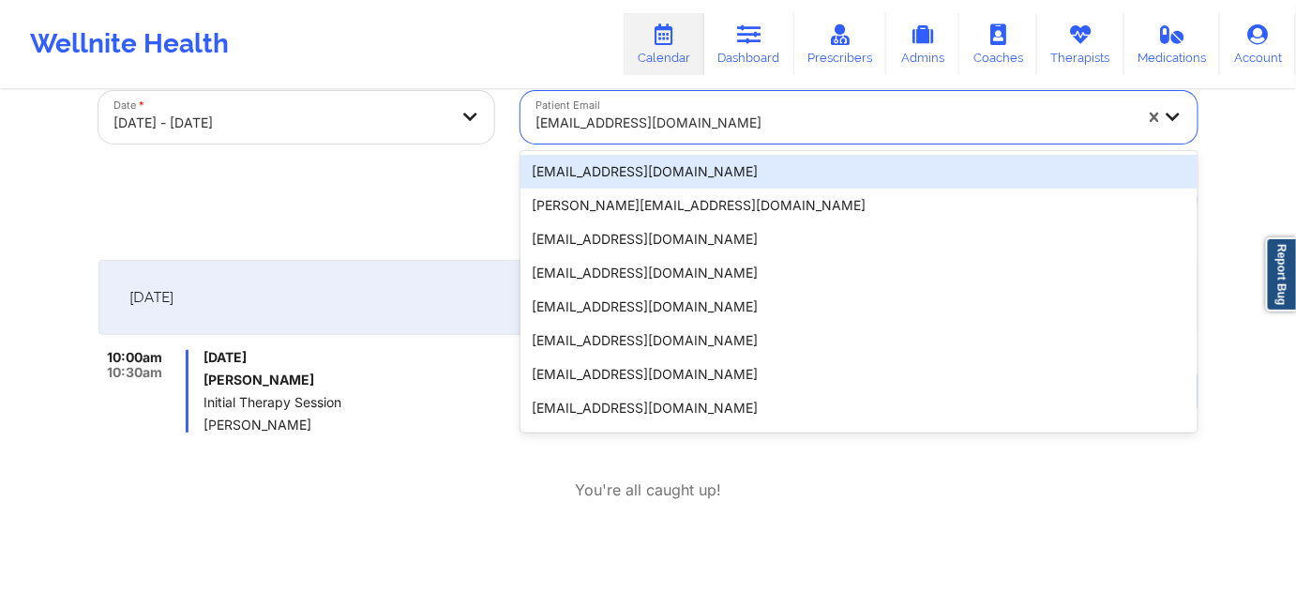
paste input "[EMAIL_ADDRESS][DOMAIN_NAME]"
type input "[EMAIL_ADDRESS][DOMAIN_NAME]"
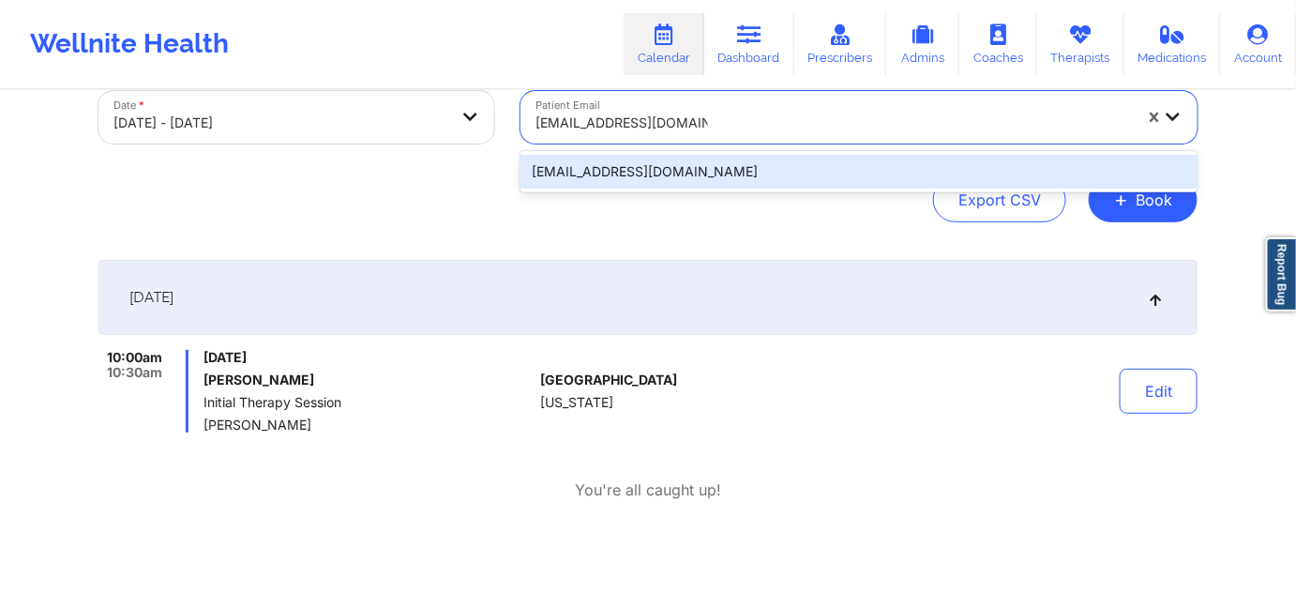
click at [680, 171] on div "[EMAIL_ADDRESS][DOMAIN_NAME]" at bounding box center [859, 172] width 677 height 34
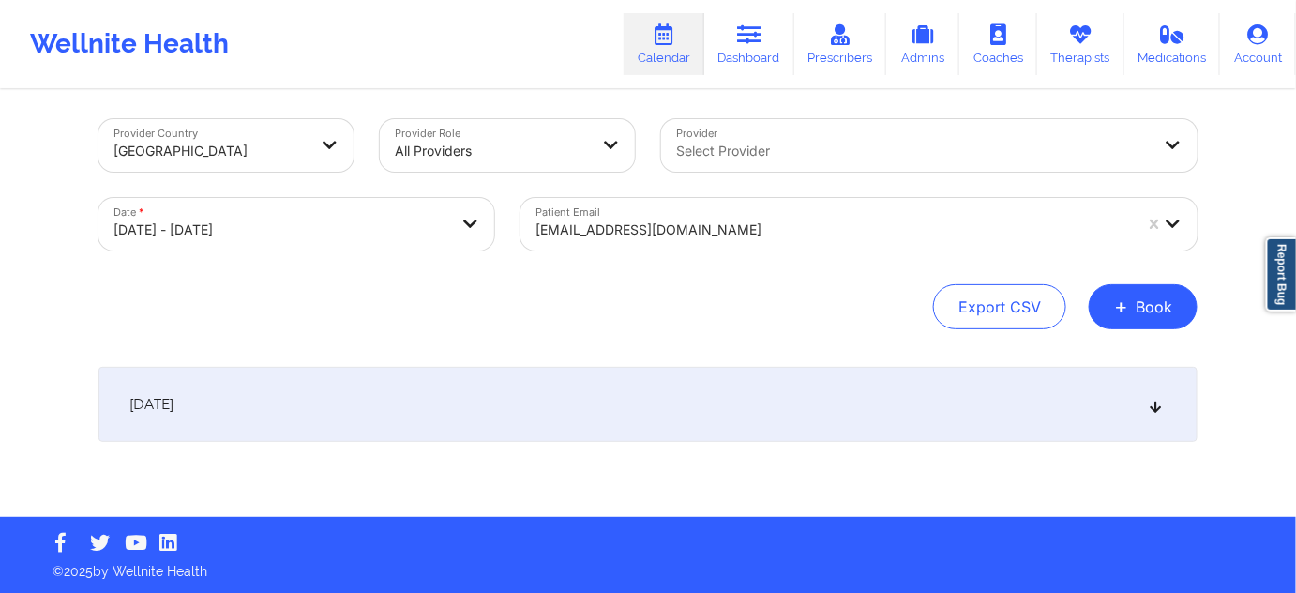
click at [710, 410] on div "[DATE]" at bounding box center [647, 404] width 1099 height 75
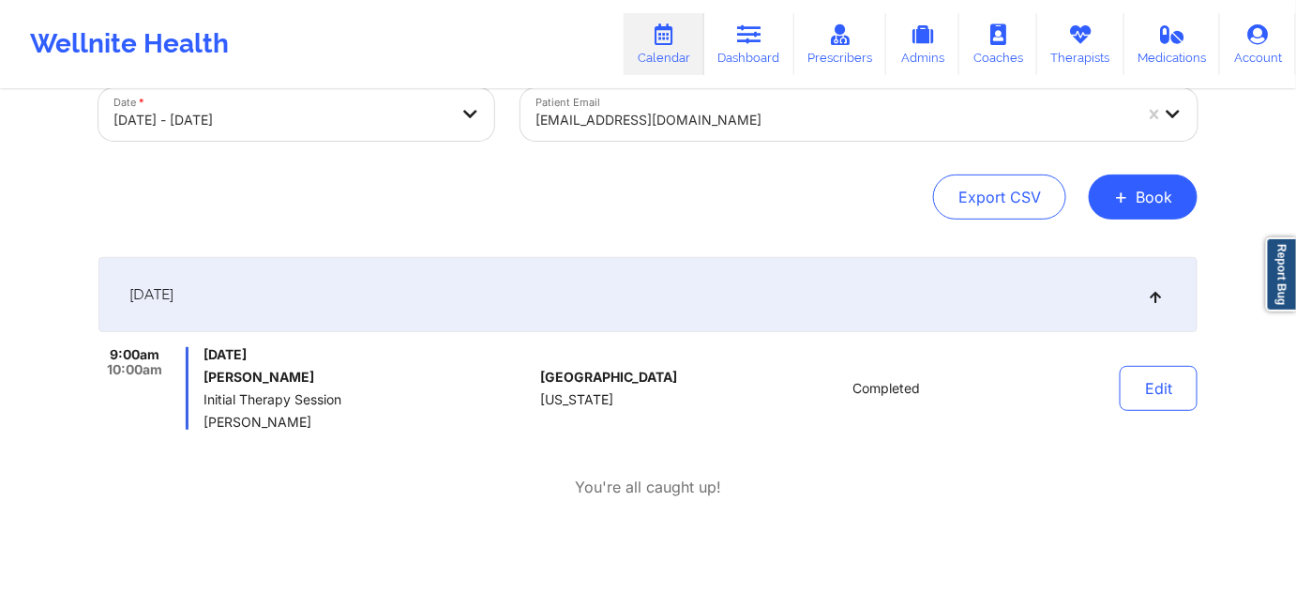
scroll to position [120, 0]
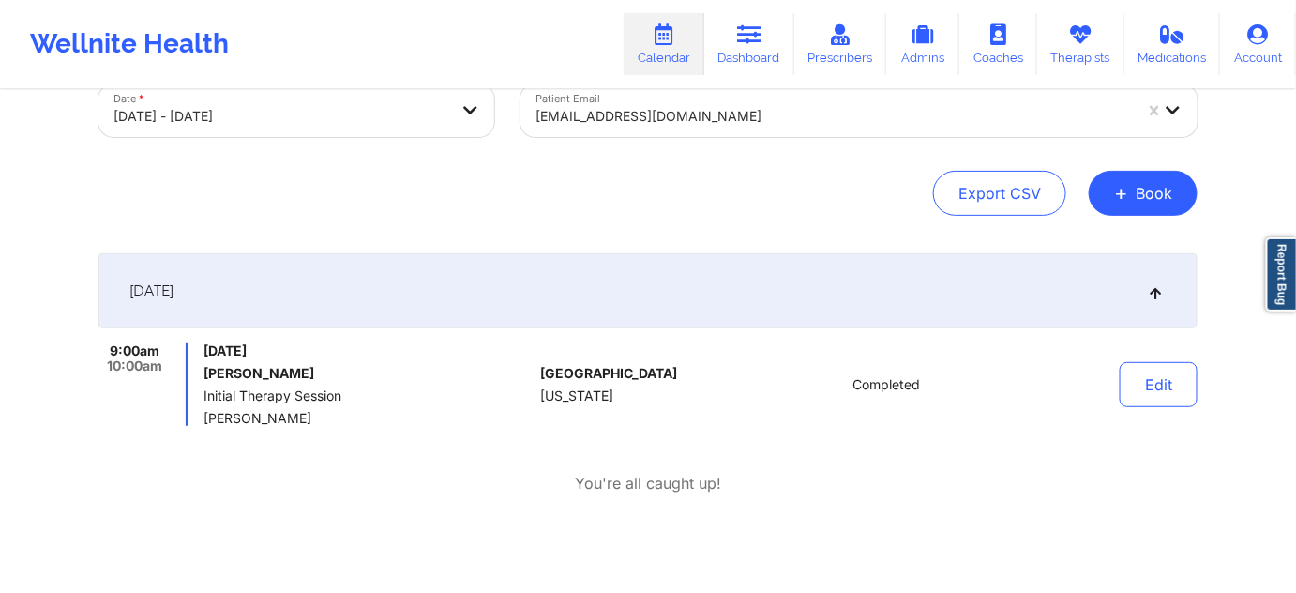
click at [729, 117] on div at bounding box center [834, 116] width 596 height 23
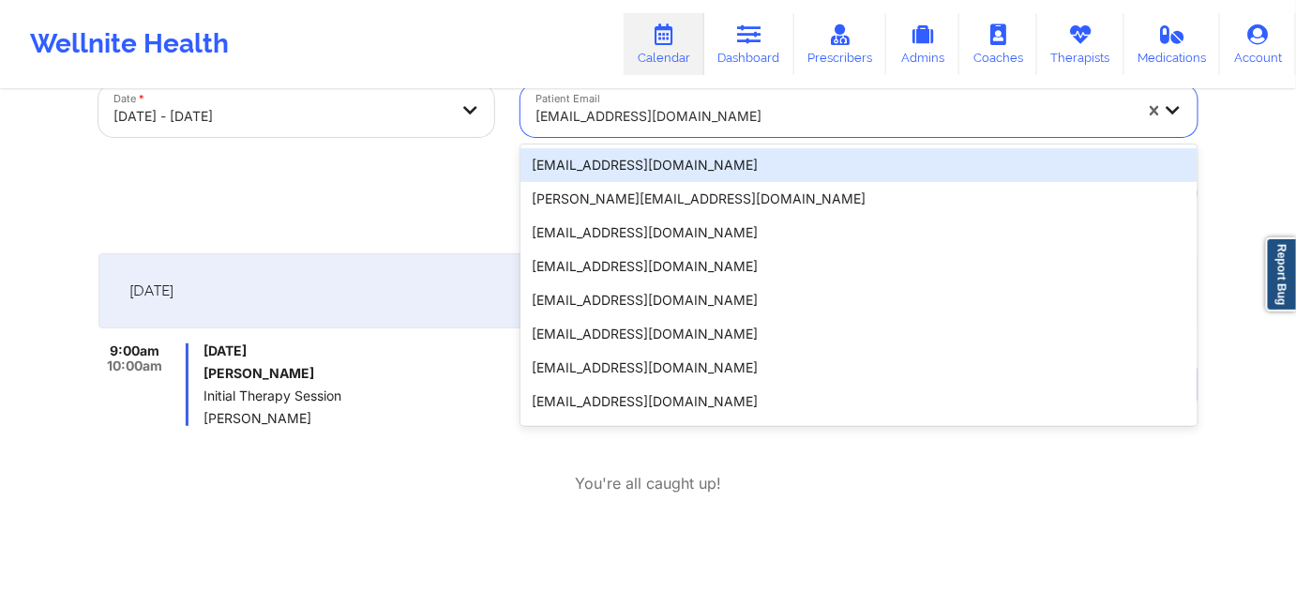
paste input "[EMAIL_ADDRESS][DOMAIN_NAME]"
type input "[EMAIL_ADDRESS][DOMAIN_NAME]"
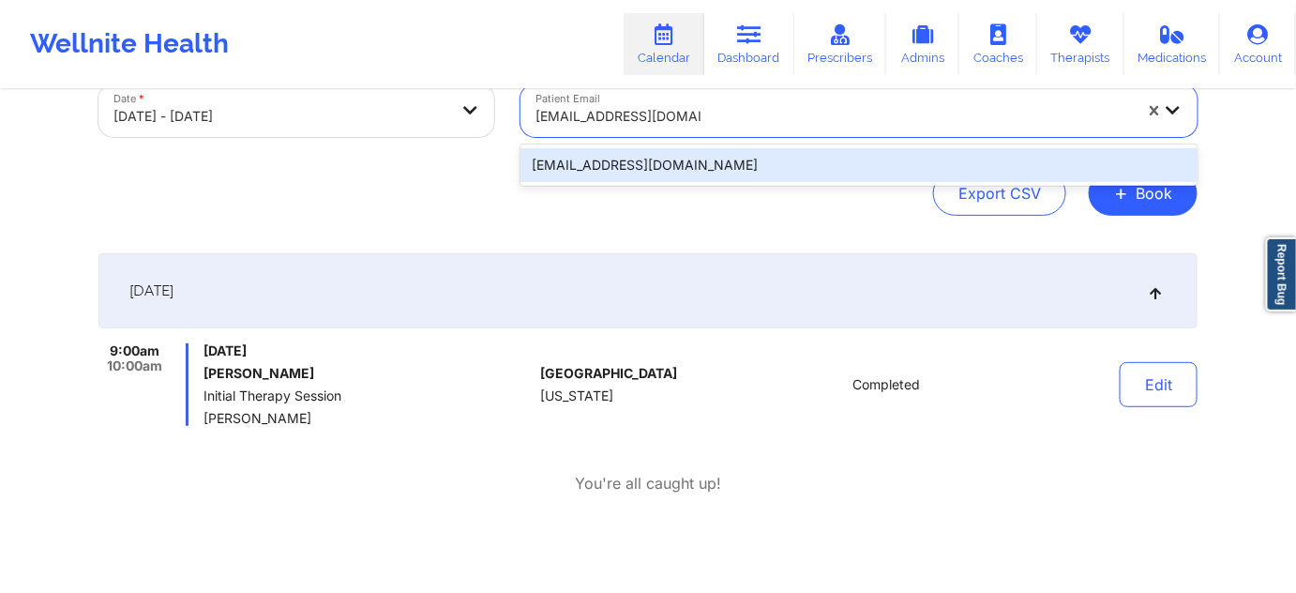
click at [657, 167] on div "[EMAIL_ADDRESS][DOMAIN_NAME]" at bounding box center [859, 165] width 677 height 34
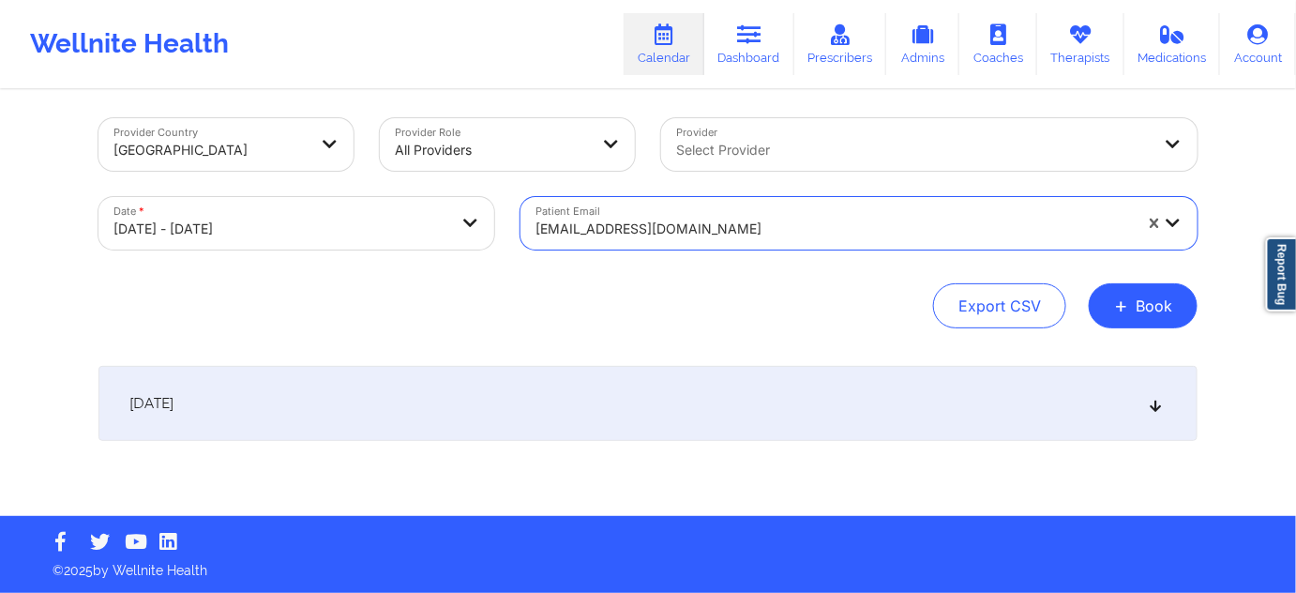
scroll to position [7, 0]
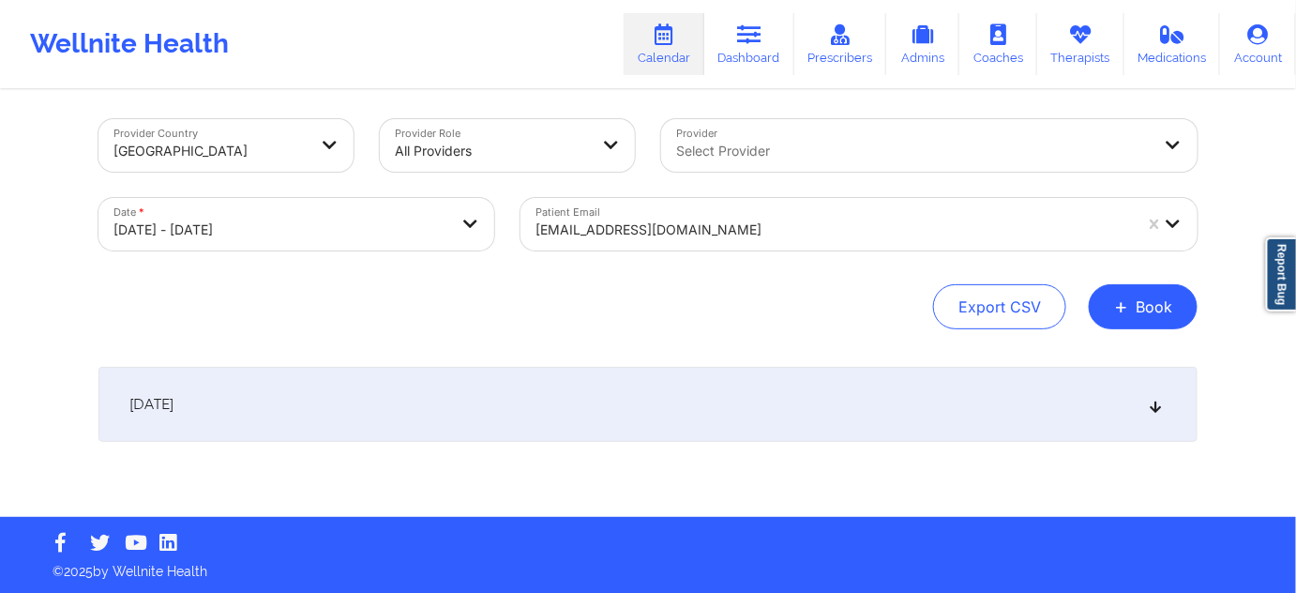
click at [693, 392] on div "[DATE]" at bounding box center [647, 404] width 1099 height 75
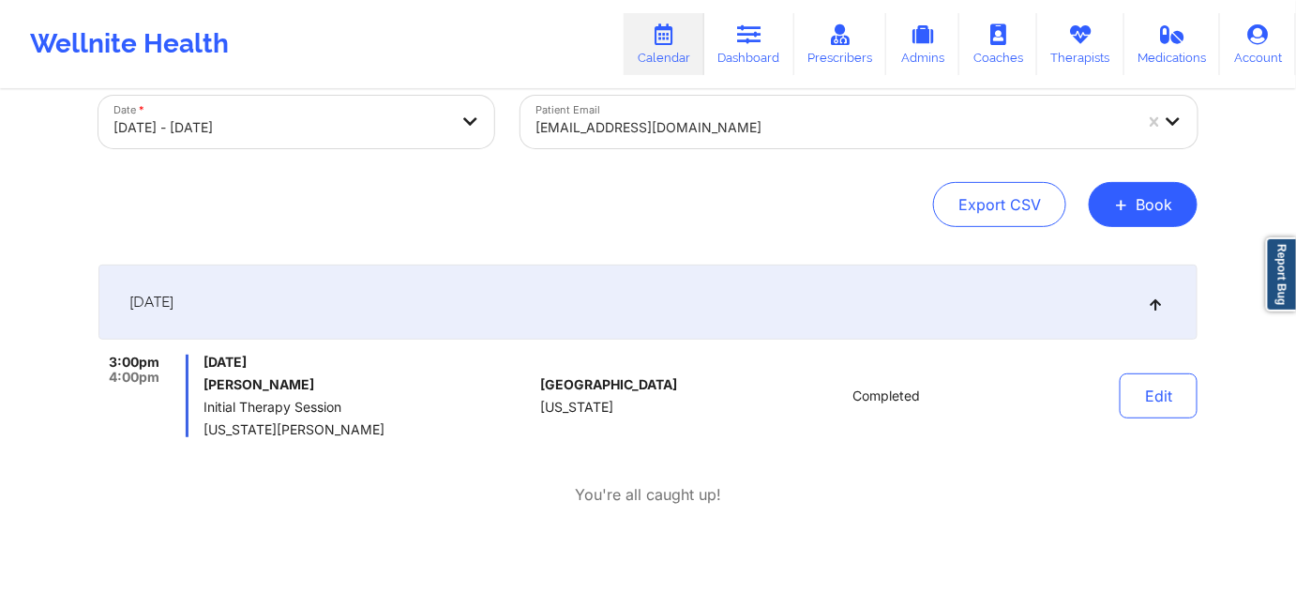
scroll to position [120, 0]
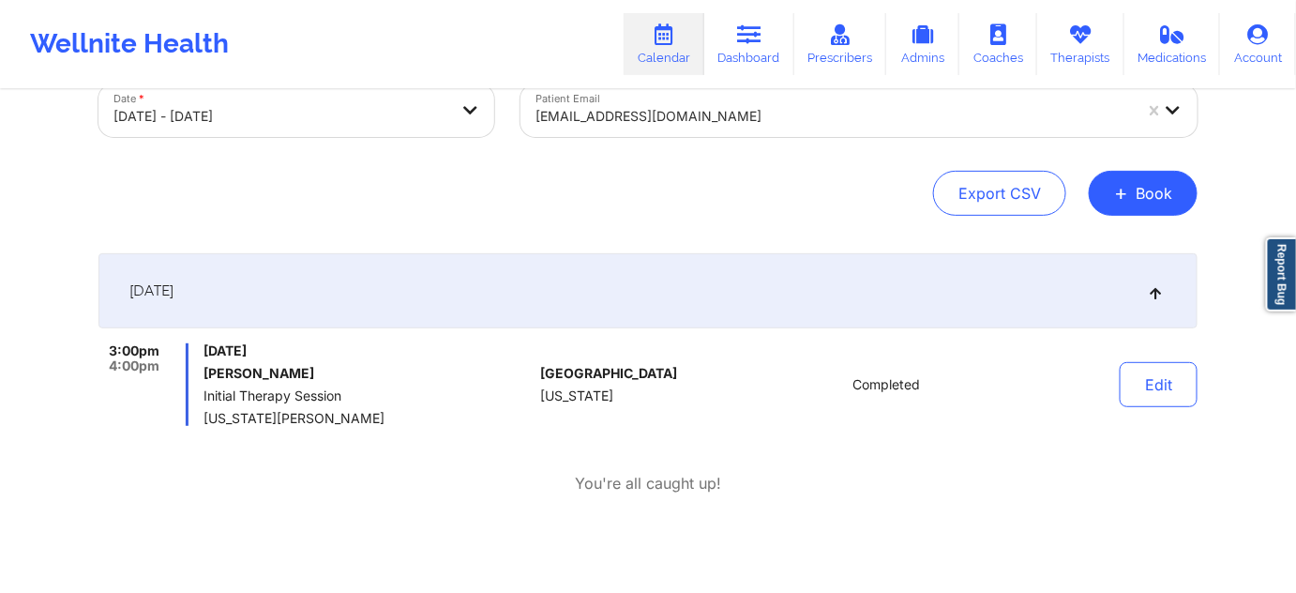
click at [745, 114] on div at bounding box center [834, 116] width 596 height 23
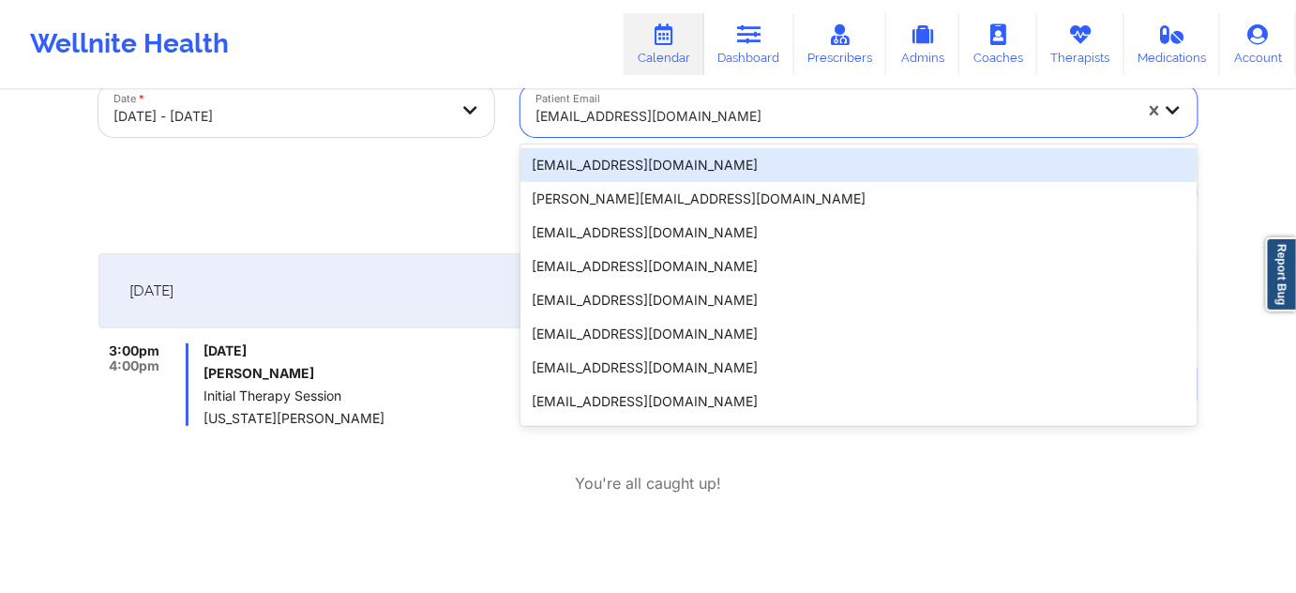
paste input "[PERSON_NAME][EMAIL_ADDRESS][PERSON_NAME][DOMAIN_NAME]"
type input "[PERSON_NAME][EMAIL_ADDRESS][PERSON_NAME][DOMAIN_NAME]"
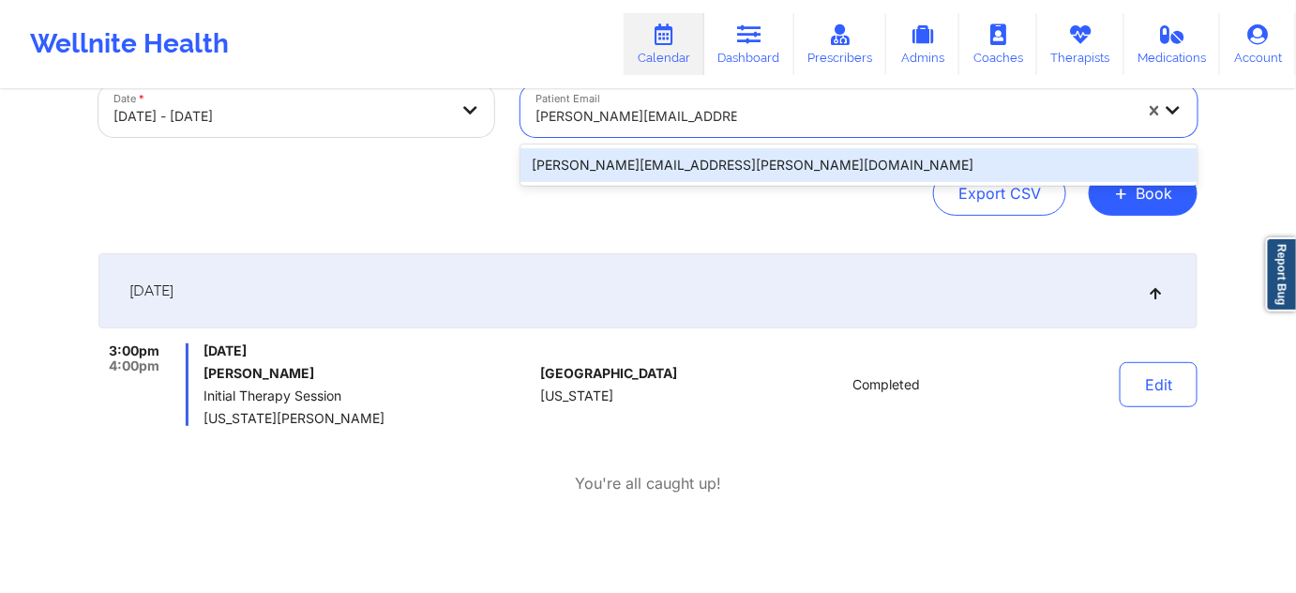
click at [662, 171] on div "[PERSON_NAME][EMAIL_ADDRESS][PERSON_NAME][DOMAIN_NAME]" at bounding box center [859, 165] width 677 height 34
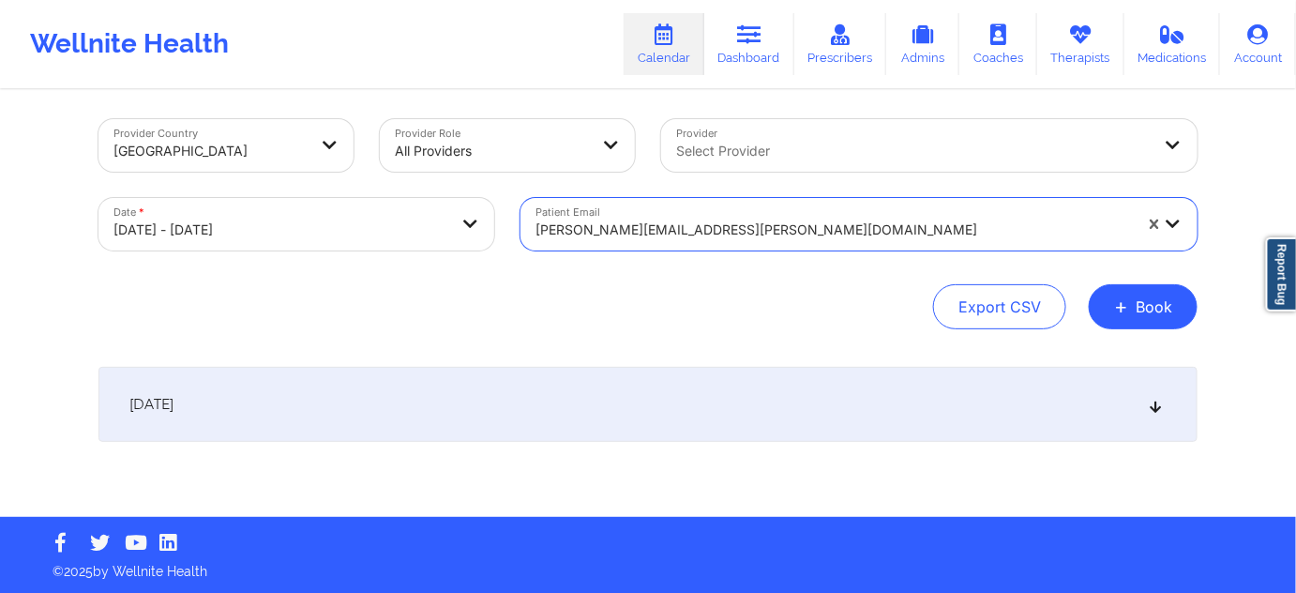
click at [762, 421] on div "[DATE]" at bounding box center [647, 404] width 1099 height 75
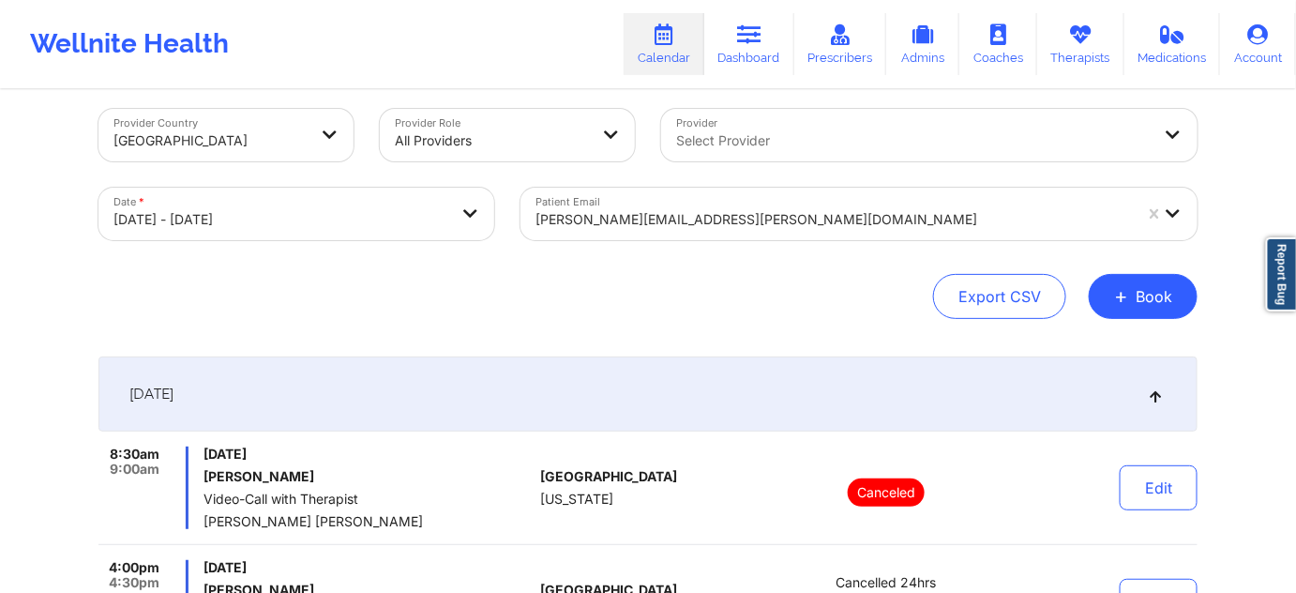
scroll to position [0, 0]
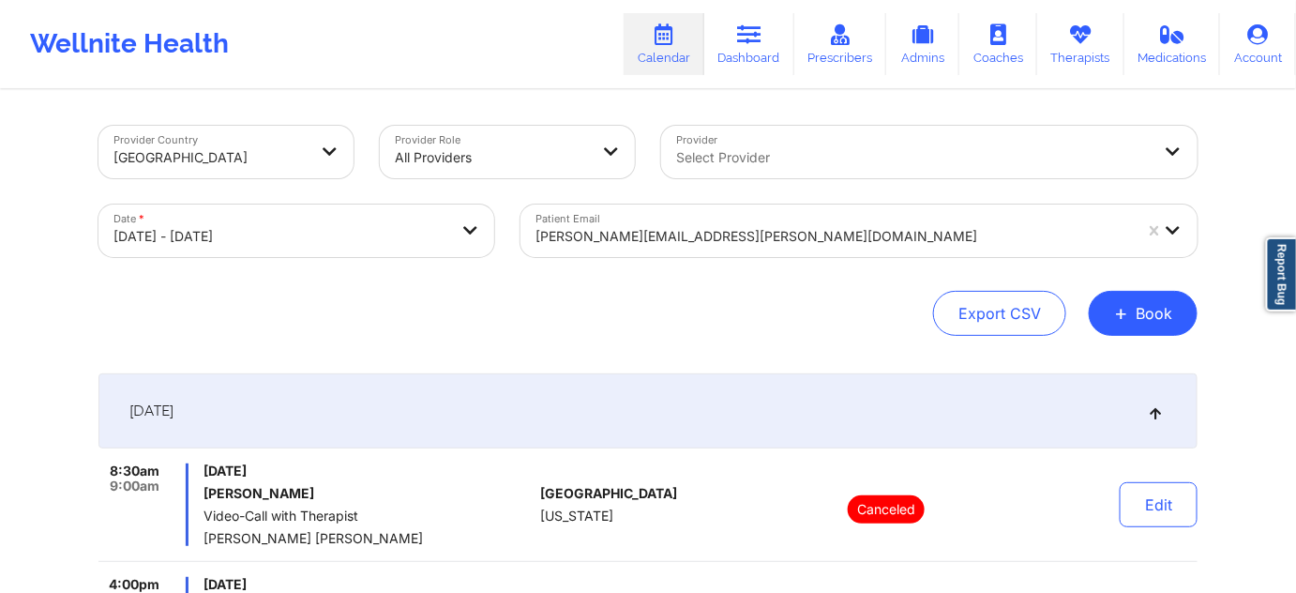
click at [760, 238] on div at bounding box center [834, 236] width 596 height 23
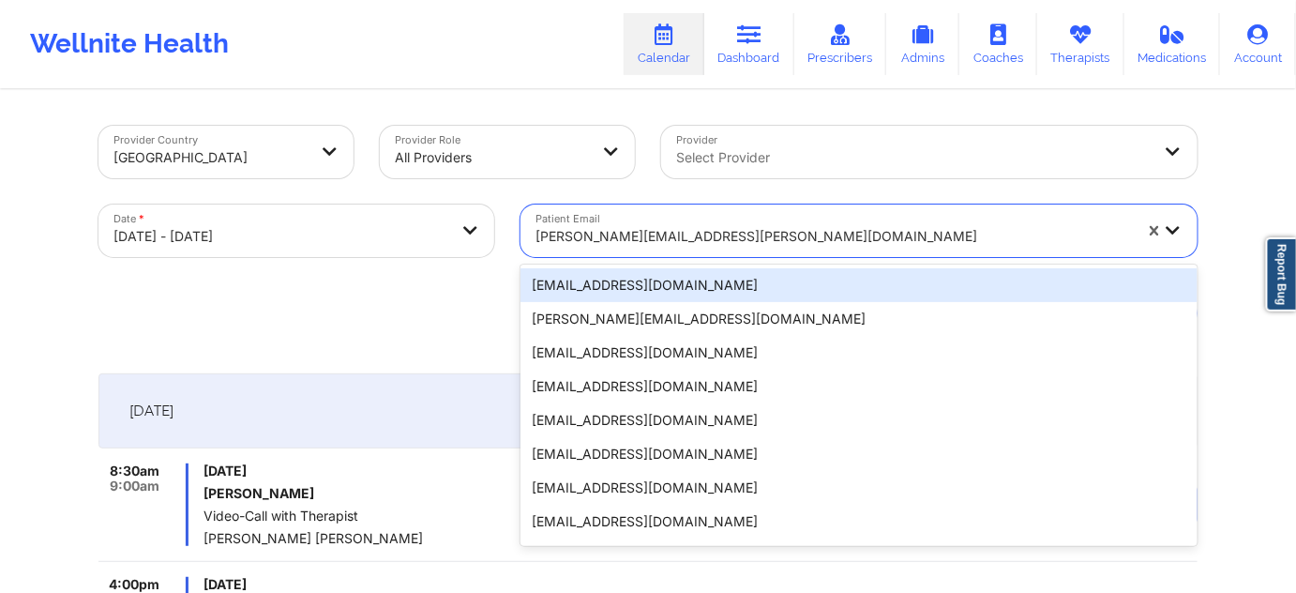
paste input "[EMAIL_ADDRESS][DOMAIN_NAME]"
type input "[EMAIL_ADDRESS][DOMAIN_NAME]"
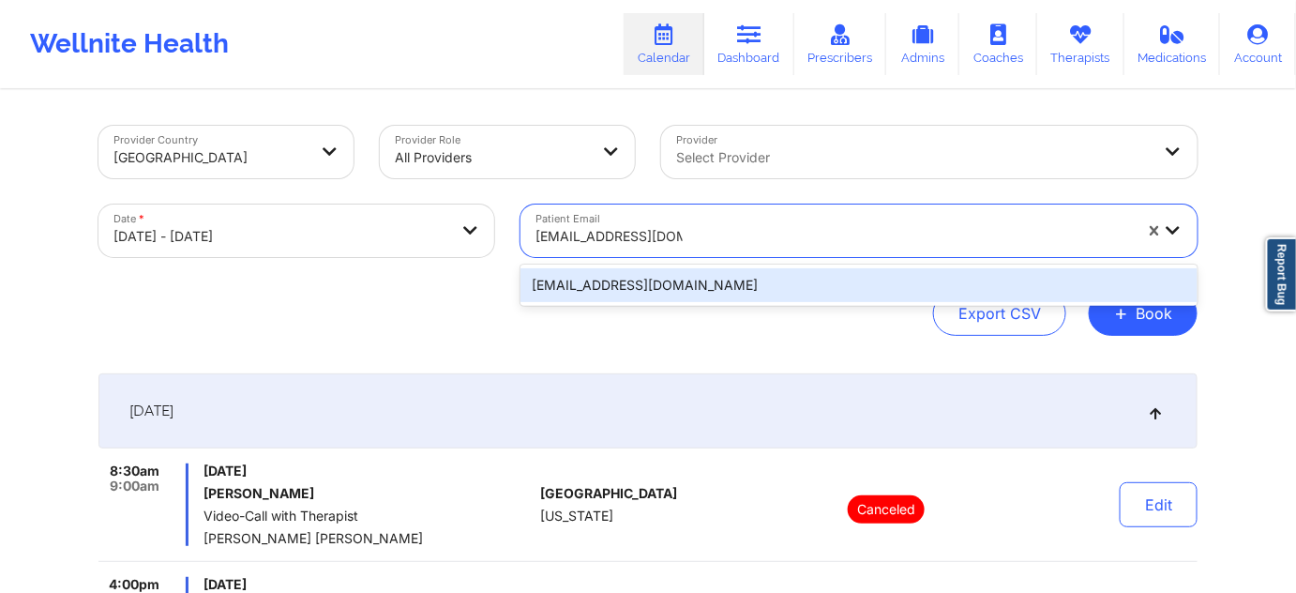
click at [655, 289] on div "[EMAIL_ADDRESS][DOMAIN_NAME]" at bounding box center [859, 285] width 677 height 34
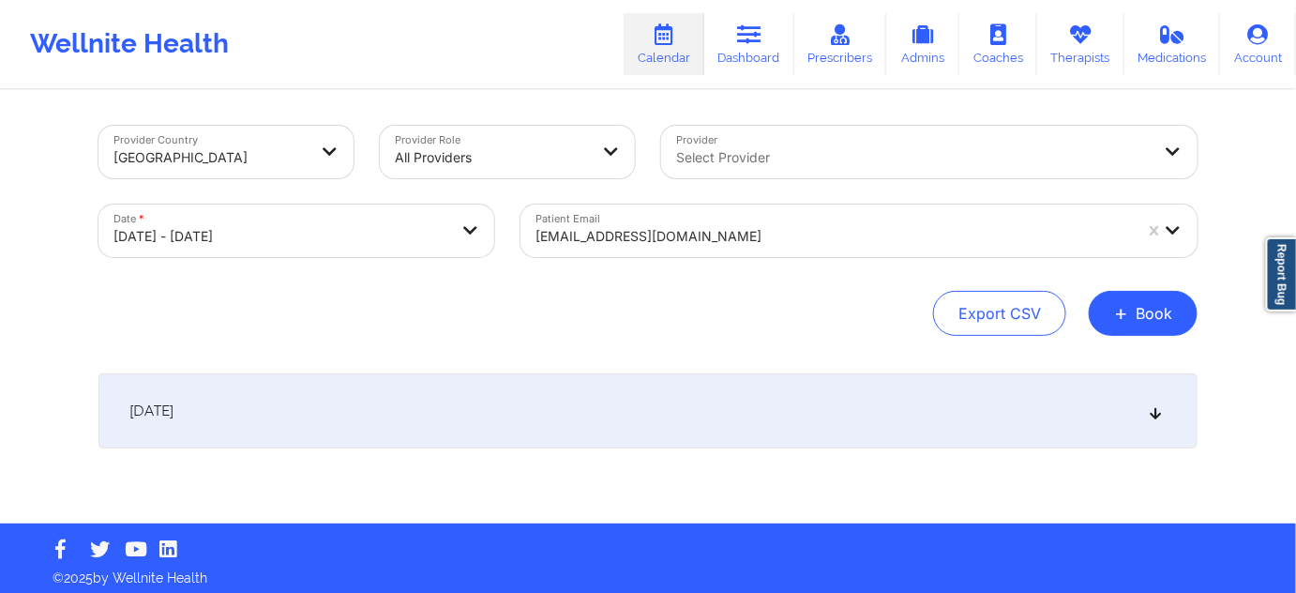
click at [657, 434] on div "[DATE]" at bounding box center [647, 410] width 1099 height 75
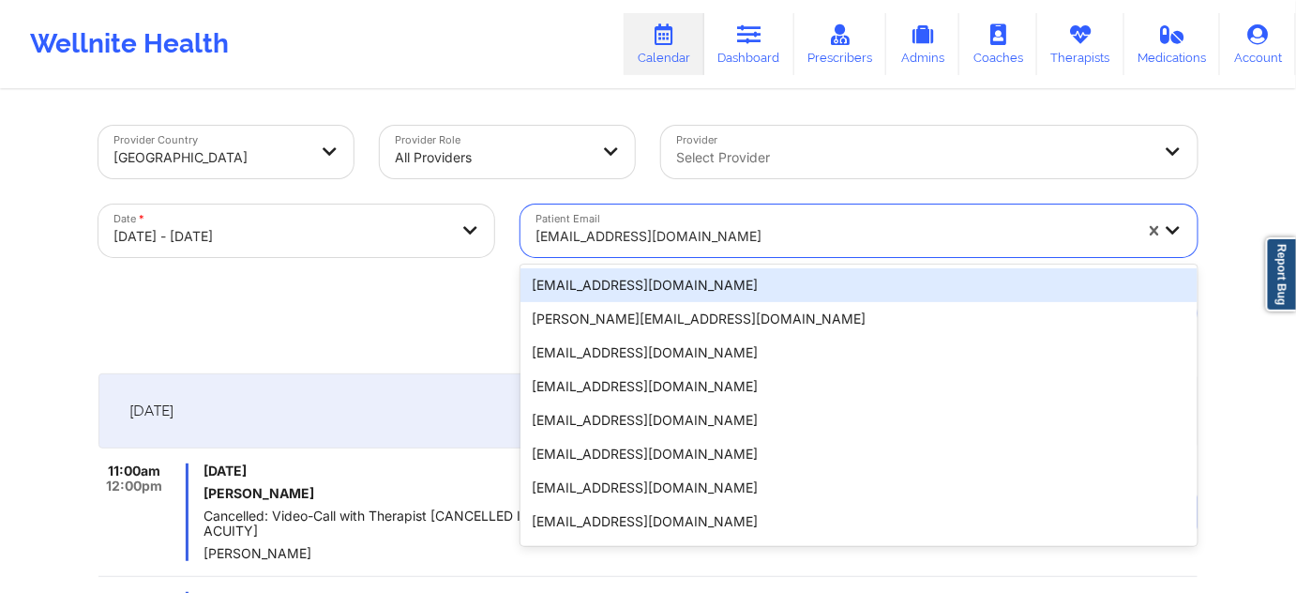
click at [737, 236] on div at bounding box center [834, 236] width 596 height 23
paste input "[EMAIL_ADDRESS][DOMAIN_NAME]"
type input "[EMAIL_ADDRESS][DOMAIN_NAME]"
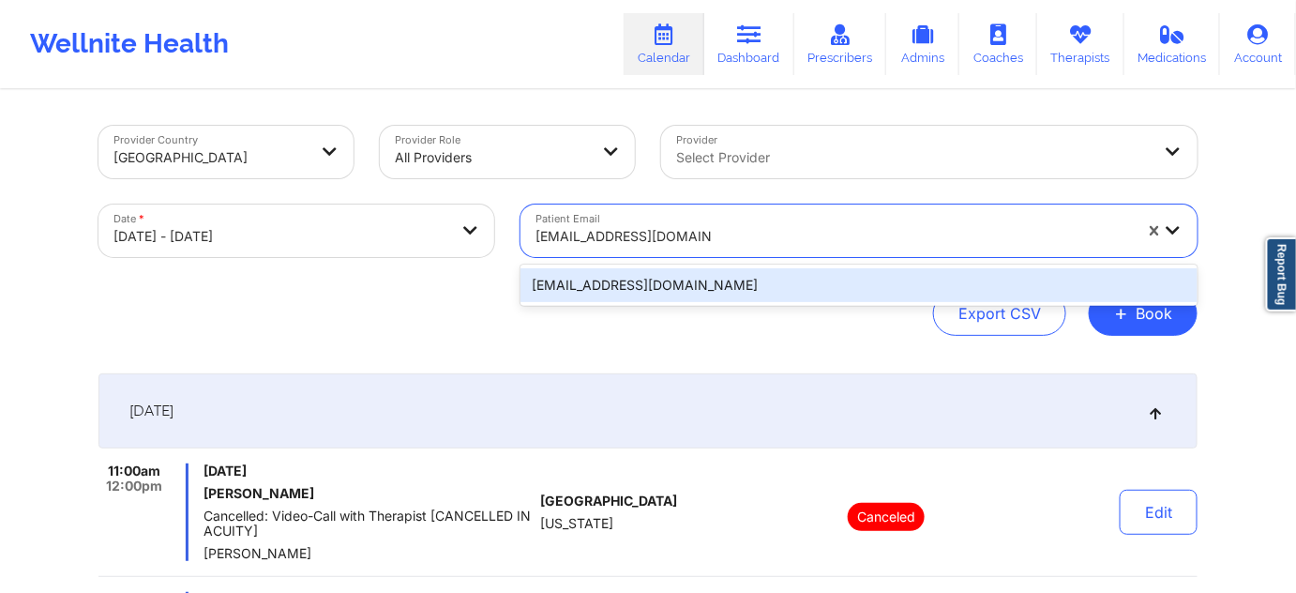
click at [680, 287] on div "[EMAIL_ADDRESS][DOMAIN_NAME]" at bounding box center [859, 285] width 677 height 34
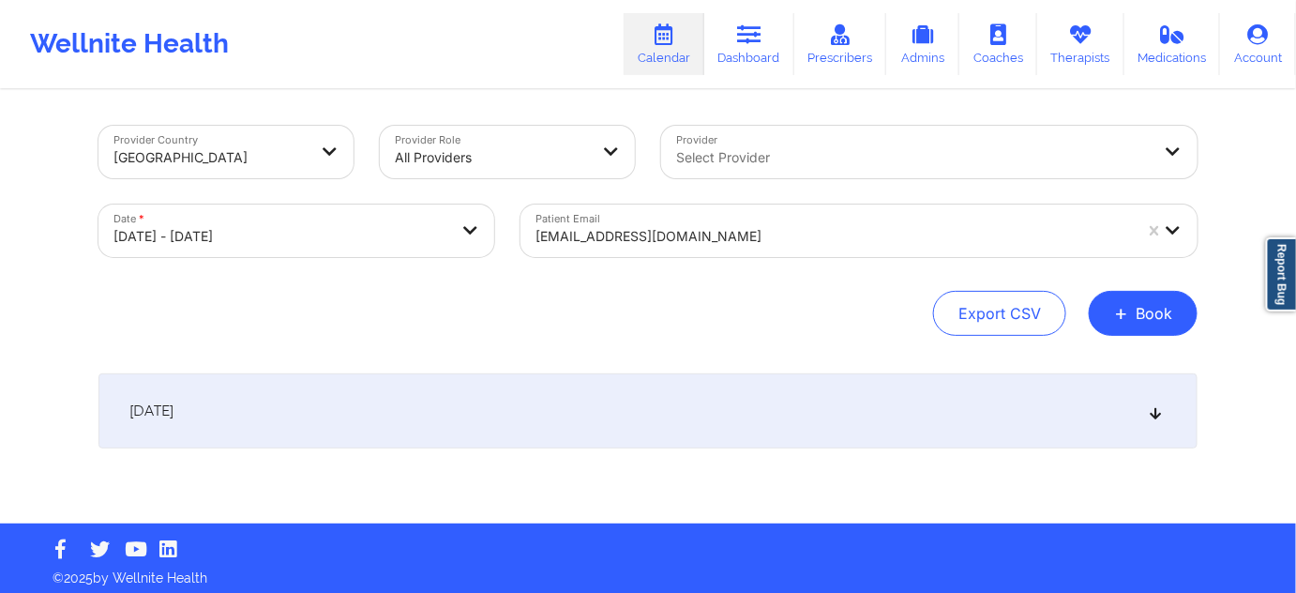
click at [647, 434] on div "[DATE]" at bounding box center [647, 410] width 1099 height 75
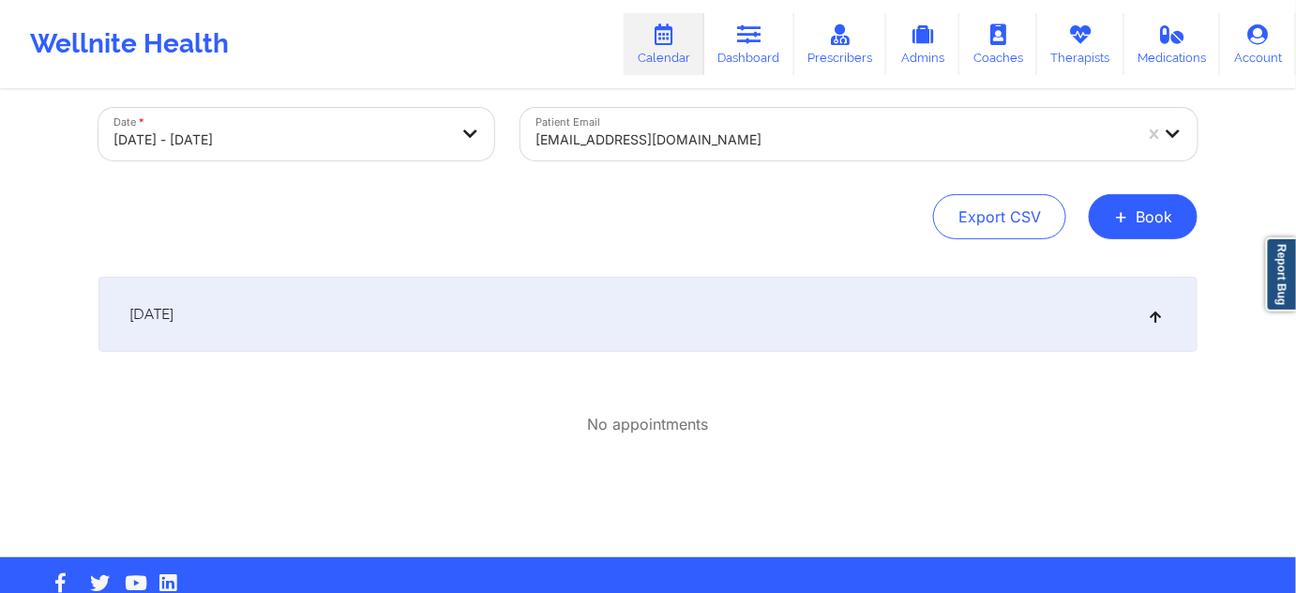
scroll to position [113, 0]
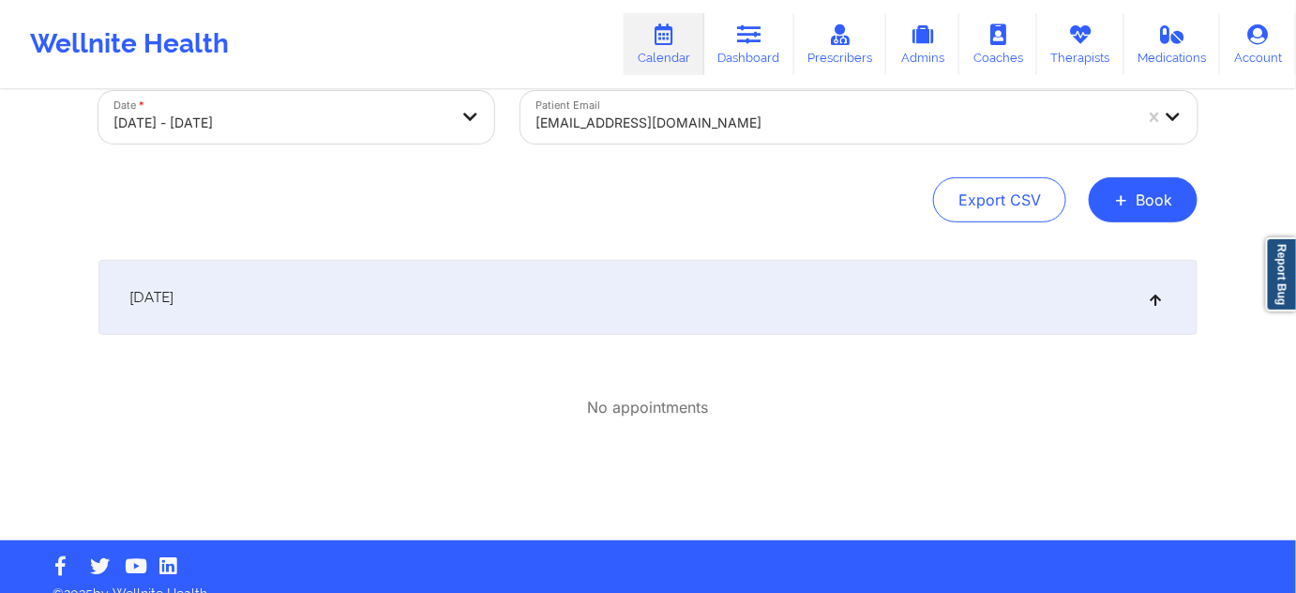
click at [681, 123] on div at bounding box center [834, 123] width 596 height 23
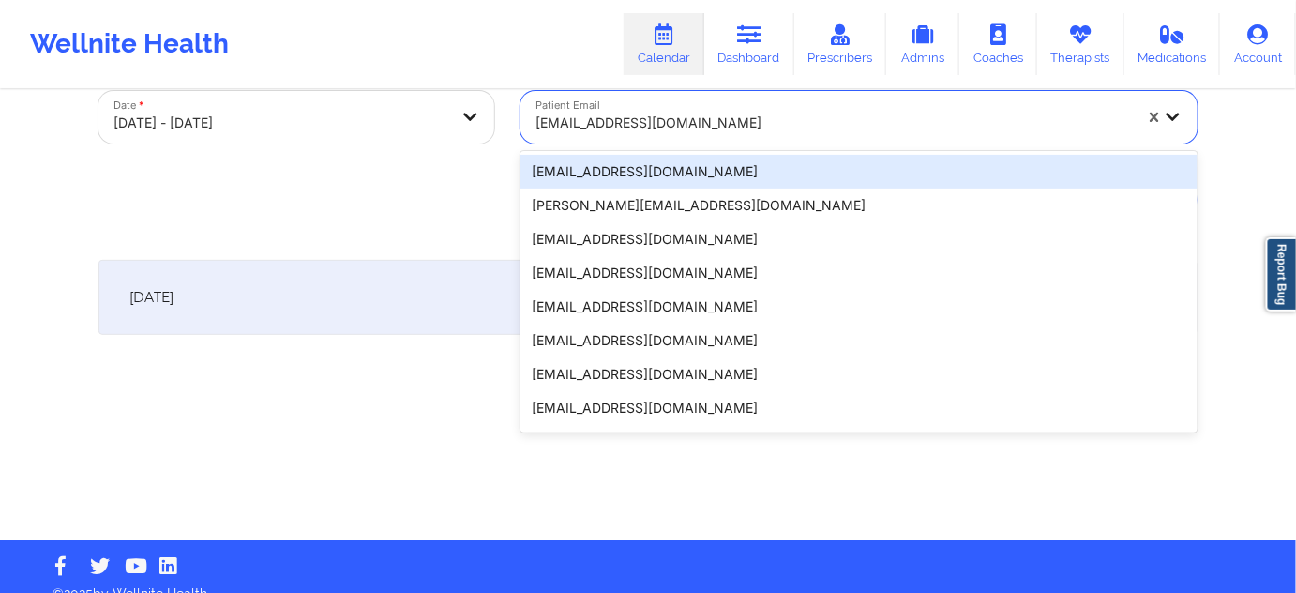
paste input "[EMAIL_ADDRESS][DOMAIN_NAME]"
type input "[EMAIL_ADDRESS][DOMAIN_NAME]"
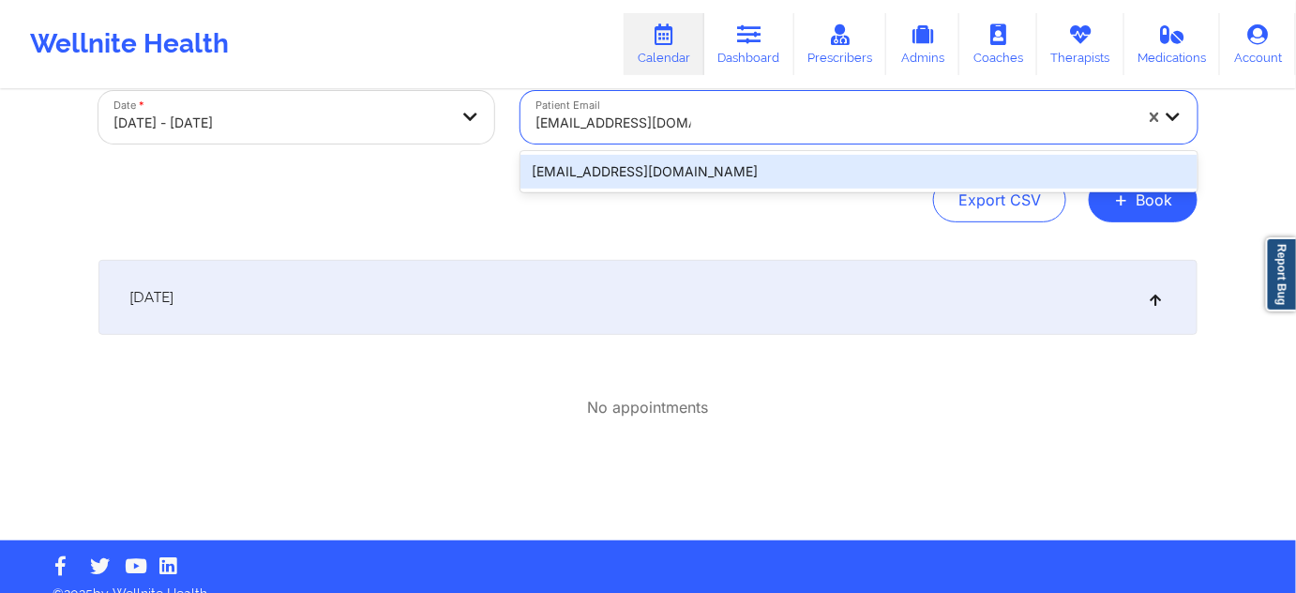
click at [627, 179] on div "[EMAIL_ADDRESS][DOMAIN_NAME]" at bounding box center [859, 172] width 677 height 34
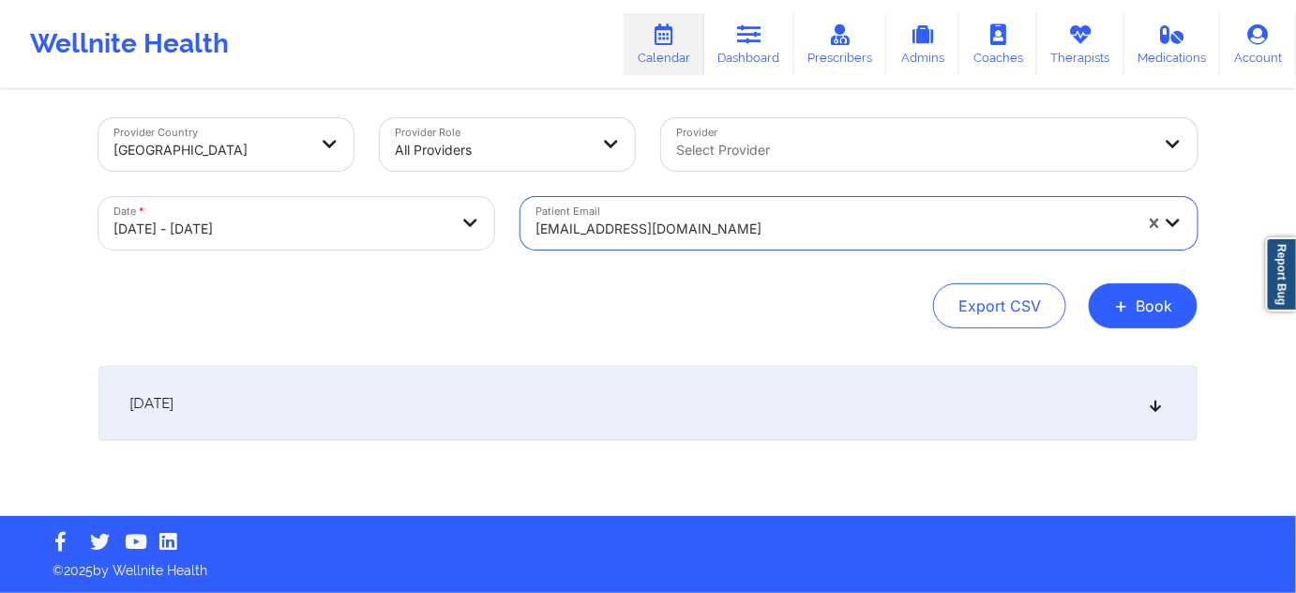
scroll to position [7, 0]
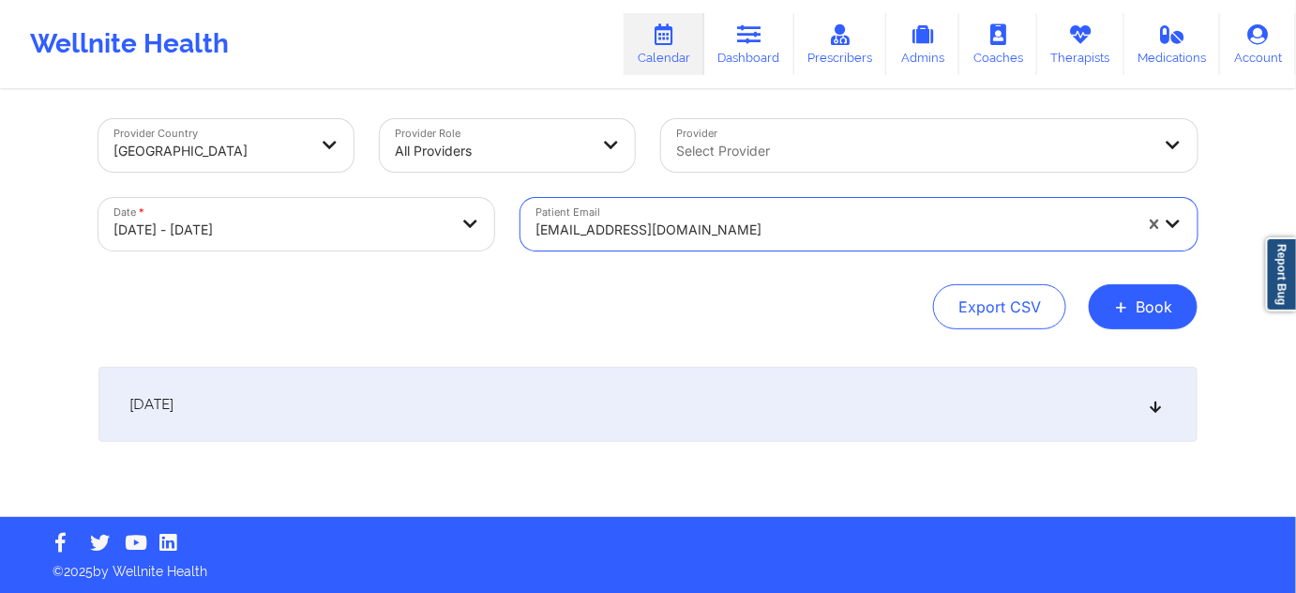
click at [671, 391] on div "[DATE]" at bounding box center [647, 404] width 1099 height 75
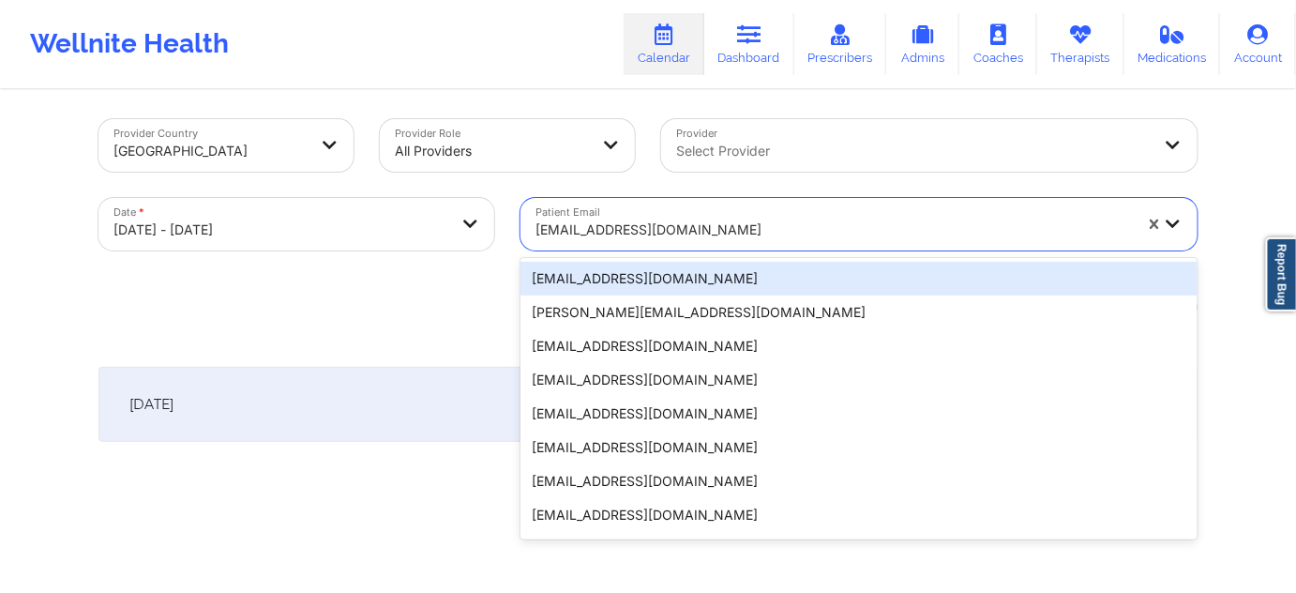
click at [727, 214] on div "[EMAIL_ADDRESS][DOMAIN_NAME]" at bounding box center [834, 229] width 596 height 41
paste input "[EMAIL_ADDRESS][DOMAIN_NAME]"
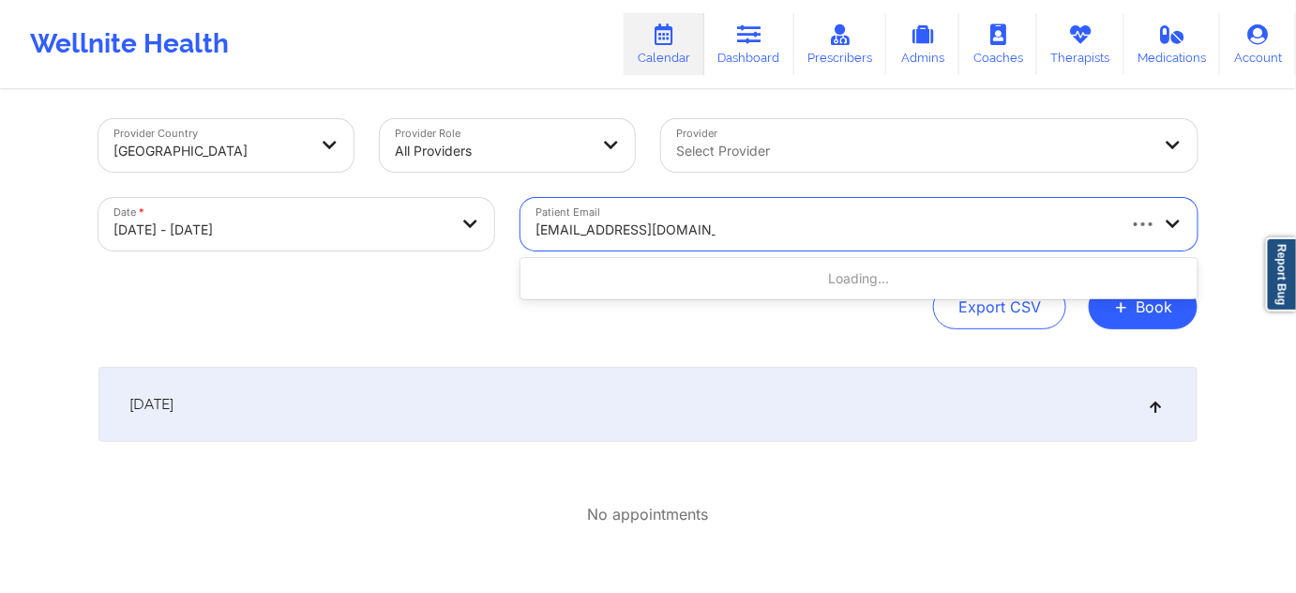
type input "[EMAIL_ADDRESS][DOMAIN_NAME]"
paste input "[EMAIL_ADDRESS][DOMAIN_NAME]"
type input "[EMAIL_ADDRESS][DOMAIN_NAME]"
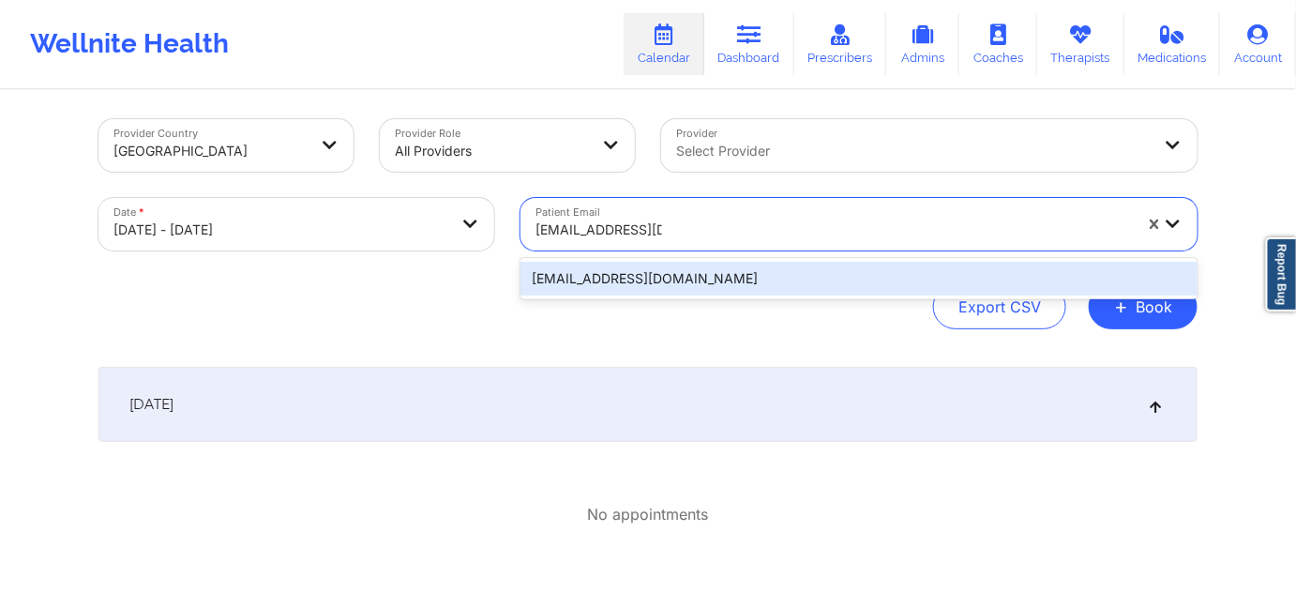
click at [614, 289] on div "[EMAIL_ADDRESS][DOMAIN_NAME]" at bounding box center [859, 279] width 677 height 34
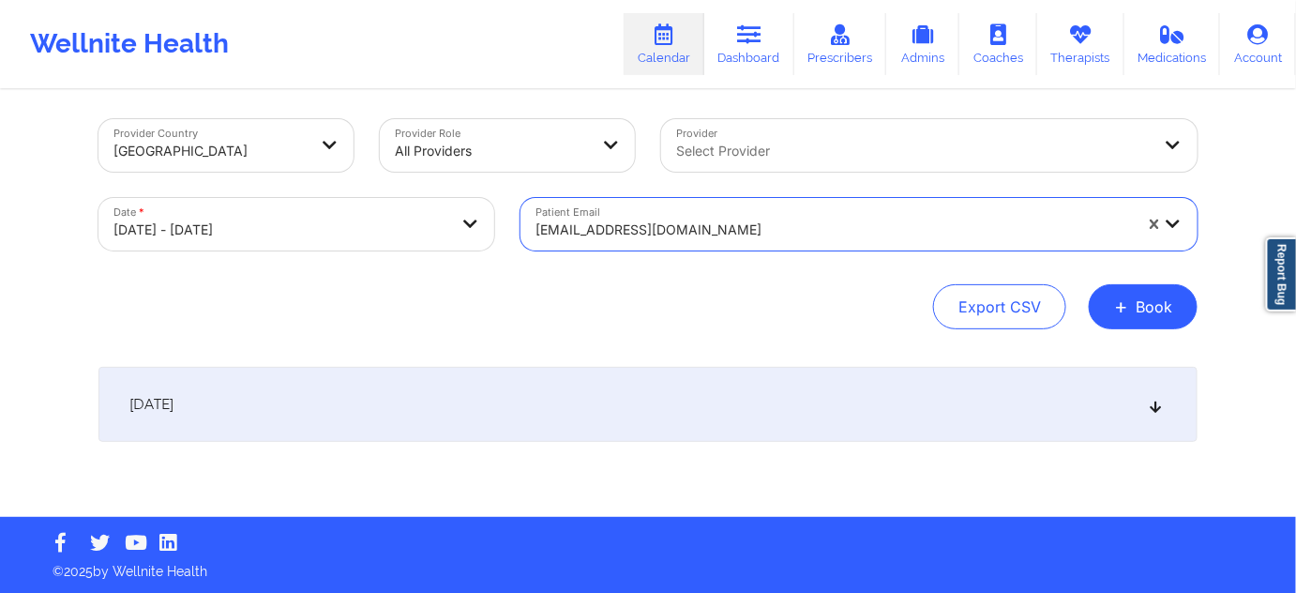
click at [552, 430] on div "[DATE]" at bounding box center [647, 404] width 1099 height 75
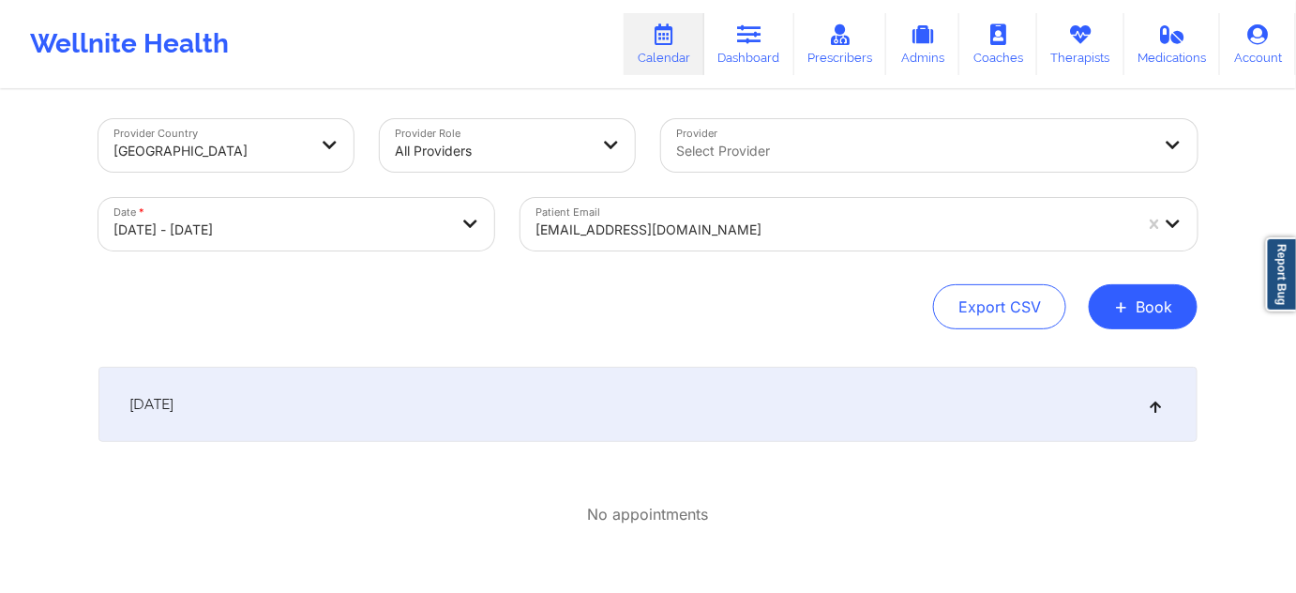
click at [711, 240] on div at bounding box center [834, 230] width 596 height 23
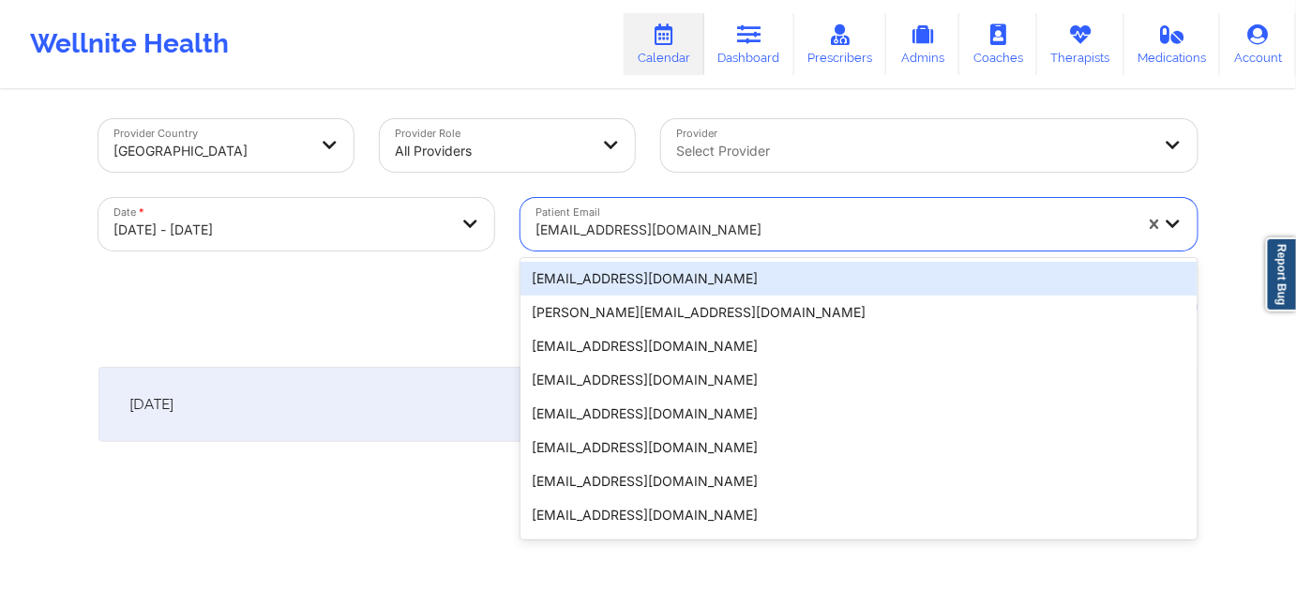
paste input "[EMAIL_ADDRESS][DOMAIN_NAME]"
type input "[EMAIL_ADDRESS][DOMAIN_NAME]"
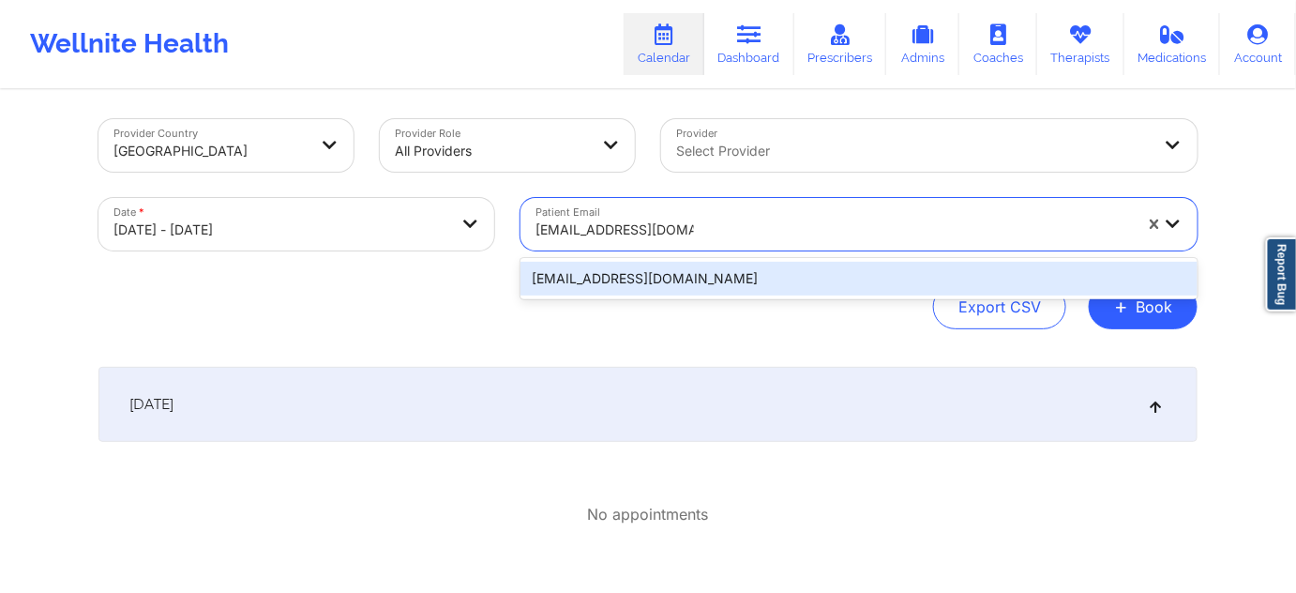
click at [638, 279] on div "[EMAIL_ADDRESS][DOMAIN_NAME]" at bounding box center [859, 279] width 677 height 34
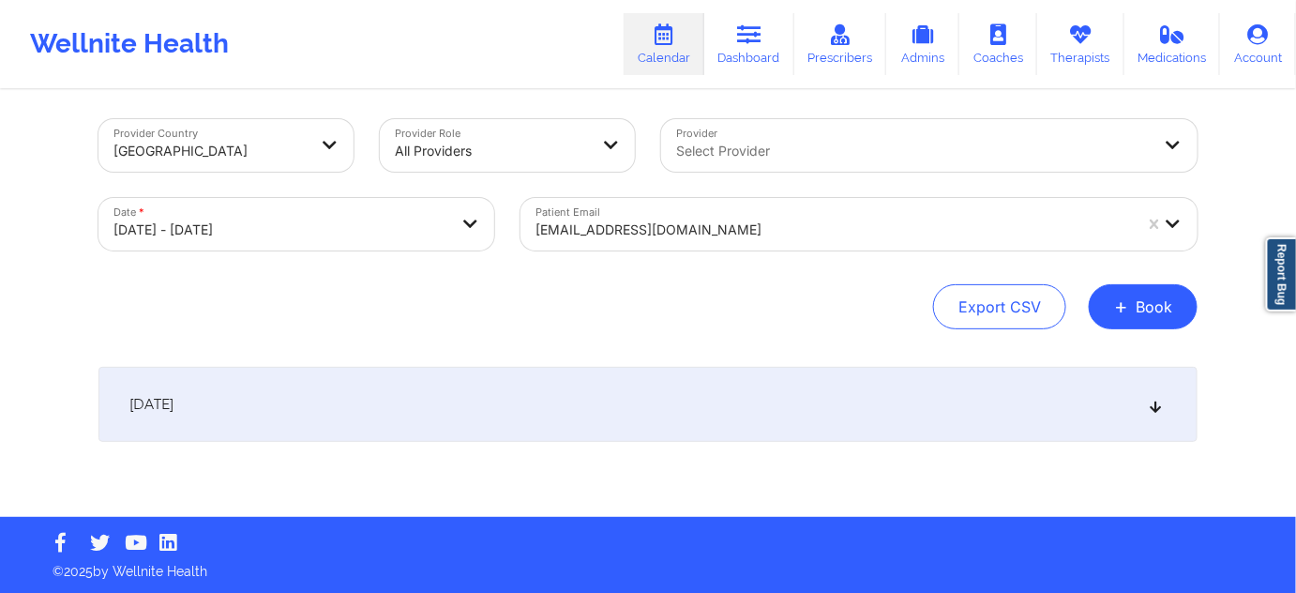
click at [656, 401] on div "[DATE]" at bounding box center [647, 404] width 1099 height 75
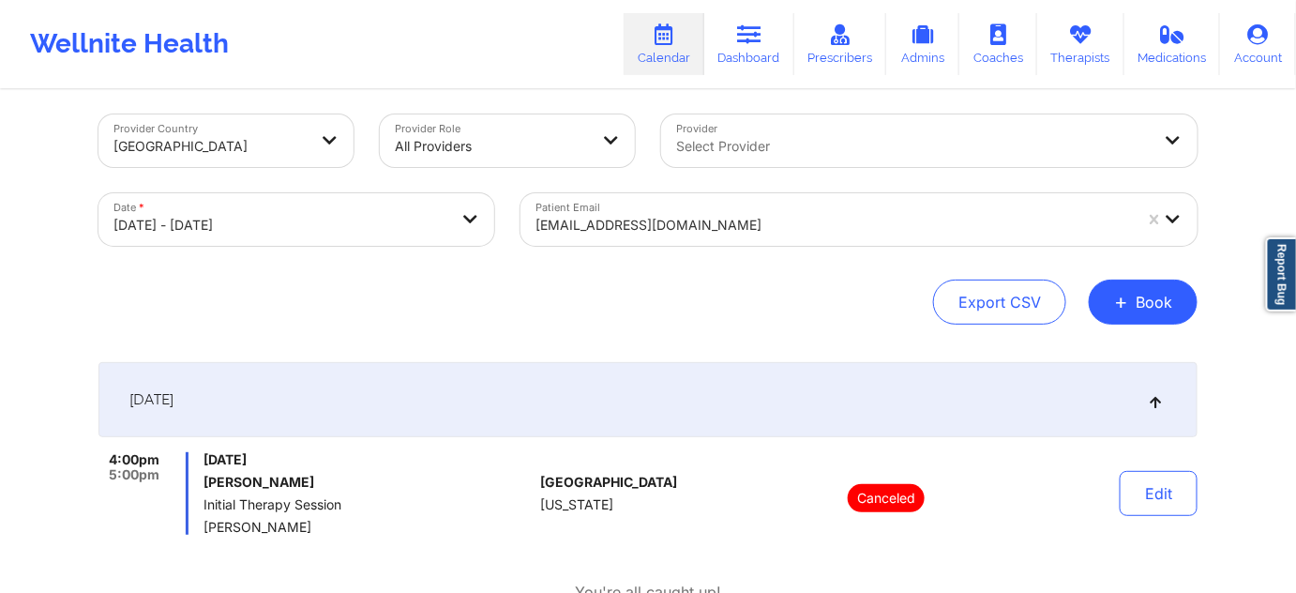
scroll to position [0, 0]
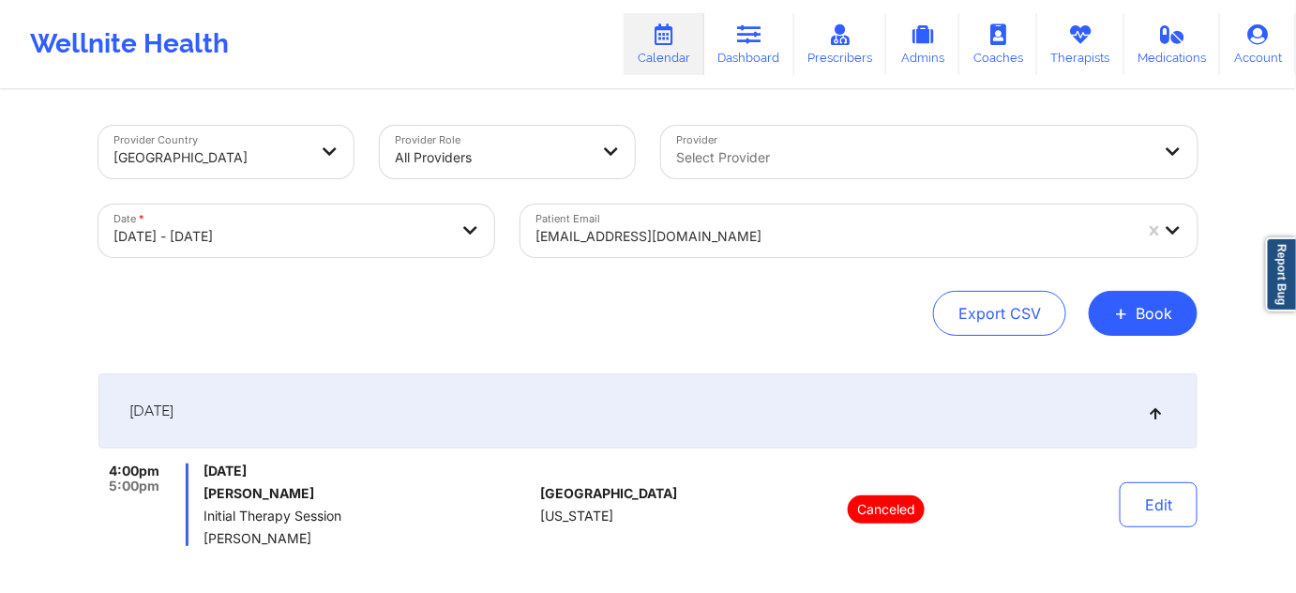
click at [727, 236] on div at bounding box center [834, 236] width 596 height 23
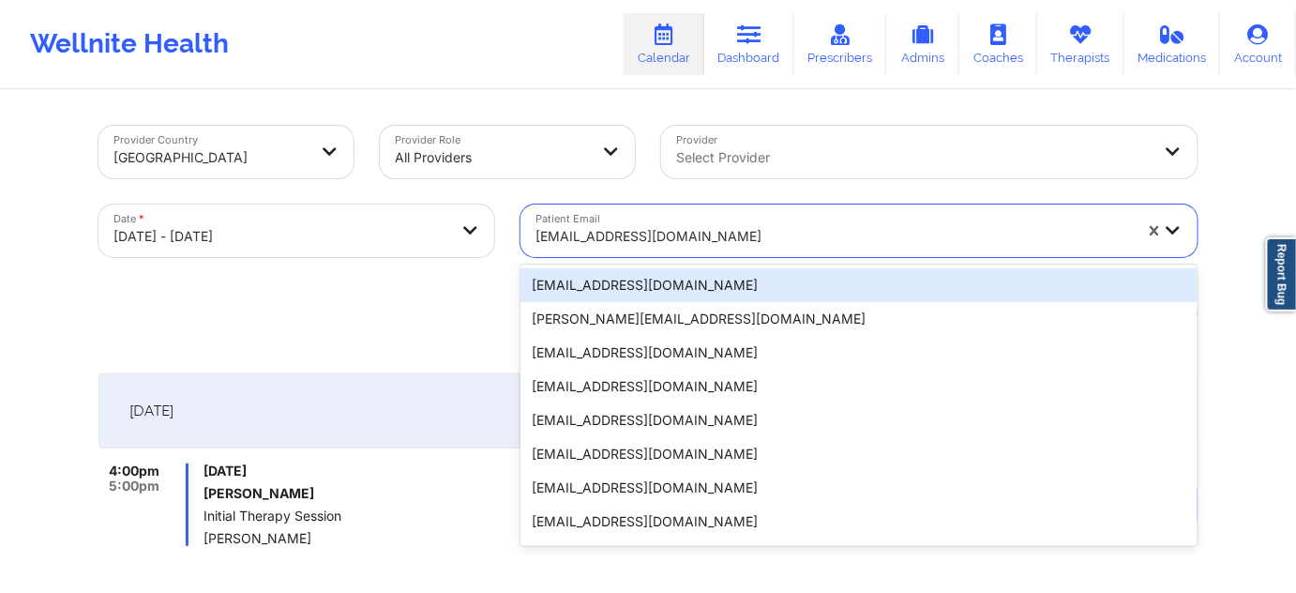
paste input "[EMAIL_ADDRESS][DOMAIN_NAME]"
type input "[EMAIL_ADDRESS][DOMAIN_NAME]"
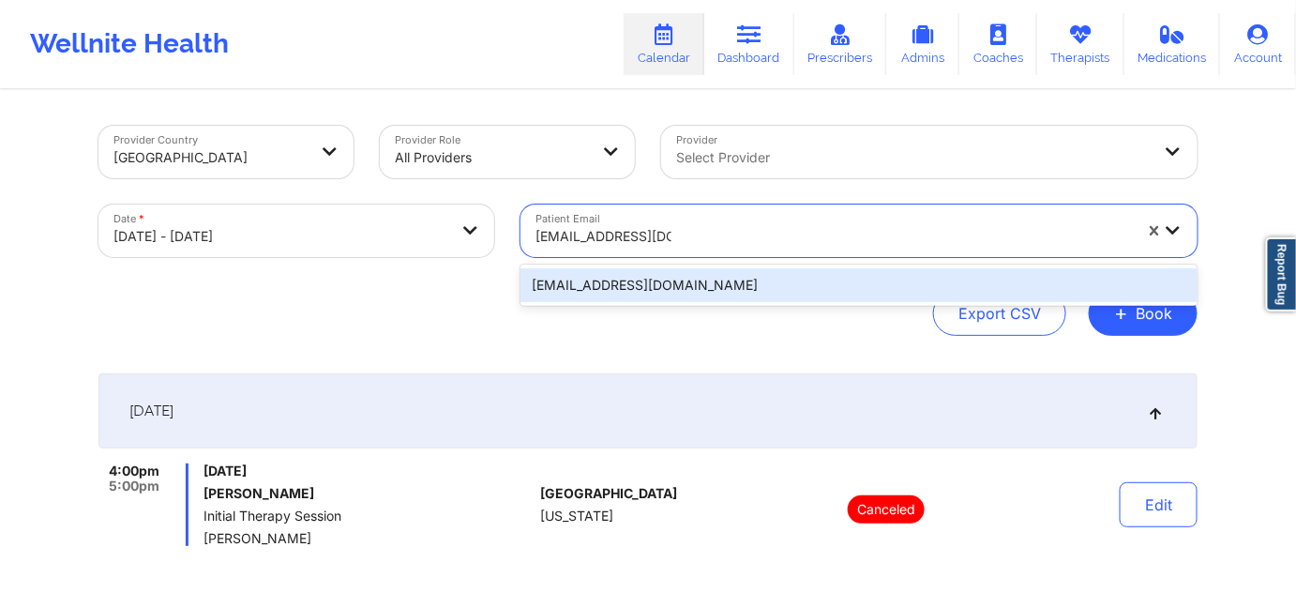
click at [642, 297] on div "[EMAIL_ADDRESS][DOMAIN_NAME]" at bounding box center [859, 285] width 677 height 34
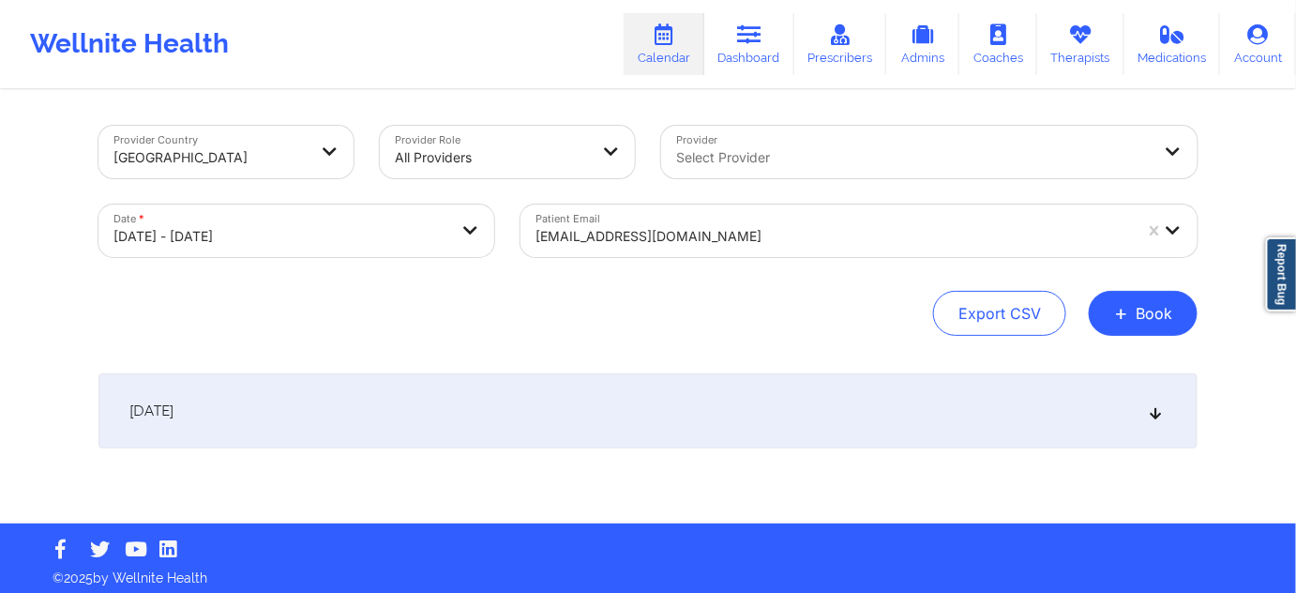
click at [677, 415] on div "[DATE]" at bounding box center [647, 410] width 1099 height 75
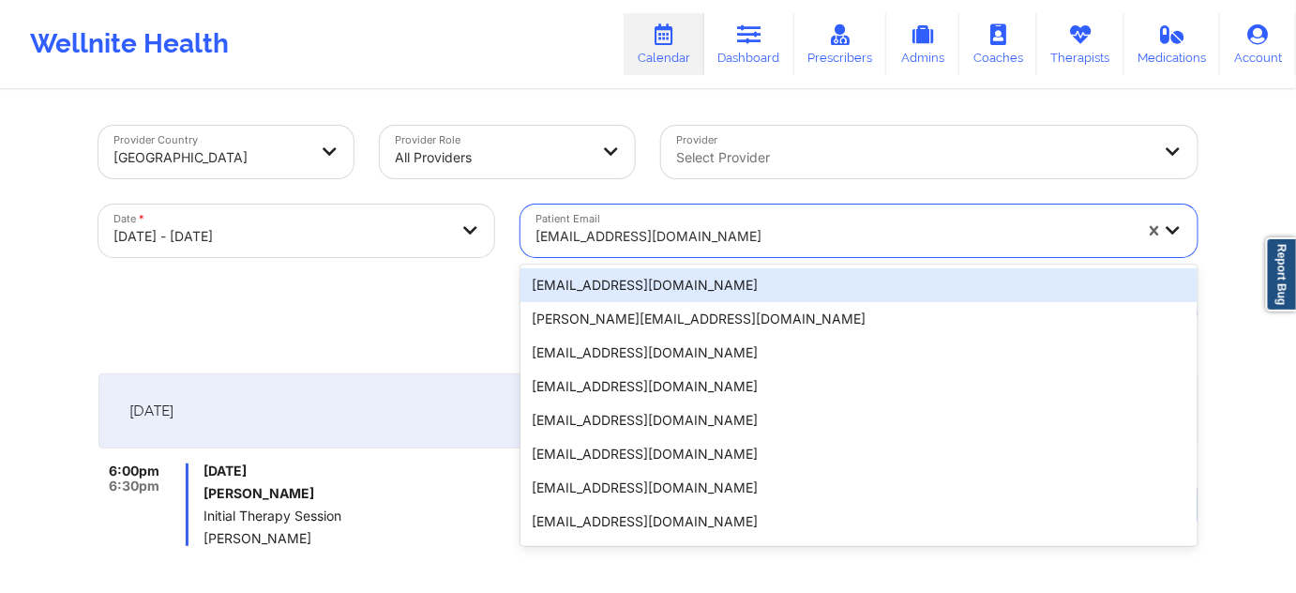
click at [695, 234] on div at bounding box center [834, 236] width 596 height 23
paste input "[PERSON_NAME][EMAIL_ADDRESS][DOMAIN_NAME]"
type input "[PERSON_NAME][EMAIL_ADDRESS][DOMAIN_NAME]"
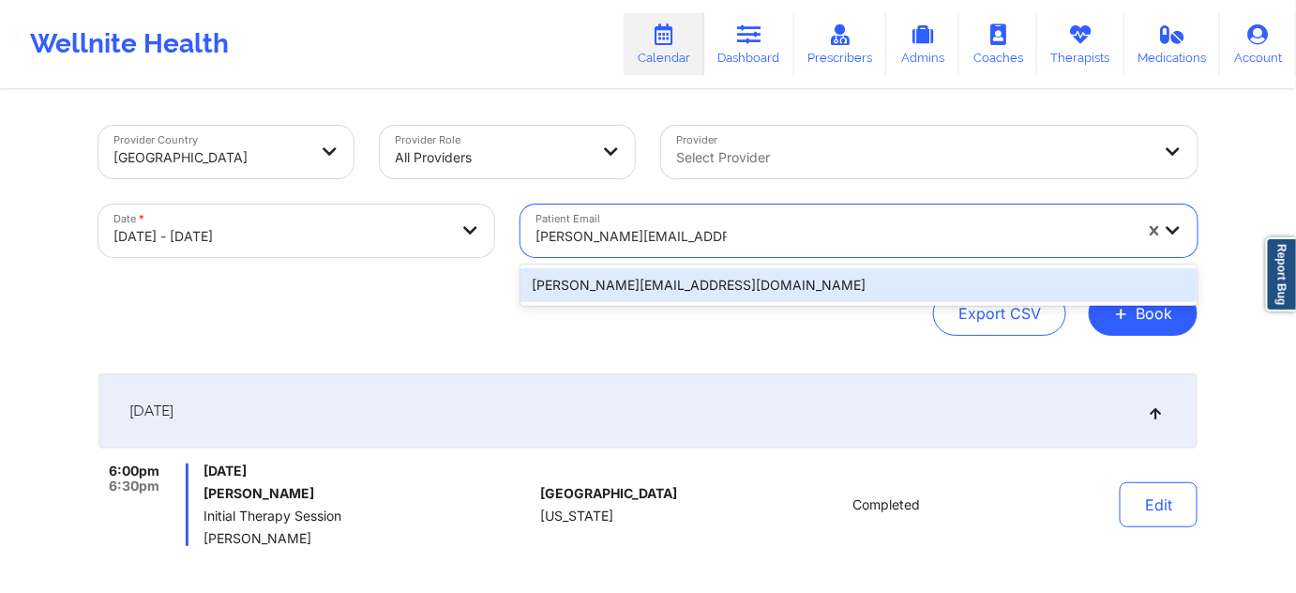
click at [654, 288] on div "[PERSON_NAME][EMAIL_ADDRESS][DOMAIN_NAME]" at bounding box center [859, 285] width 677 height 34
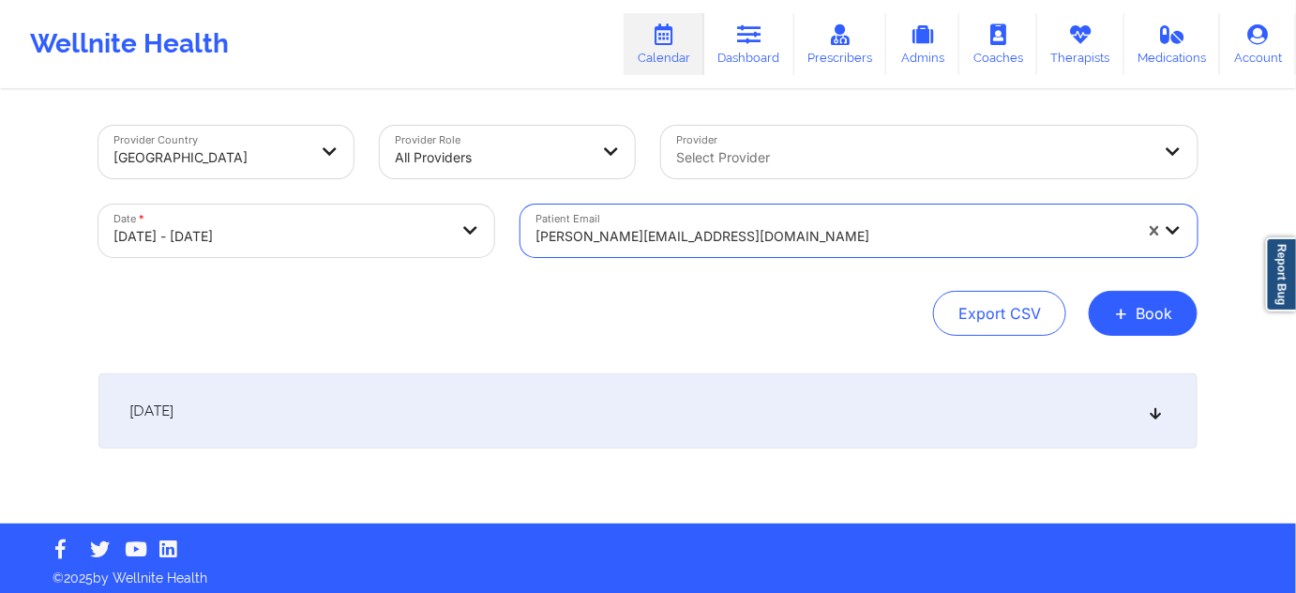
click at [702, 416] on div "[DATE]" at bounding box center [647, 410] width 1099 height 75
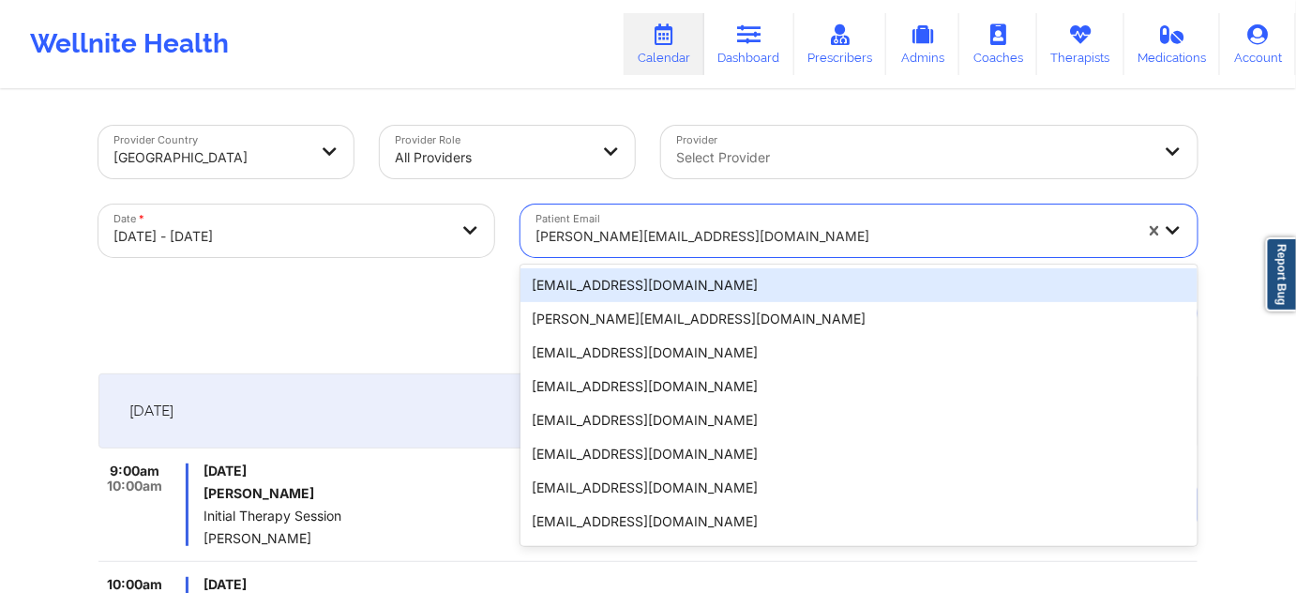
click at [750, 242] on div at bounding box center [834, 236] width 596 height 23
paste input "[EMAIL_ADDRESS][DOMAIN_NAME]"
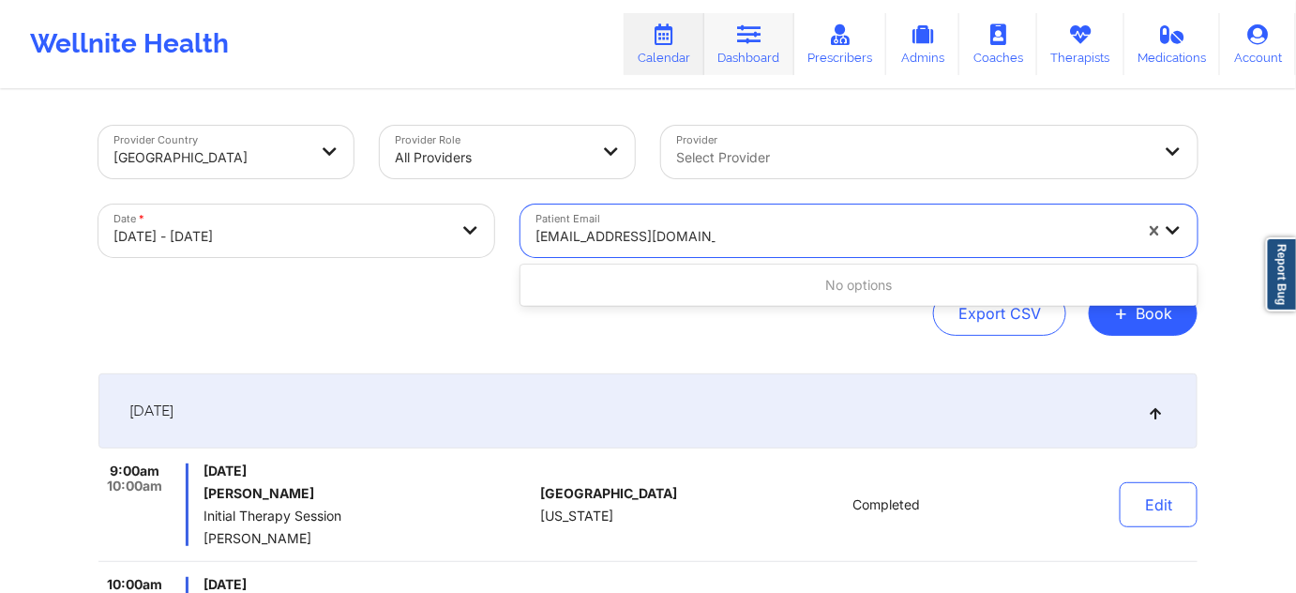
type input "[EMAIL_ADDRESS][DOMAIN_NAME]"
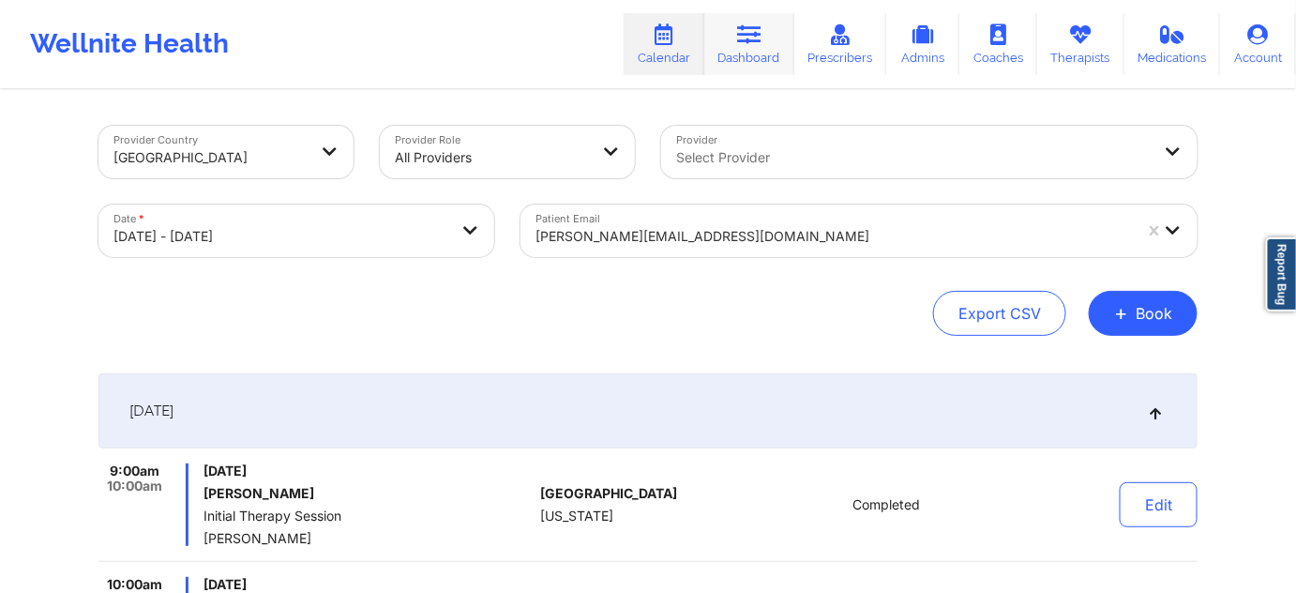
click at [748, 40] on icon at bounding box center [749, 34] width 24 height 21
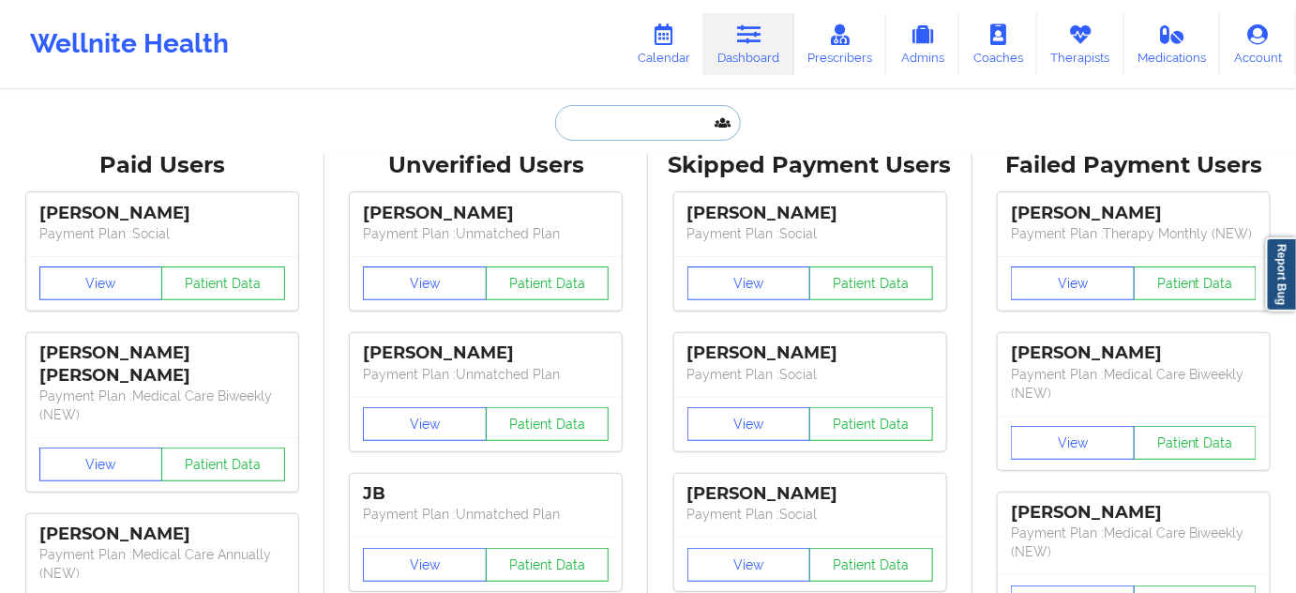
click at [587, 119] on input "text" at bounding box center [648, 123] width 186 height 36
paste input "[EMAIL_ADDRESS][DOMAIN_NAME]"
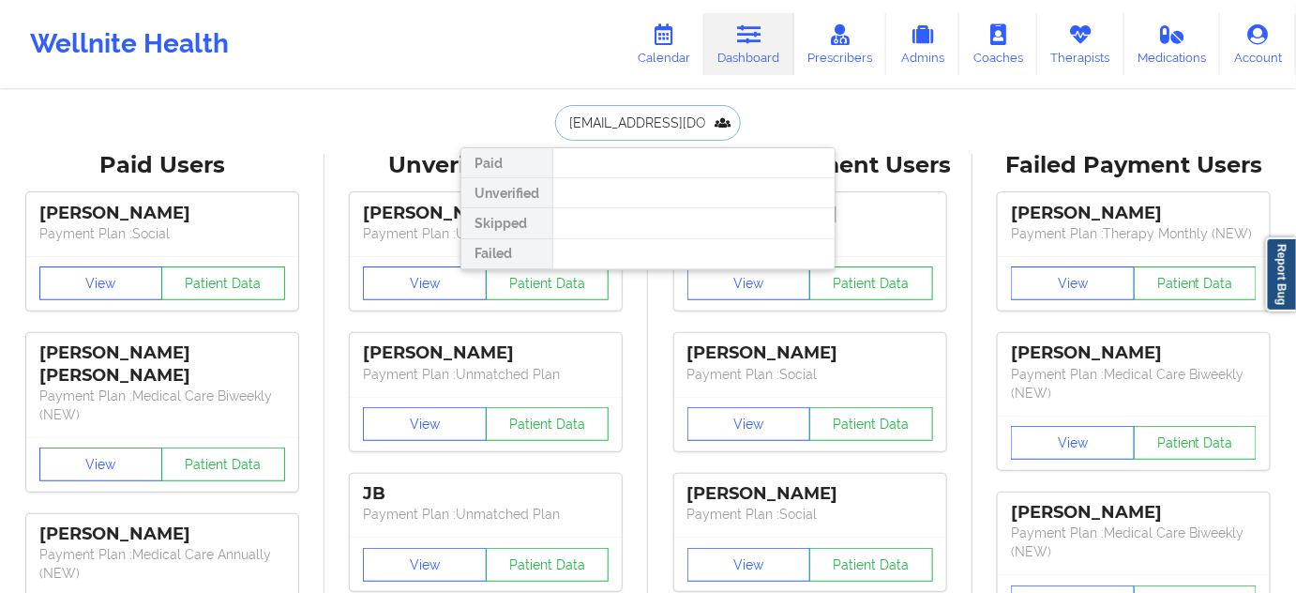
paste input "[PERSON_NAME]"
click at [617, 122] on input "[PERSON_NAME]" at bounding box center [648, 123] width 186 height 36
type input "[PERSON_NAME]"
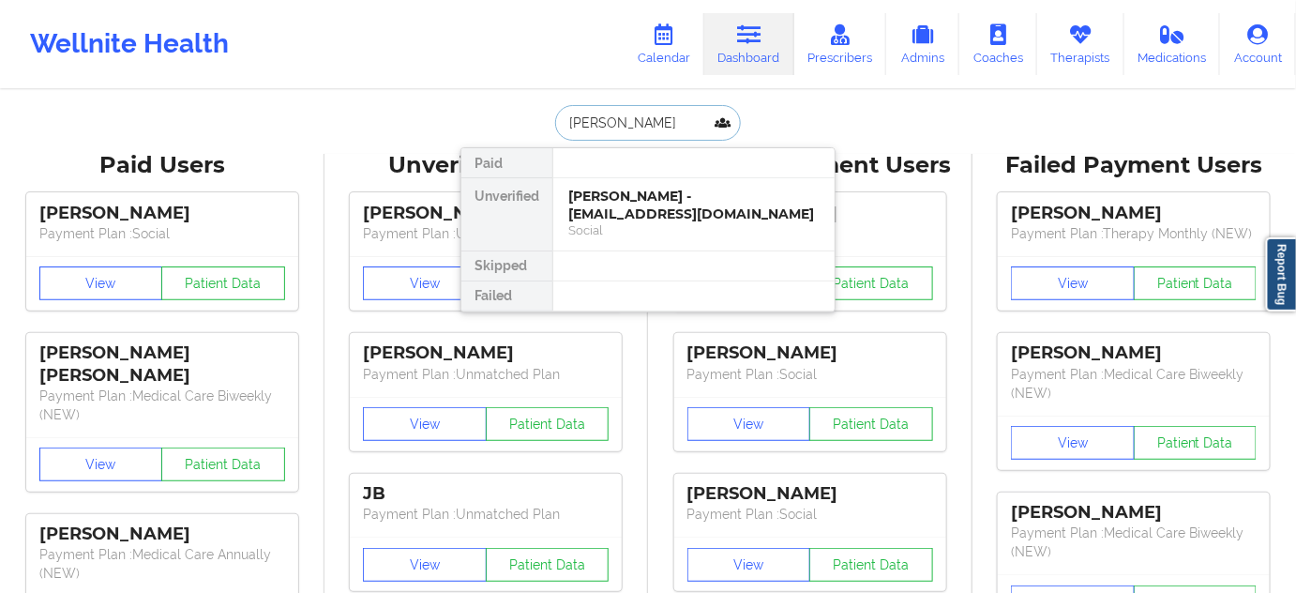
click at [623, 183] on div "[PERSON_NAME] - [EMAIL_ADDRESS][DOMAIN_NAME] Social" at bounding box center [693, 214] width 281 height 72
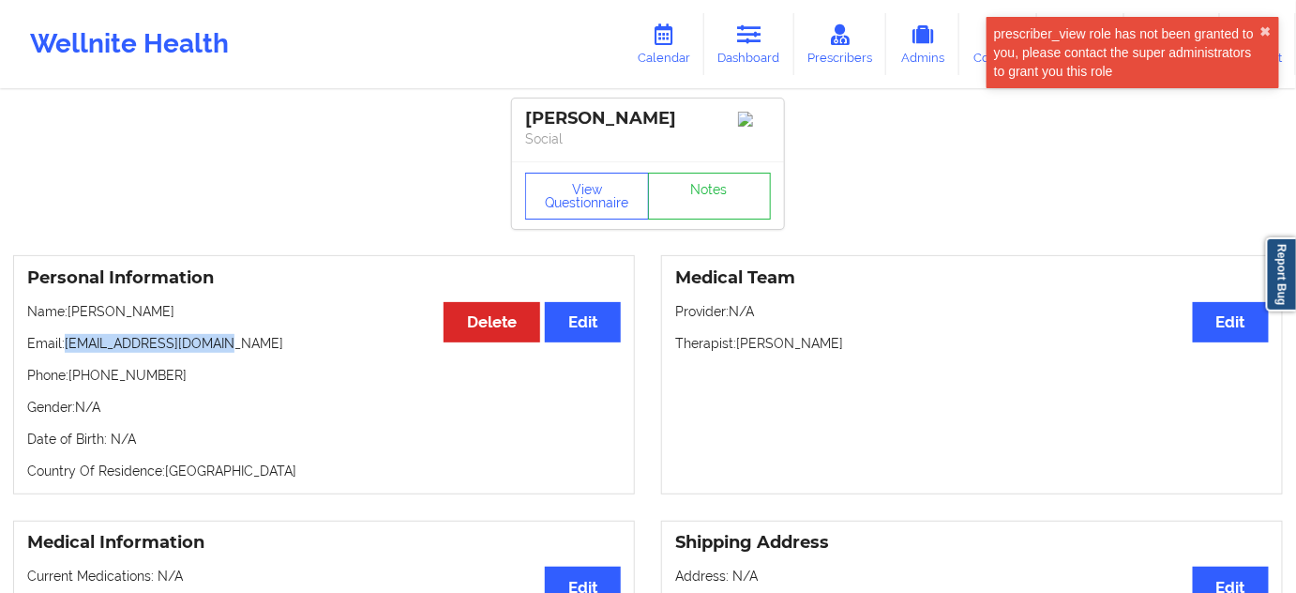
drag, startPoint x: 65, startPoint y: 348, endPoint x: 268, endPoint y: 341, distance: 203.6
click at [268, 341] on p "Email: [EMAIL_ADDRESS][DOMAIN_NAME]" at bounding box center [324, 343] width 594 height 19
click at [660, 38] on icon at bounding box center [664, 34] width 24 height 21
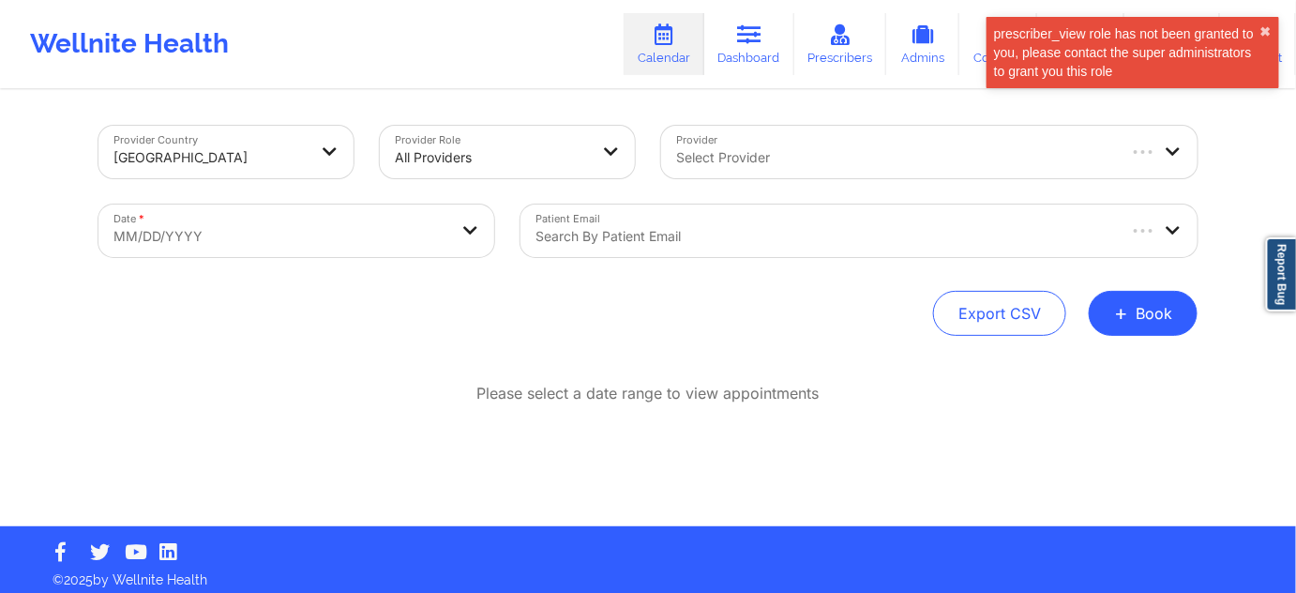
click at [638, 234] on div at bounding box center [825, 236] width 578 height 23
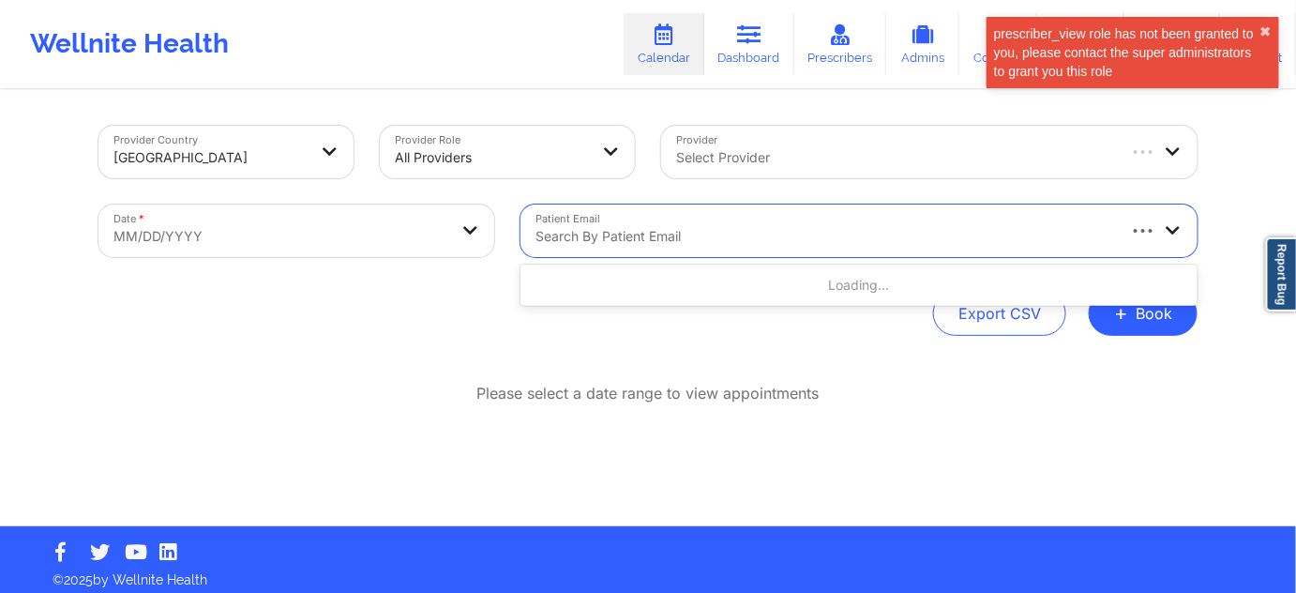
paste input "[EMAIL_ADDRESS][DOMAIN_NAME]"
type input "[EMAIL_ADDRESS][DOMAIN_NAME]"
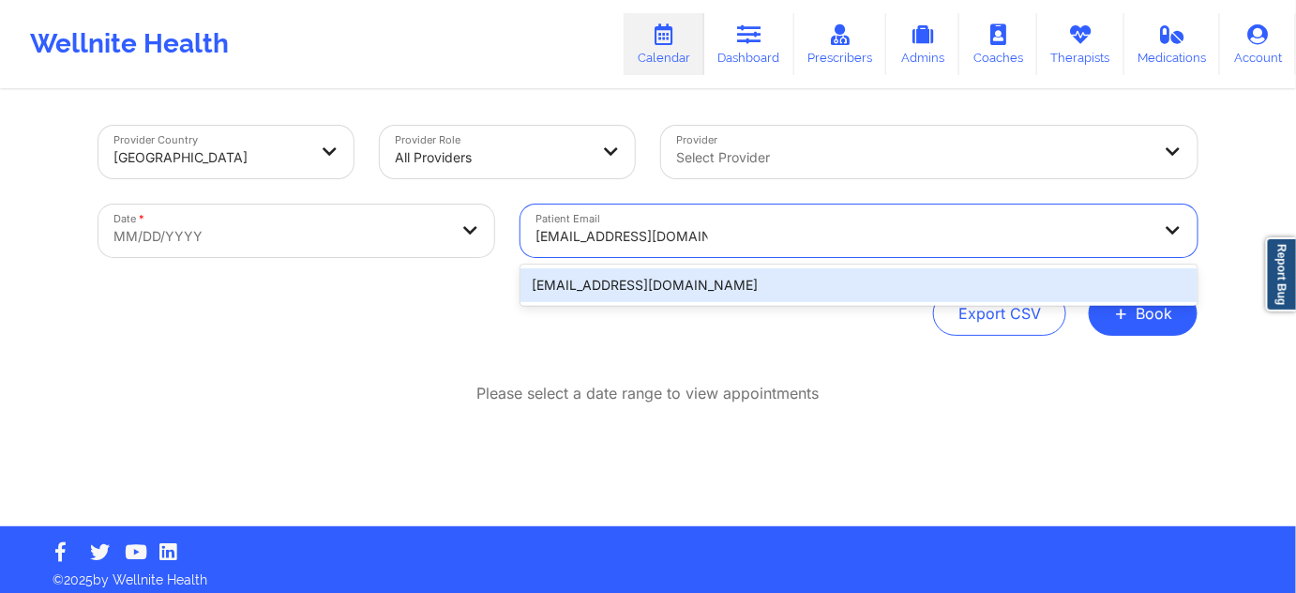
click at [648, 289] on div "[EMAIL_ADDRESS][DOMAIN_NAME]" at bounding box center [859, 285] width 677 height 34
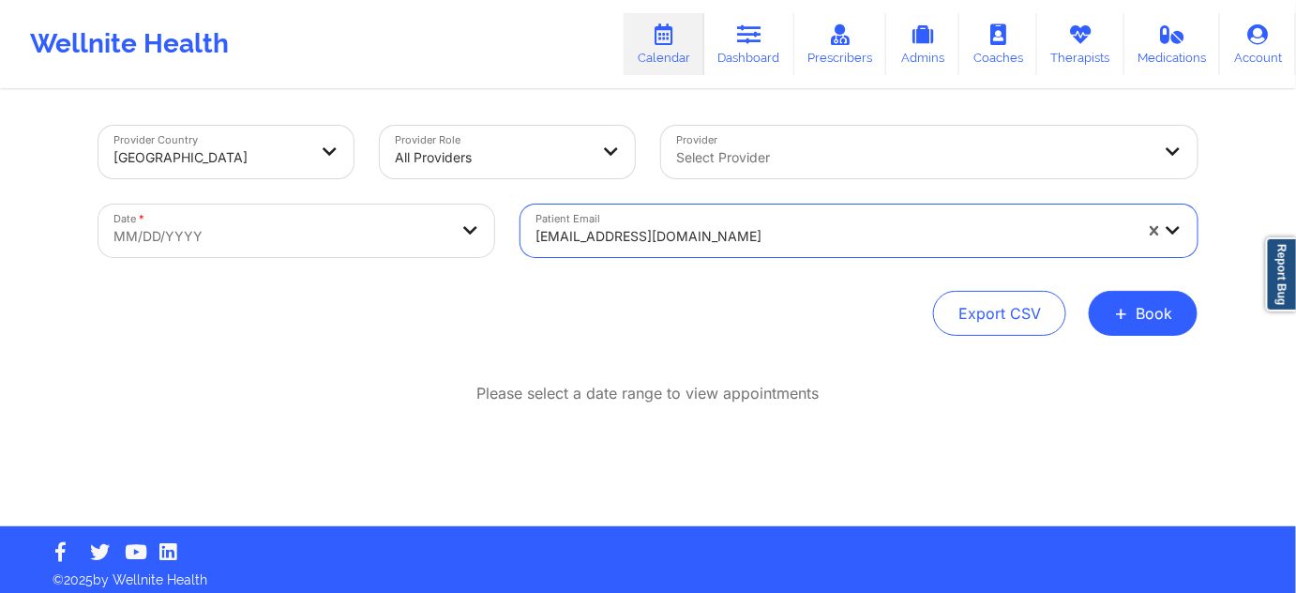
click at [442, 239] on body "prescriber_view role has not been granted to you, please contact the super admi…" at bounding box center [648, 296] width 1296 height 593
select select "2025-8"
select select "2025-9"
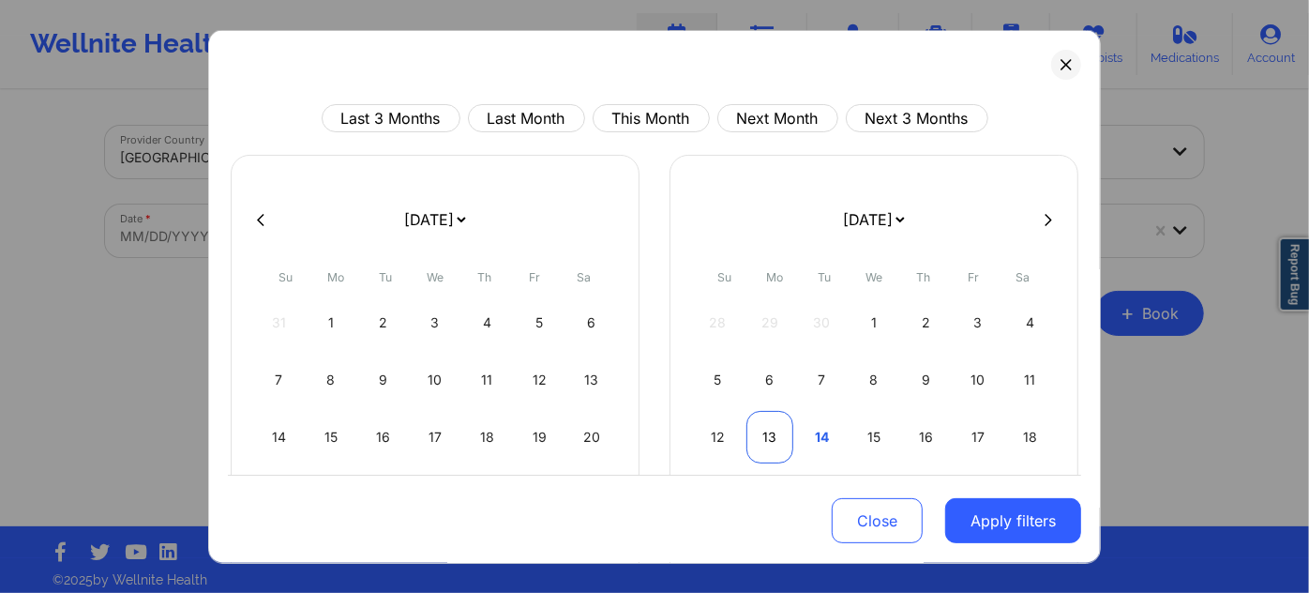
click at [771, 442] on div "13" at bounding box center [771, 437] width 48 height 53
select select "2025-9"
select select "2025-10"
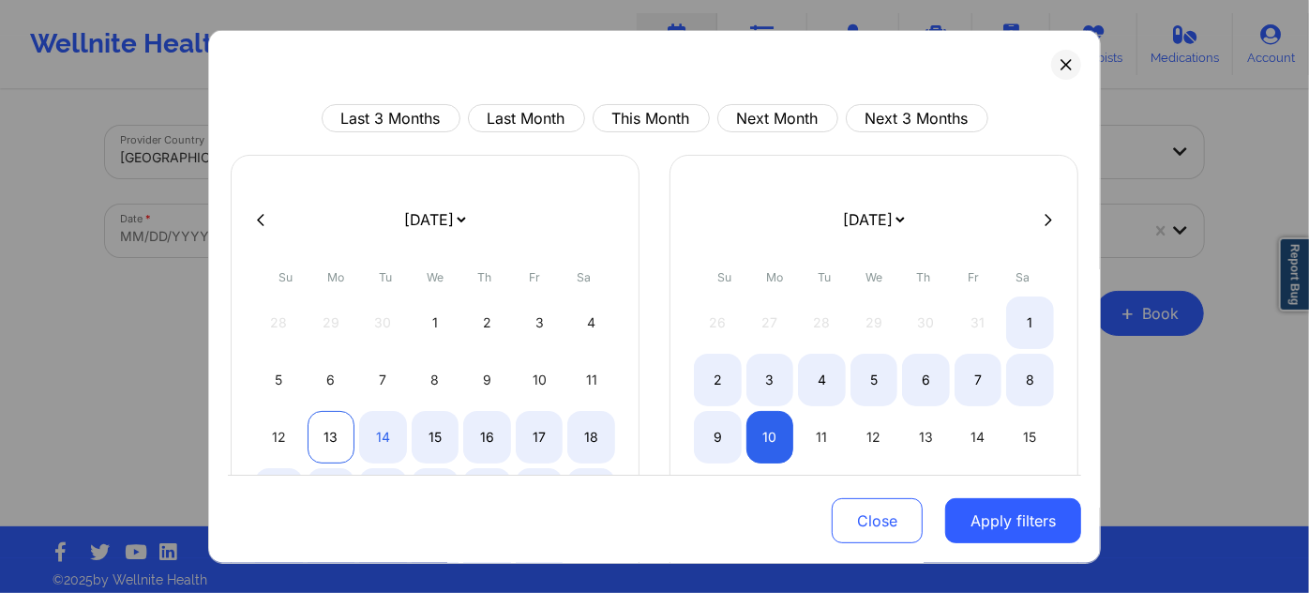
click at [325, 437] on div "13" at bounding box center [332, 437] width 48 height 53
select select "2025-9"
select select "2025-10"
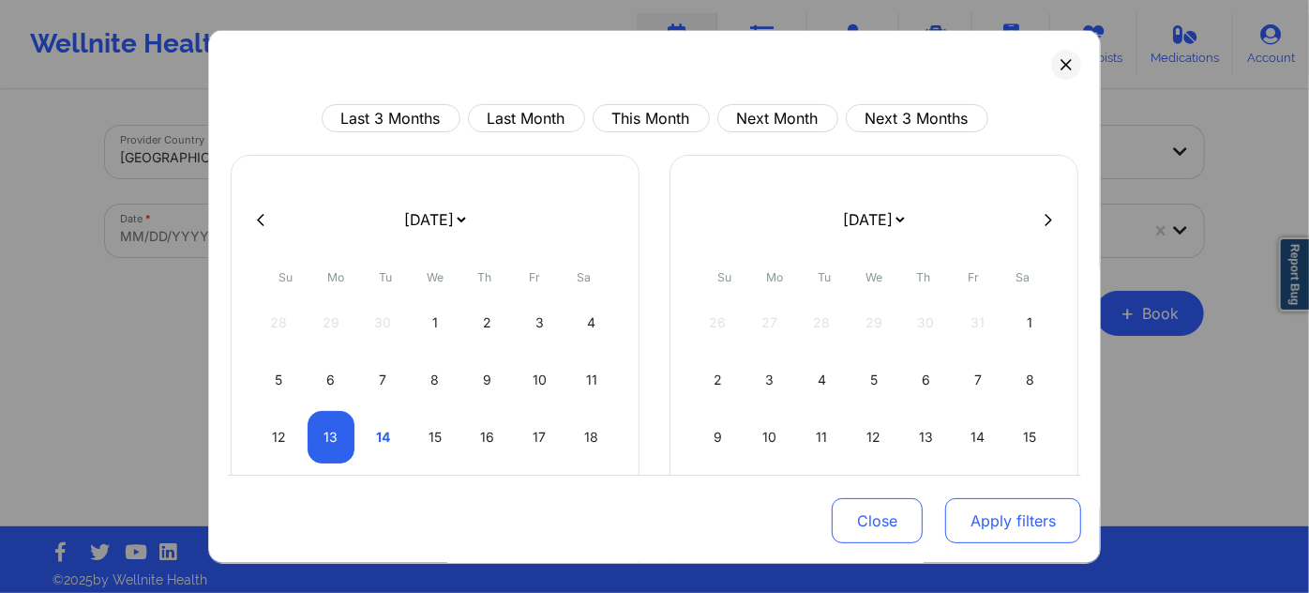
select select "2025-9"
select select "2025-10"
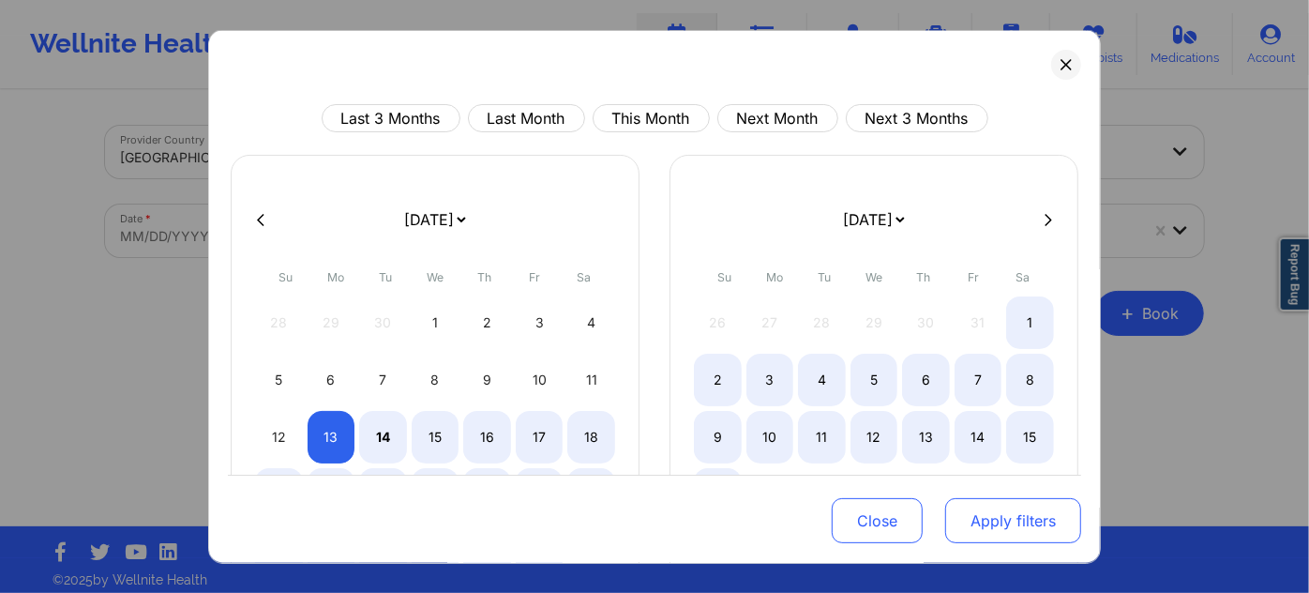
click at [1050, 532] on button "Apply filters" at bounding box center [1013, 520] width 136 height 45
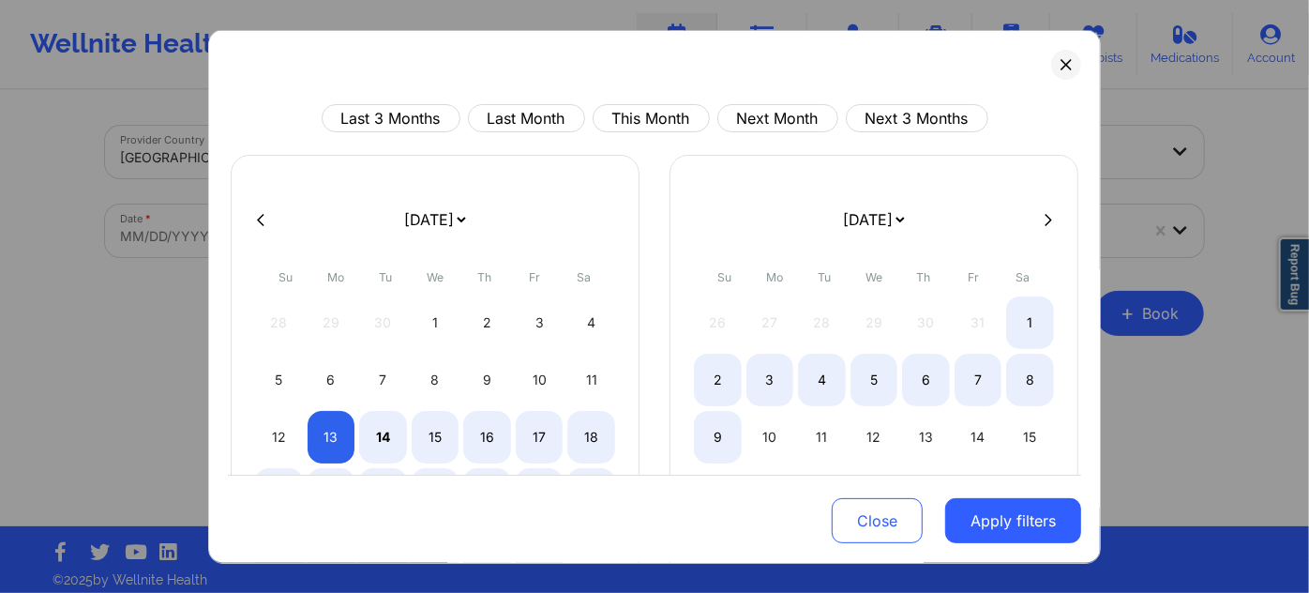
select select "2025-9"
select select "2025-10"
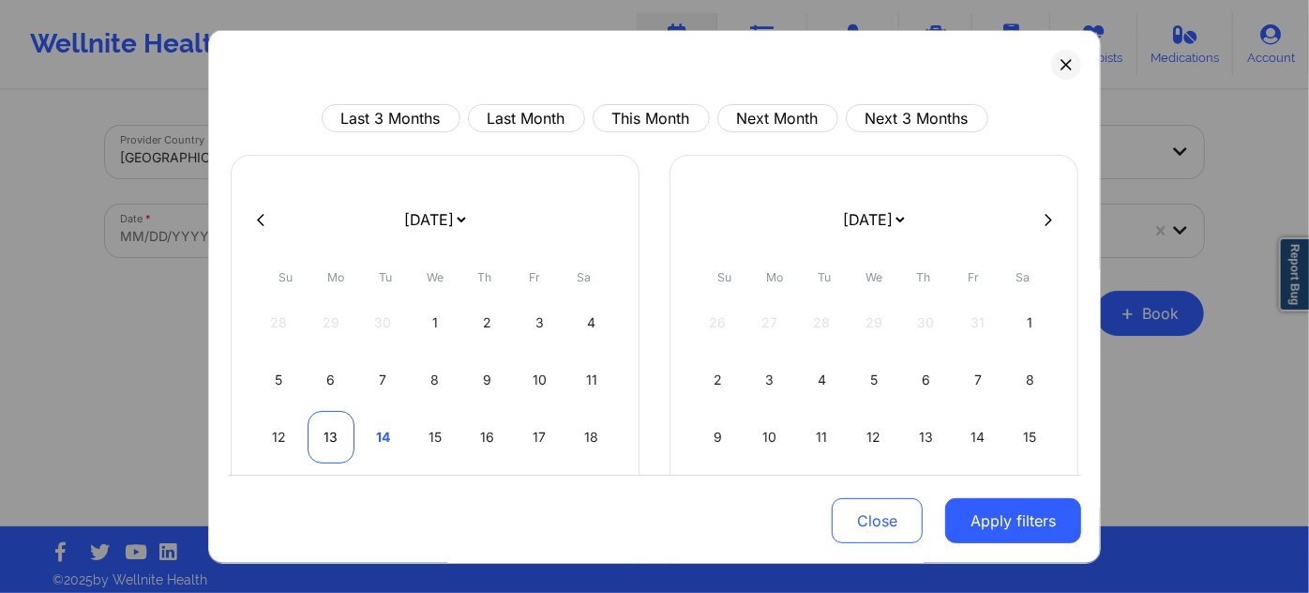
click at [329, 433] on div "13" at bounding box center [332, 437] width 48 height 53
select select "2025-9"
select select "2025-10"
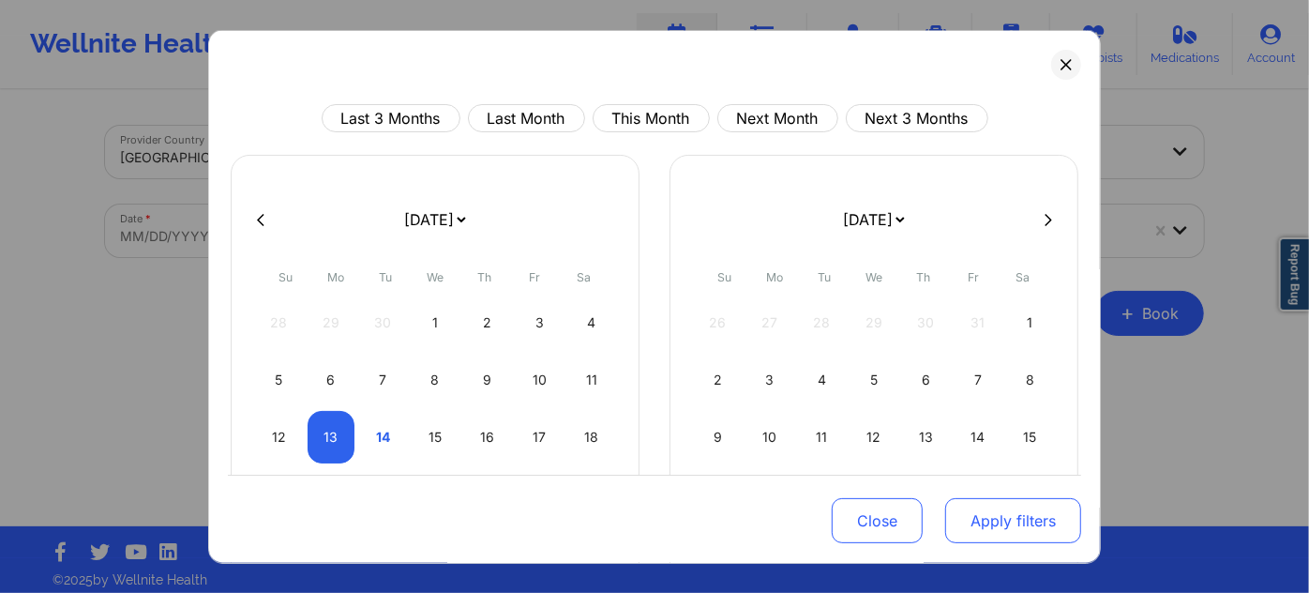
click at [1041, 519] on button "Apply filters" at bounding box center [1013, 520] width 136 height 45
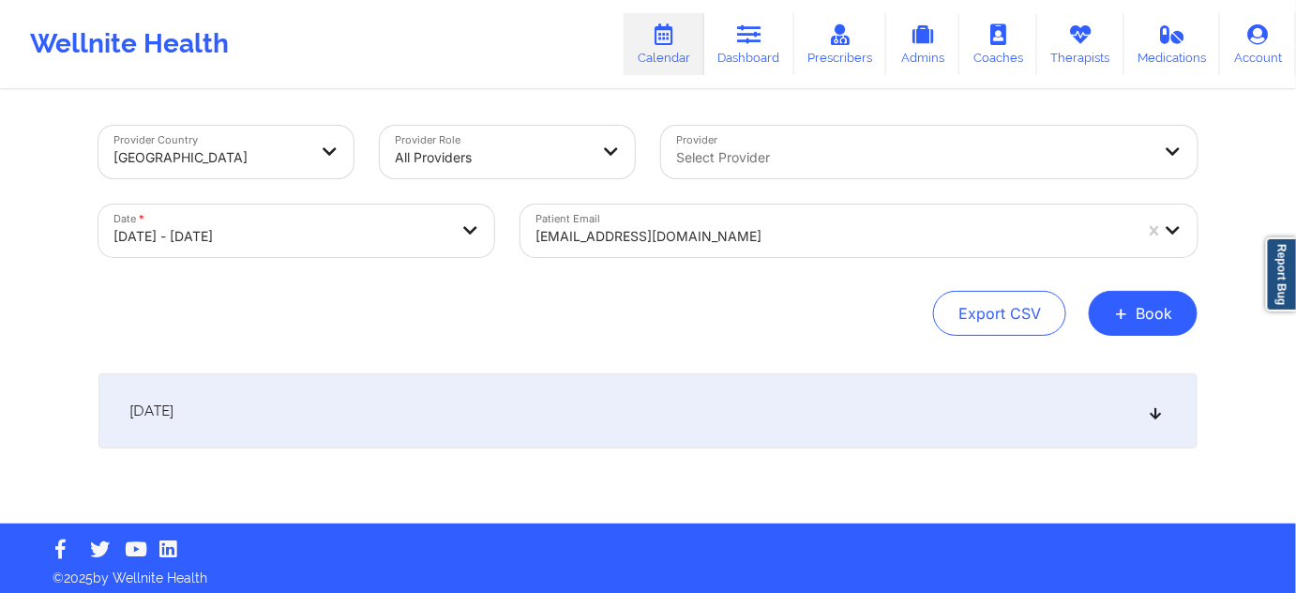
click at [612, 421] on div "[DATE]" at bounding box center [647, 410] width 1099 height 75
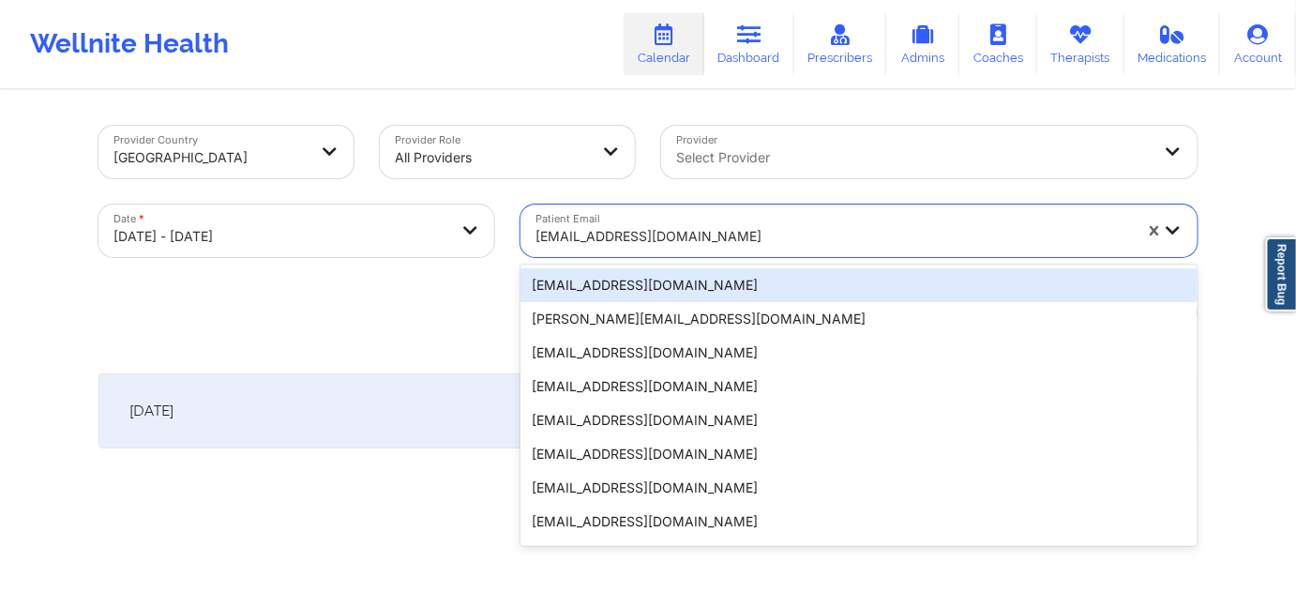
drag, startPoint x: 724, startPoint y: 235, endPoint x: 512, endPoint y: 240, distance: 212.0
click at [512, 240] on div "Patient Email 20 results available. Use Up and Down to choose options, press En…" at bounding box center [858, 230] width 703 height 79
click at [742, 40] on icon at bounding box center [749, 34] width 24 height 21
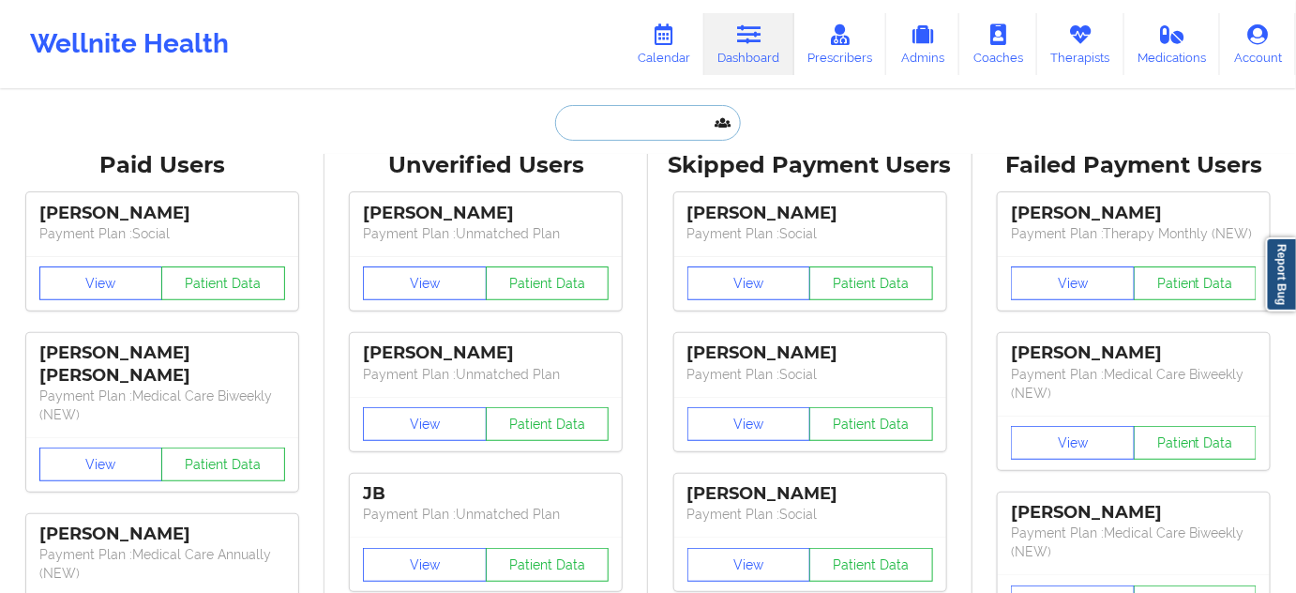
click at [620, 120] on input "text" at bounding box center [648, 123] width 186 height 36
paste input "[EMAIL_ADDRESS][DOMAIN_NAME]"
type input "[EMAIL_ADDRESS][DOMAIN_NAME]"
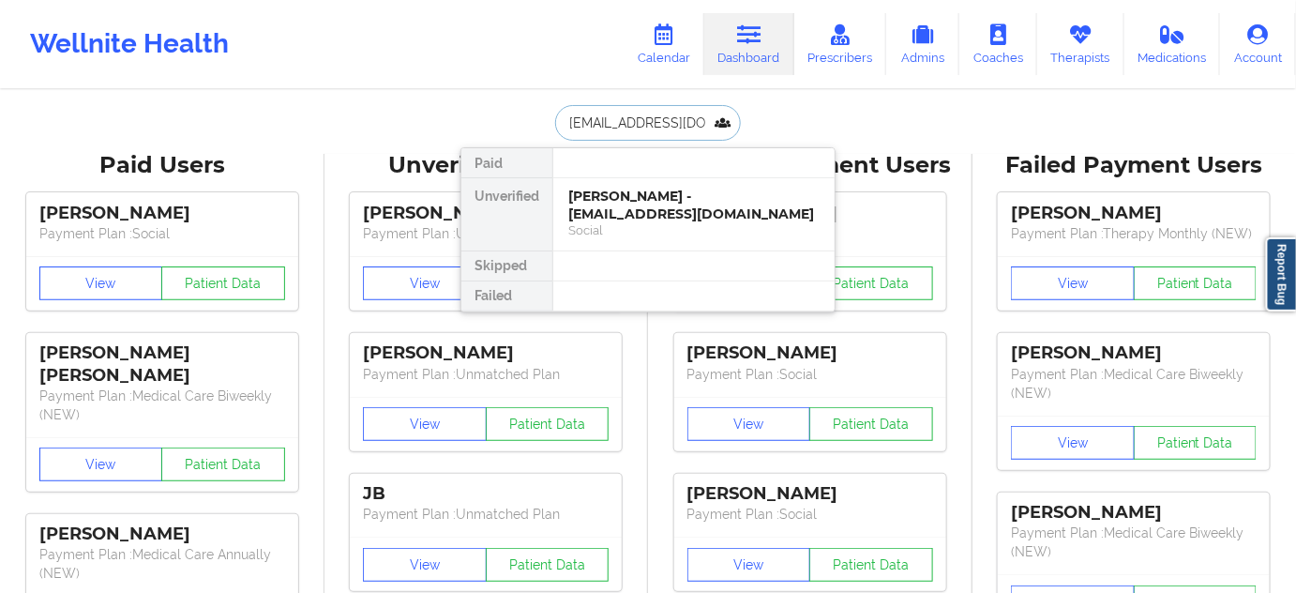
scroll to position [0, 14]
click at [612, 196] on div "[PERSON_NAME] - [EMAIL_ADDRESS][DOMAIN_NAME]" at bounding box center [693, 205] width 251 height 35
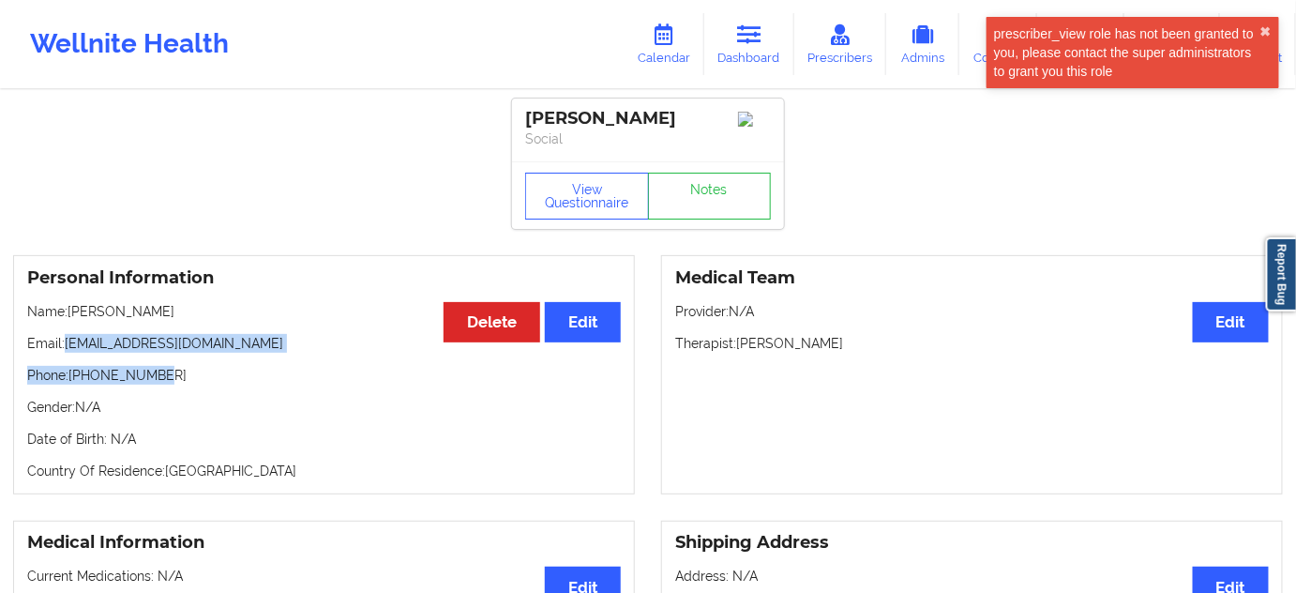
drag, startPoint x: 68, startPoint y: 343, endPoint x: 290, endPoint y: 359, distance: 222.8
click at [294, 365] on div "Personal Information Edit Delete Name: [PERSON_NAME] Email: [EMAIL_ADDRESS][DOM…" at bounding box center [324, 374] width 622 height 239
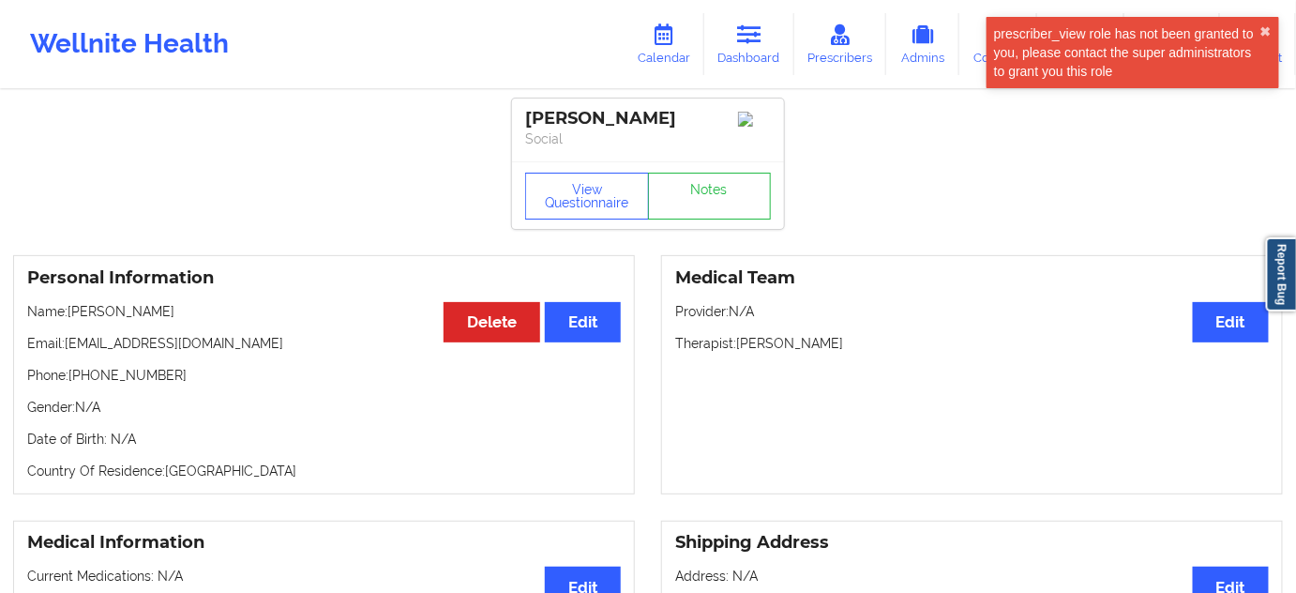
drag, startPoint x: 65, startPoint y: 355, endPoint x: 271, endPoint y: 344, distance: 206.6
click at [271, 344] on p "Email: [EMAIL_ADDRESS][DOMAIN_NAME]" at bounding box center [324, 343] width 594 height 19
